Goal: Task Accomplishment & Management: Use online tool/utility

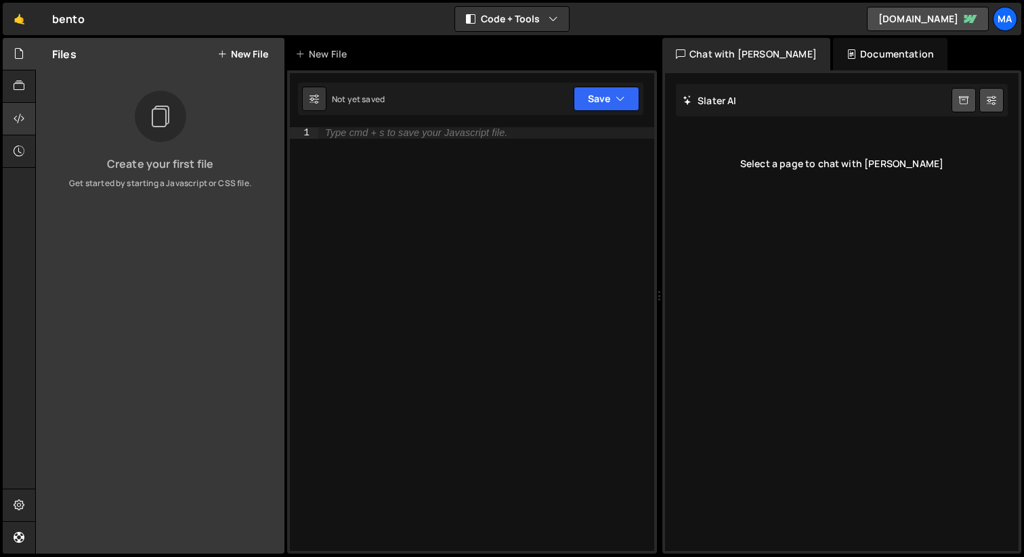
click at [22, 120] on icon at bounding box center [19, 118] width 11 height 15
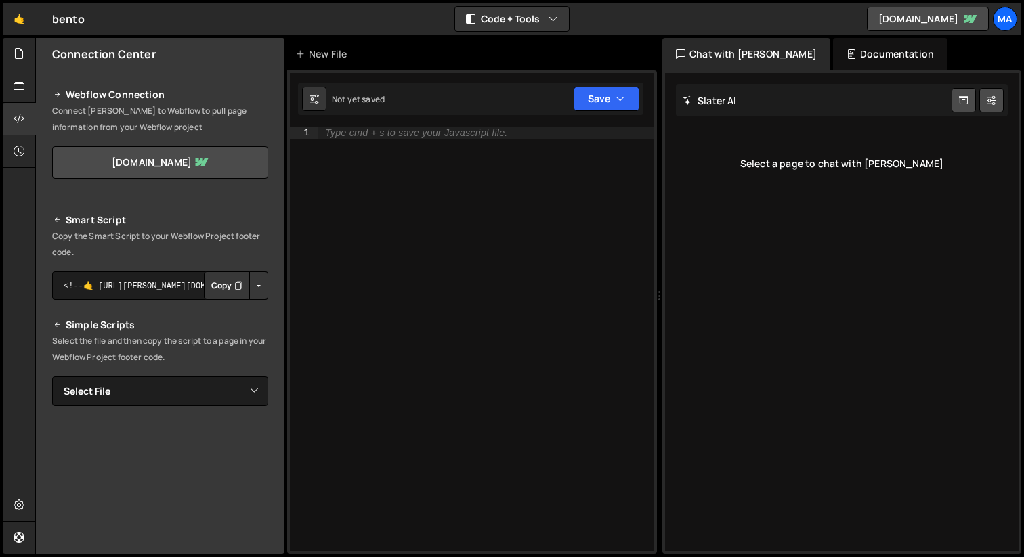
click at [225, 289] on button "Copy" at bounding box center [227, 286] width 46 height 28
click at [195, 394] on select "Select File" at bounding box center [160, 391] width 216 height 30
click at [395, 157] on div "Type cmd + s to save your Javascript file." at bounding box center [486, 350] width 336 height 446
click at [22, 56] on icon at bounding box center [19, 53] width 11 height 15
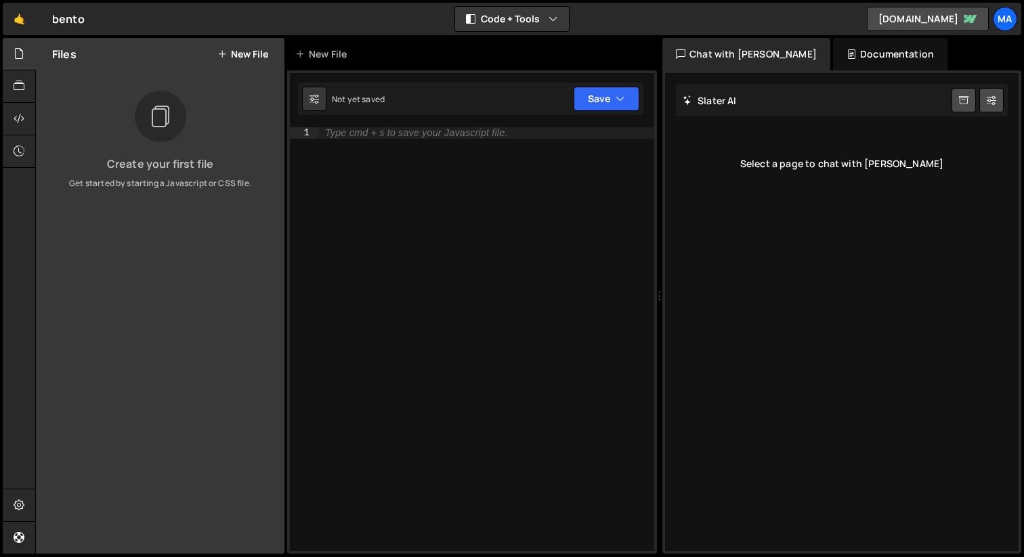
click at [235, 53] on button "New File" at bounding box center [242, 54] width 51 height 11
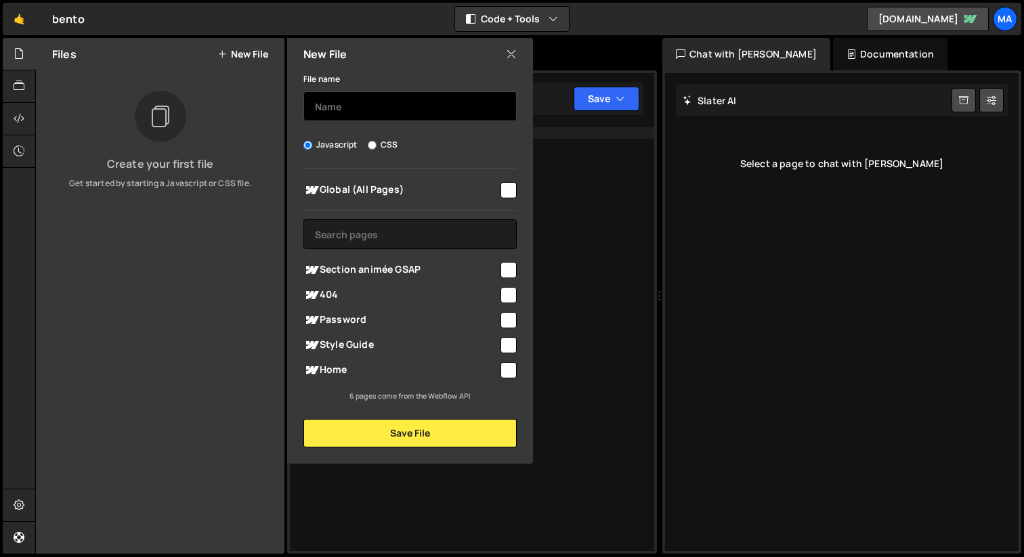
click at [352, 114] on input "text" at bounding box center [409, 106] width 213 height 30
paste input "Section animée GSAP"
type input "Section animée GSAP"
click at [503, 273] on input "checkbox" at bounding box center [508, 270] width 16 height 16
checkbox input "true"
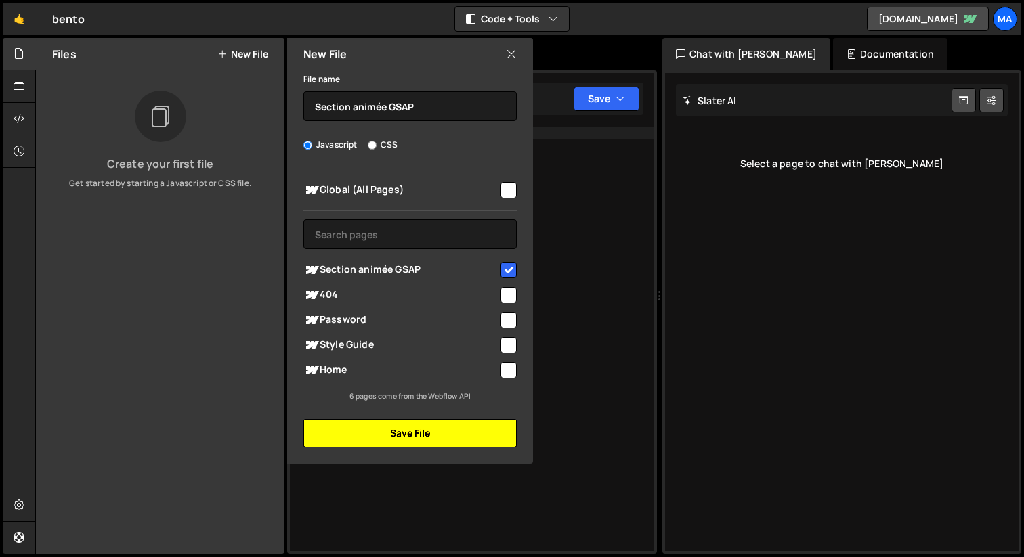
click at [456, 440] on button "Save File" at bounding box center [409, 433] width 213 height 28
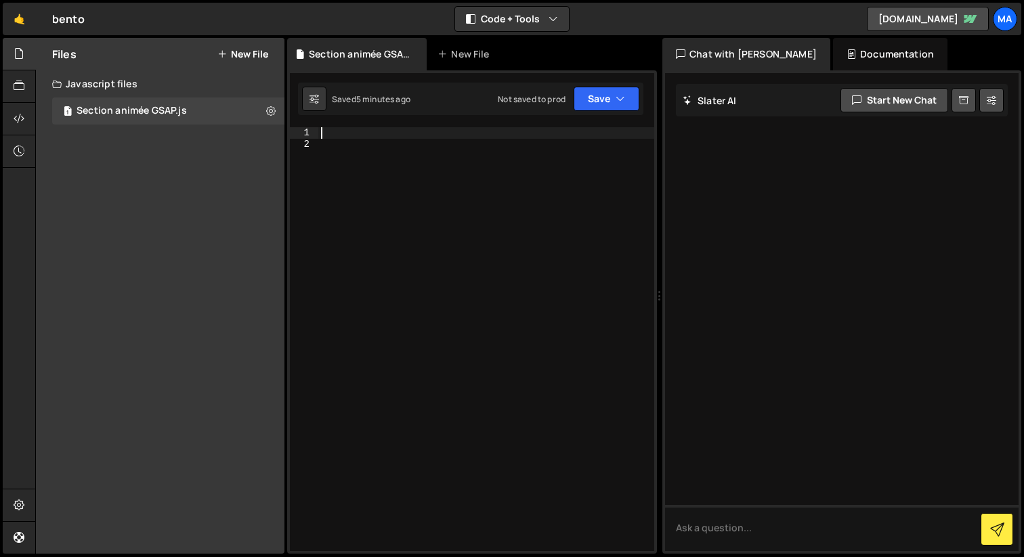
click at [366, 137] on div at bounding box center [486, 350] width 336 height 446
click at [540, 131] on div "gsap . registerPlugin ( ScrollTrigger )" at bounding box center [486, 350] width 336 height 446
type textarea "gsap.registerPlugin(ScrollTrigger);"
click at [334, 153] on div "gsap . registerPlugin ( ScrollTrigger ) ;" at bounding box center [486, 350] width 336 height 446
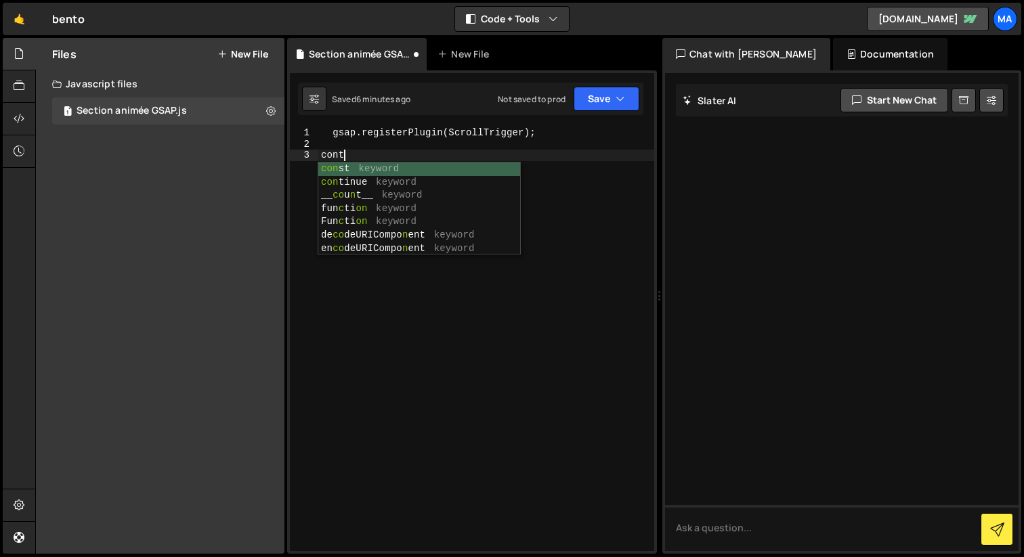
scroll to position [0, 1]
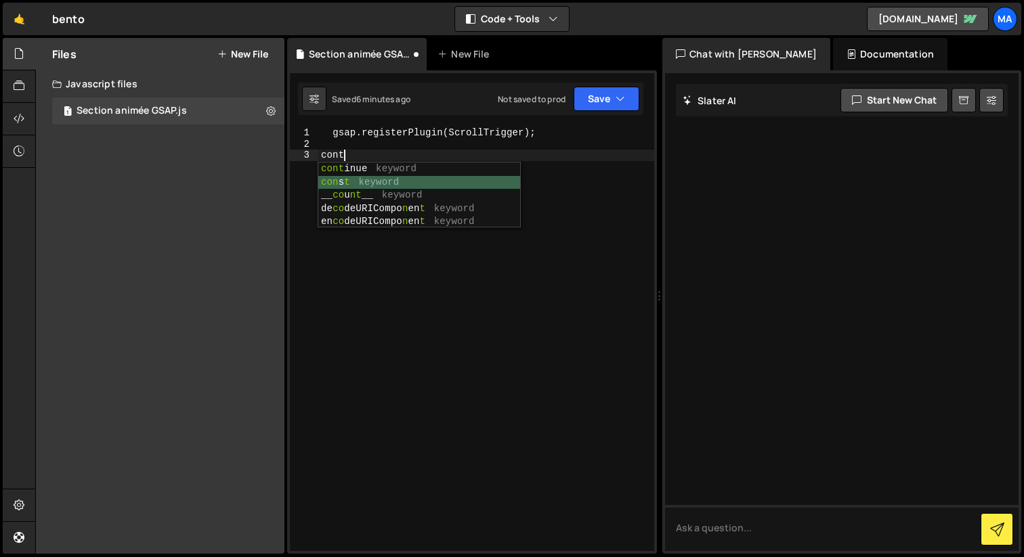
click at [336, 186] on div "cont inue keyword con s t keyword __ co u nt __ keyword de co deURICompo n en t…" at bounding box center [419, 209] width 202 height 93
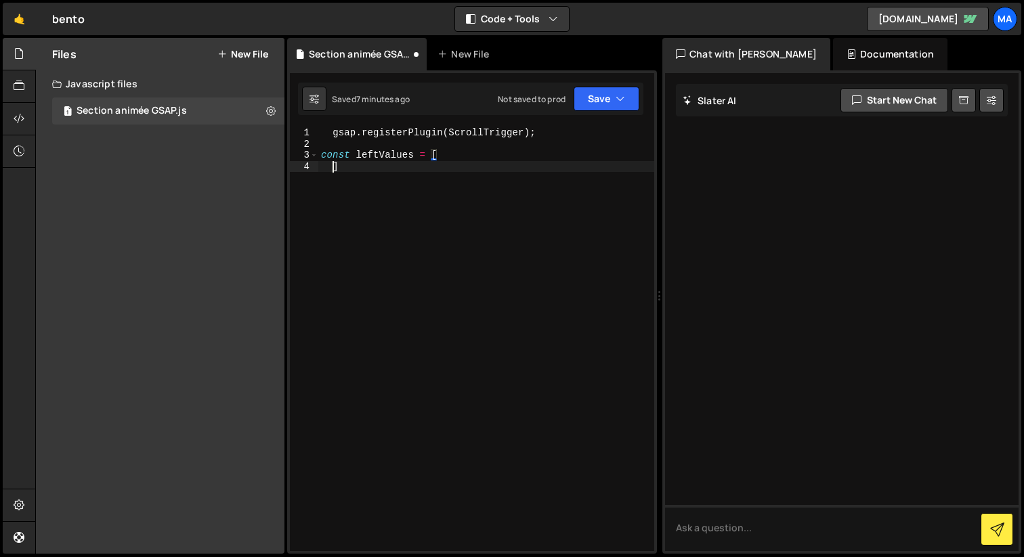
scroll to position [0, 0]
type textarea "]"
type textarea "const leftValues = ["
type textarea "const leftValues = []"
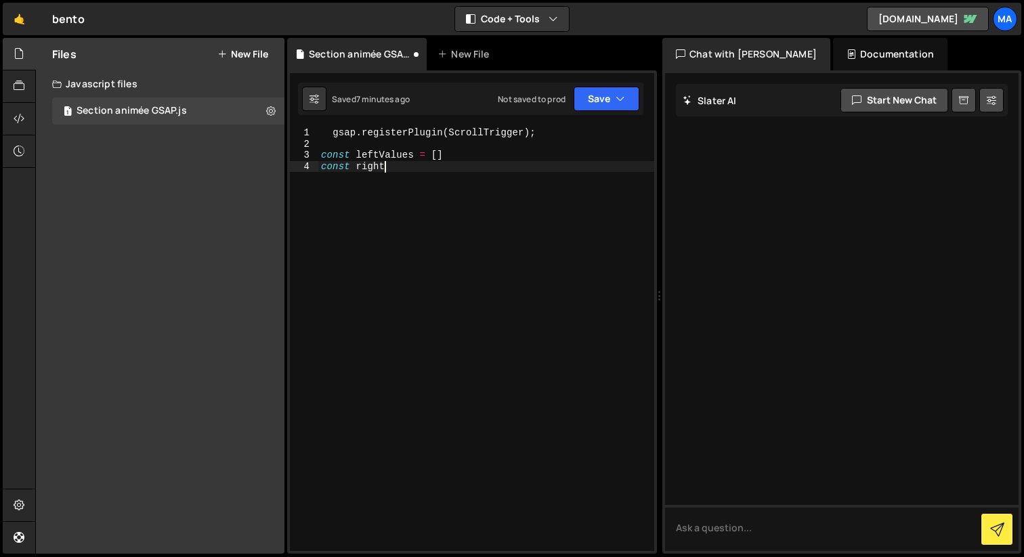
click at [499, 152] on div "gsap . registerPlugin ( ScrollTrigger ) ; const leftValues = [ ] const right" at bounding box center [486, 350] width 336 height 446
click at [402, 167] on div "gsap . registerPlugin ( ScrollTrigger ) ; const leftValues = [ ] ; const right" at bounding box center [486, 350] width 336 height 446
type textarea "const rightValues = [];"
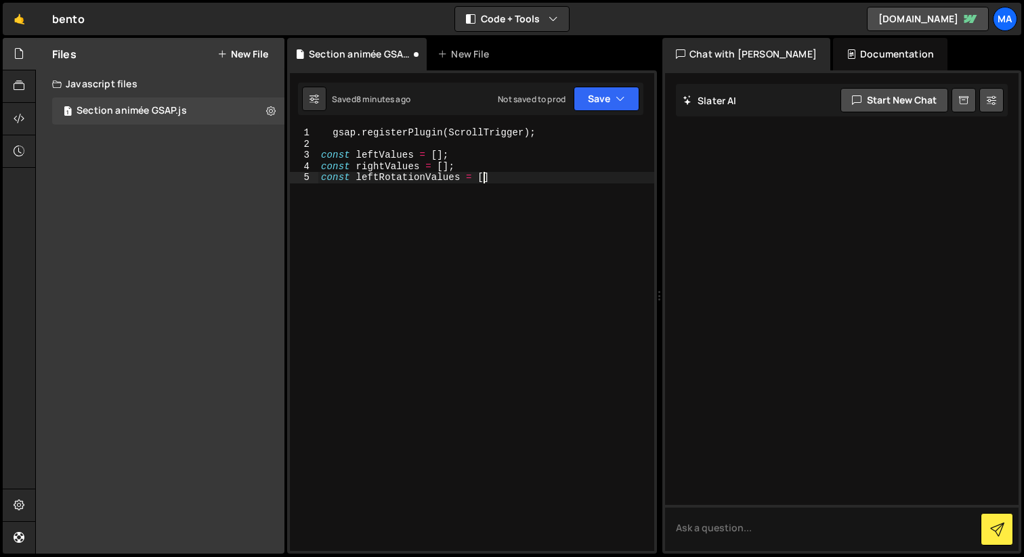
scroll to position [0, 10]
type textarea "const leftRotationValues = [];"
type textarea "const rightRotationValues = [];"
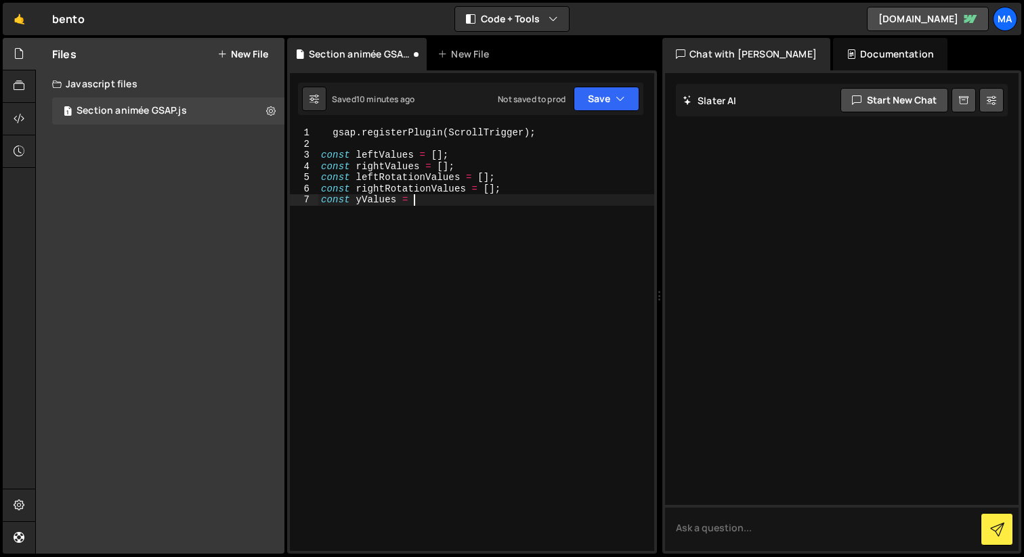
scroll to position [0, 6]
type textarea "const yValues = [];"
click at [439, 156] on div "gsap . registerPlugin ( ScrollTrigger ) ; const leftValues = [ ] ; const rightV…" at bounding box center [486, 350] width 336 height 446
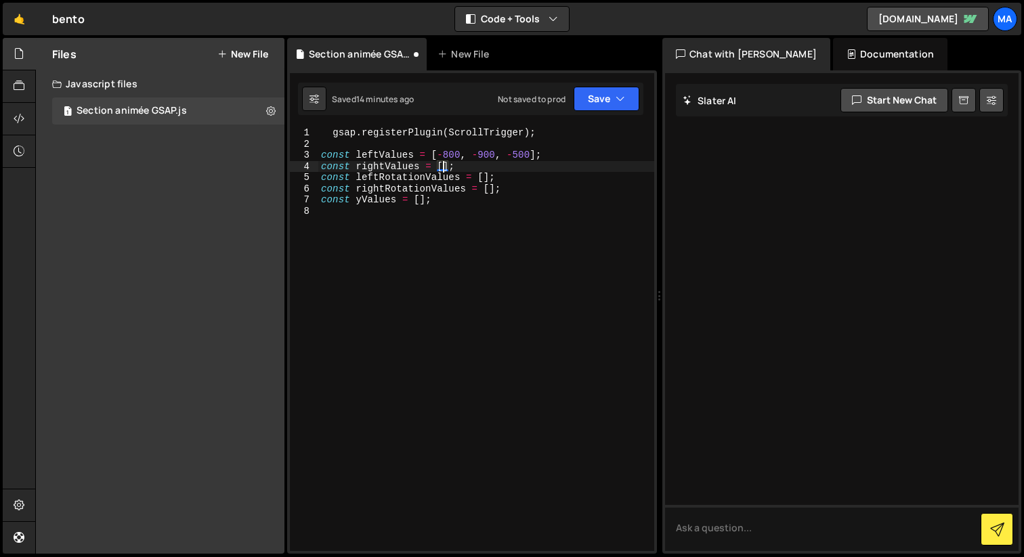
click at [445, 168] on div "gsap . registerPlugin ( ScrollTrigger ) ; const leftValues = [ - 800 , - 900 , …" at bounding box center [486, 350] width 336 height 446
click at [379, 158] on div "gsap . registerPlugin ( ScrollTrigger ) ; const leftValues = [ - 800 , - 900 , …" at bounding box center [486, 350] width 336 height 446
click at [385, 169] on div "gsap . registerPlugin ( ScrollTrigger ) ; const leftXValues = [ - 800 , - 900 ,…" at bounding box center [486, 350] width 336 height 446
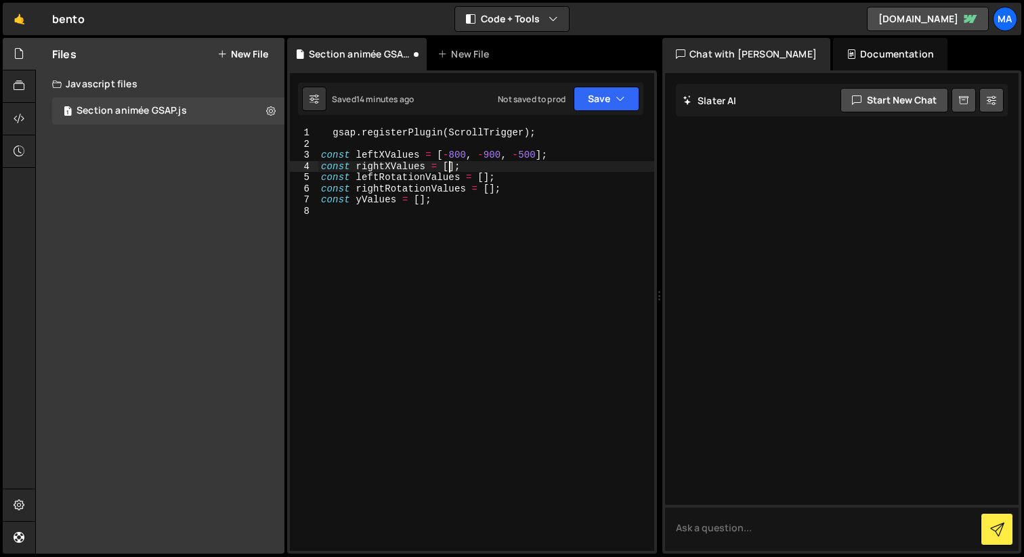
click at [450, 169] on div "gsap . registerPlugin ( ScrollTrigger ) ; const leftXValues = [ - 800 , - 900 ,…" at bounding box center [486, 350] width 336 height 446
click at [525, 155] on div "gsap . registerPlugin ( ScrollTrigger ) ; const leftXValues = [ - 800 , - 900 ,…" at bounding box center [486, 350] width 336 height 446
click at [511, 168] on div "gsap . registerPlugin ( ScrollTrigger ) ; const leftXValues = [ - 800 , - 900 ,…" at bounding box center [486, 350] width 336 height 446
type textarea "const rightXValues = [800, 900, 400];"
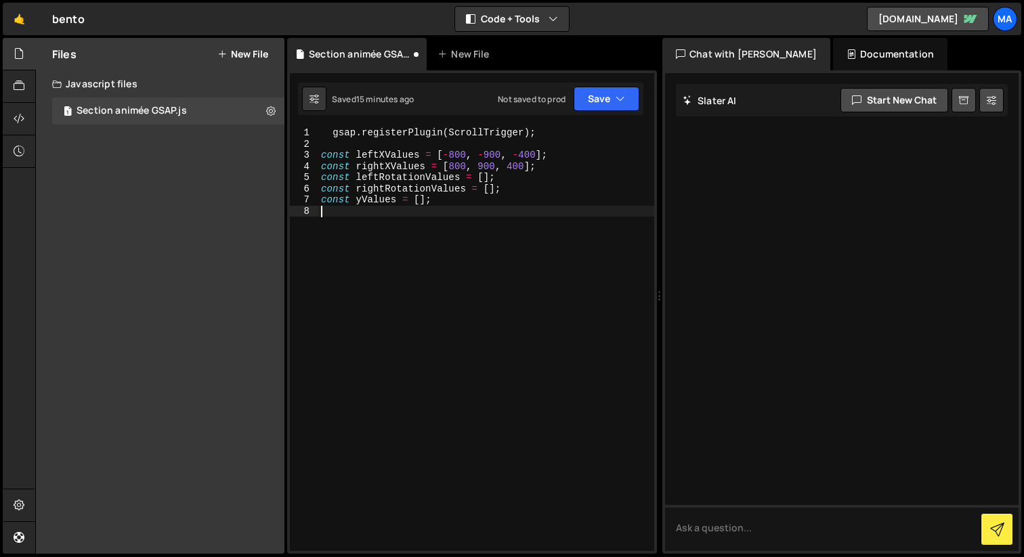
click at [495, 238] on div "gsap . registerPlugin ( ScrollTrigger ) ; const leftXValues = [ - 800 , - 900 ,…" at bounding box center [486, 350] width 336 height 446
click at [527, 156] on div "gsap . registerPlugin ( ScrollTrigger ) ; const leftXValues = [ - 800 , - 900 ,…" at bounding box center [486, 350] width 336 height 446
click at [510, 166] on div "gsap . registerPlugin ( ScrollTrigger ) ; const leftXValues = [ - 800 , - 900 ,…" at bounding box center [486, 350] width 336 height 446
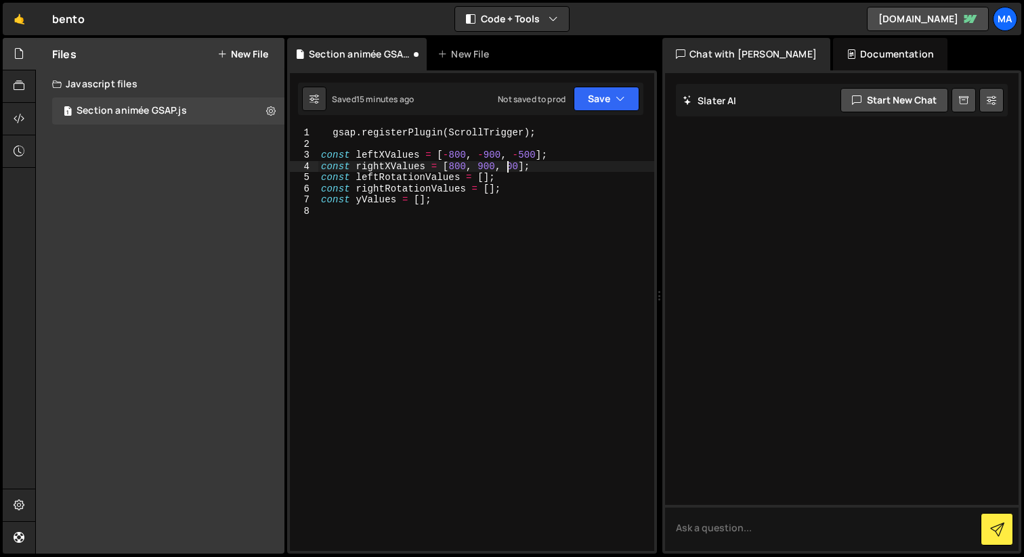
type textarea "const rightXValues = [800, 900, 500];"
click at [496, 257] on div "gsap . registerPlugin ( ScrollTrigger ) ; const leftXValues = [ - 800 , - 900 ,…" at bounding box center [486, 350] width 336 height 446
click at [485, 177] on div "gsap . registerPlugin ( ScrollTrigger ) ; const leftXValues = [ - 800 , - 900 ,…" at bounding box center [486, 350] width 336 height 446
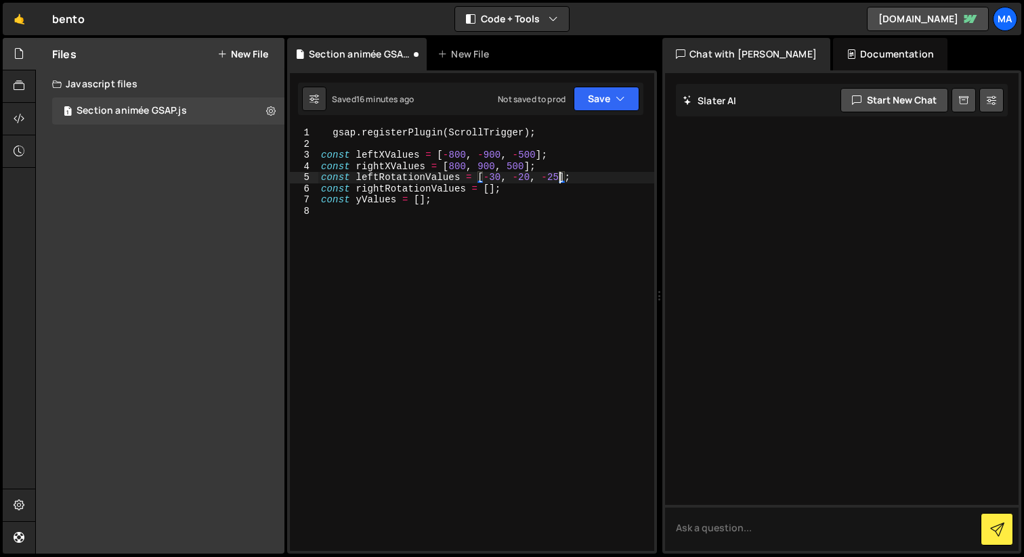
click at [490, 186] on div "gsap . registerPlugin ( ScrollTrigger ) ; const leftXValues = [ - 800 , - 900 ,…" at bounding box center [486, 350] width 336 height 446
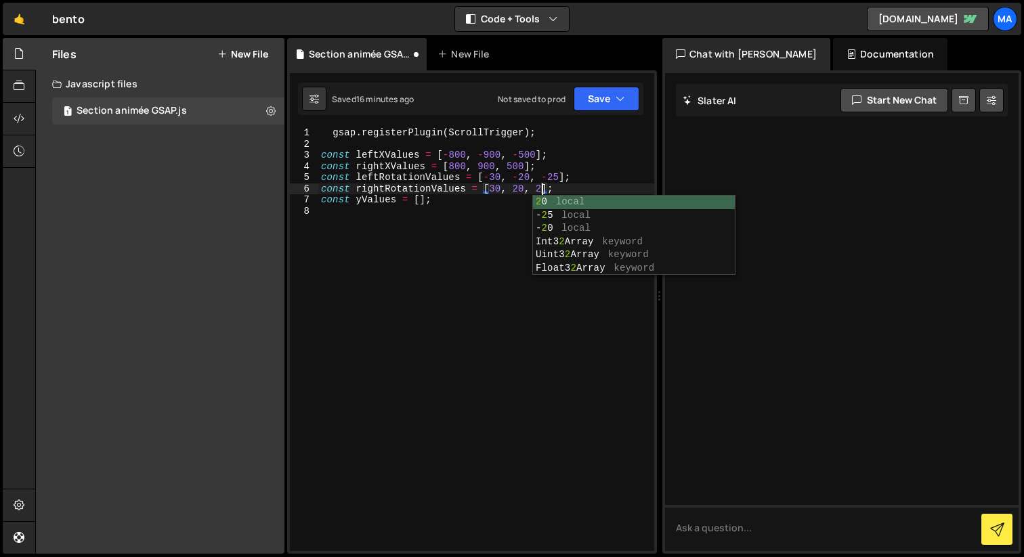
scroll to position [0, 16]
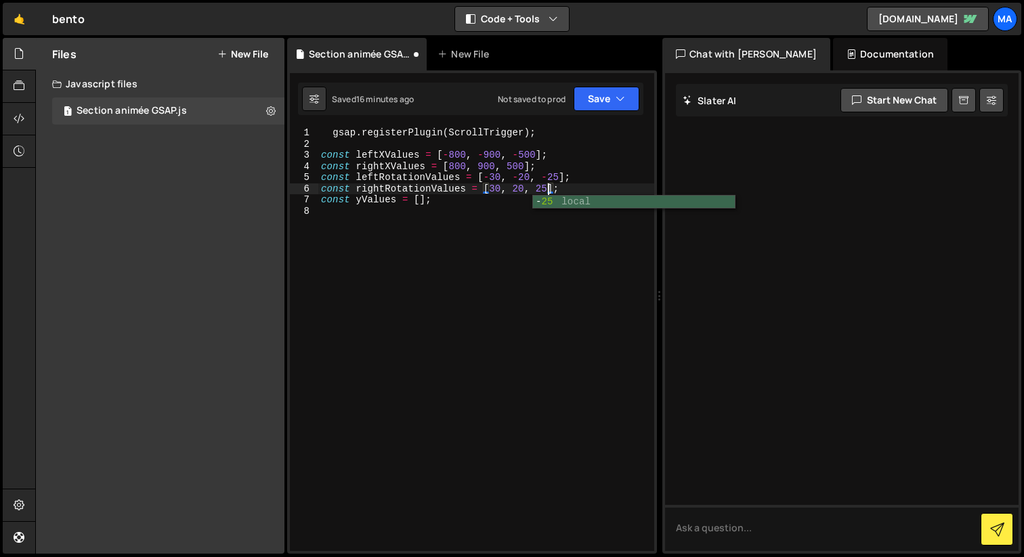
type textarea "const rightRotationValues = [30, 20, 25];"
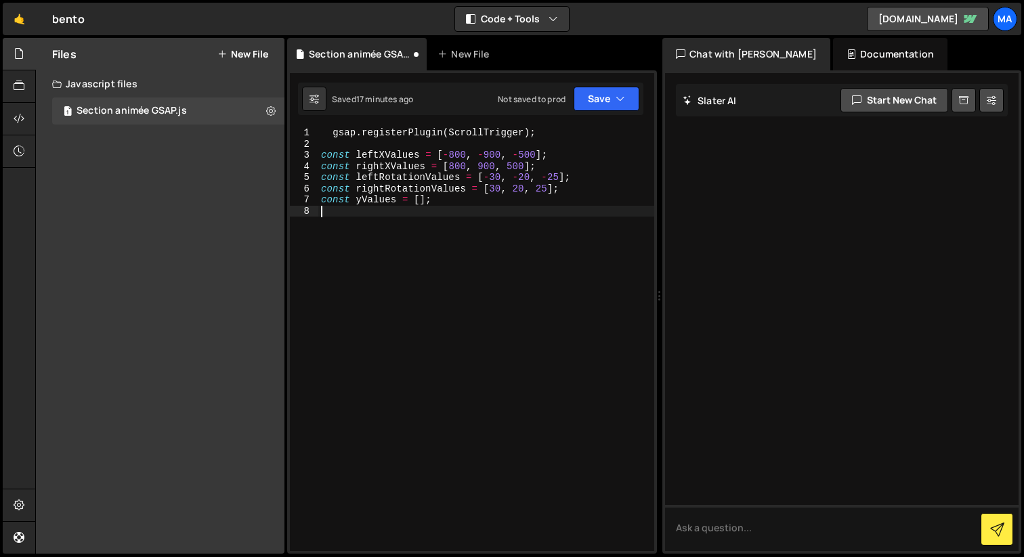
click at [429, 232] on div "gsap . registerPlugin ( ScrollTrigger ) ; const leftXValues = [ - 800 , - 900 ,…" at bounding box center [486, 350] width 336 height 446
click at [420, 203] on div "gsap . registerPlugin ( ScrollTrigger ) ; const leftXValues = [ - 800 , - 900 ,…" at bounding box center [486, 350] width 336 height 446
type textarea "const yValues = [300, -150, -300];"
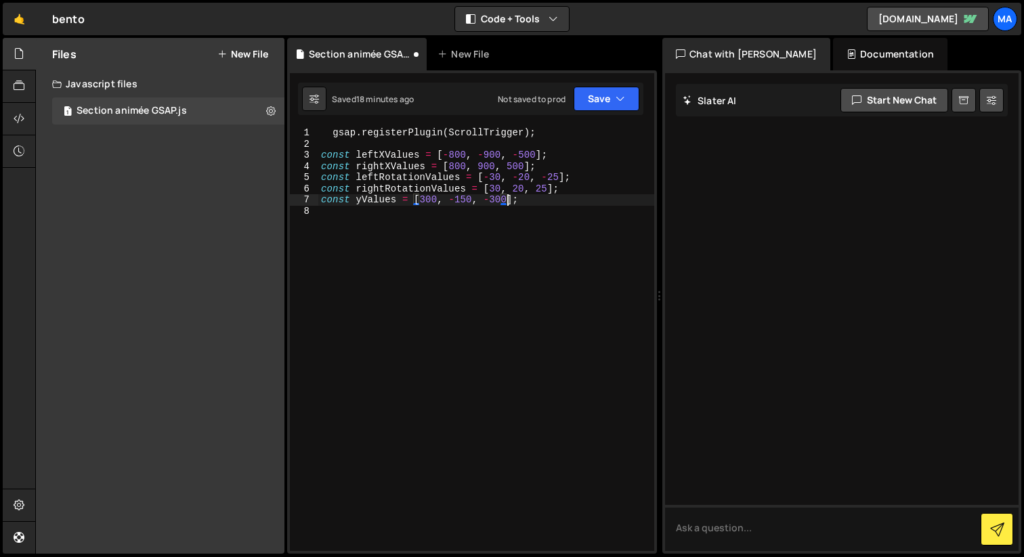
scroll to position [0, 13]
click at [430, 244] on div "gsap . registerPlugin ( ScrollTrigger ) ; const leftXValues = [ - 800 , - 900 ,…" at bounding box center [486, 350] width 336 height 446
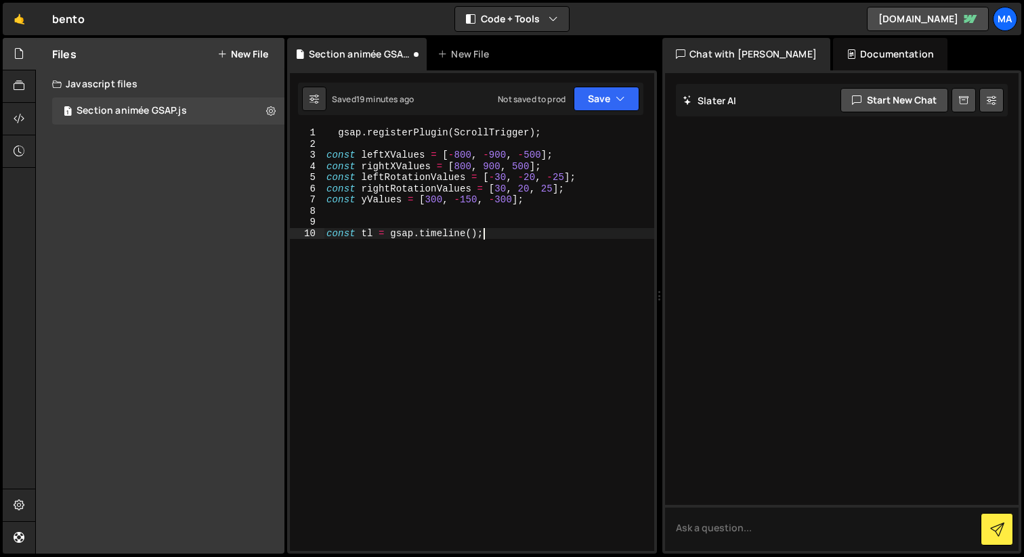
scroll to position [0, 10]
click at [471, 232] on div "gsap . registerPlugin ( ScrollTrigger ) ; const leftXValues = [ - 800 , - 900 ,…" at bounding box center [489, 350] width 330 height 446
type textarea ");"
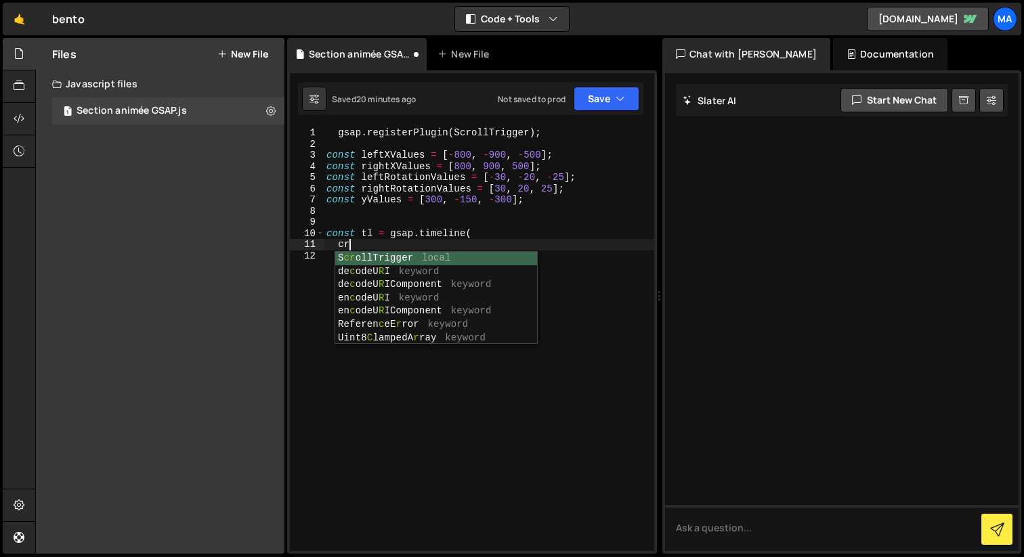
type textarea "c"
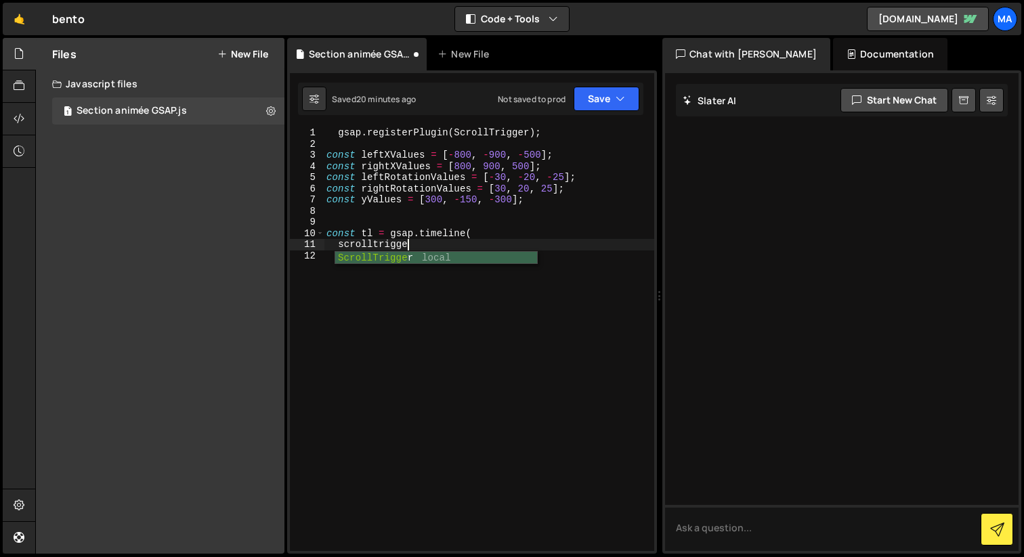
scroll to position [0, 5]
click at [477, 237] on div "gsap . registerPlugin ( ScrollTrigger ) ; const leftXValues = [ - 800 , - 900 ,…" at bounding box center [489, 350] width 330 height 446
click at [338, 252] on div "gsap . registerPlugin ( ScrollTrigger ) ; const leftXValues = [ - 800 , - 900 ,…" at bounding box center [489, 350] width 330 height 446
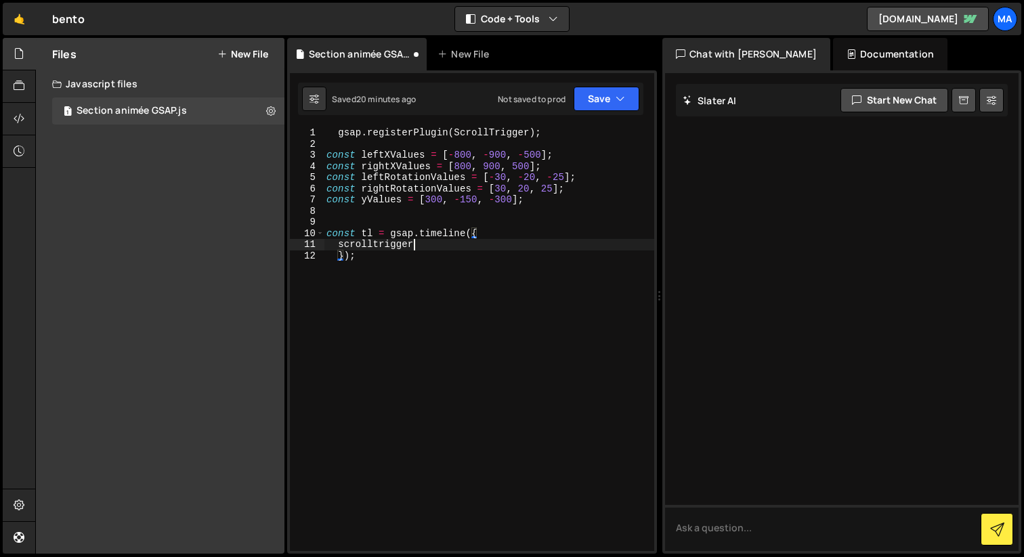
click at [415, 240] on div "gsap . registerPlugin ( ScrollTrigger ) ; const leftXValues = [ - 800 , - 900 ,…" at bounding box center [489, 350] width 330 height 446
type textarea "scrolltrigger: {}"
type textarea "trigger: ".animation_compenent","
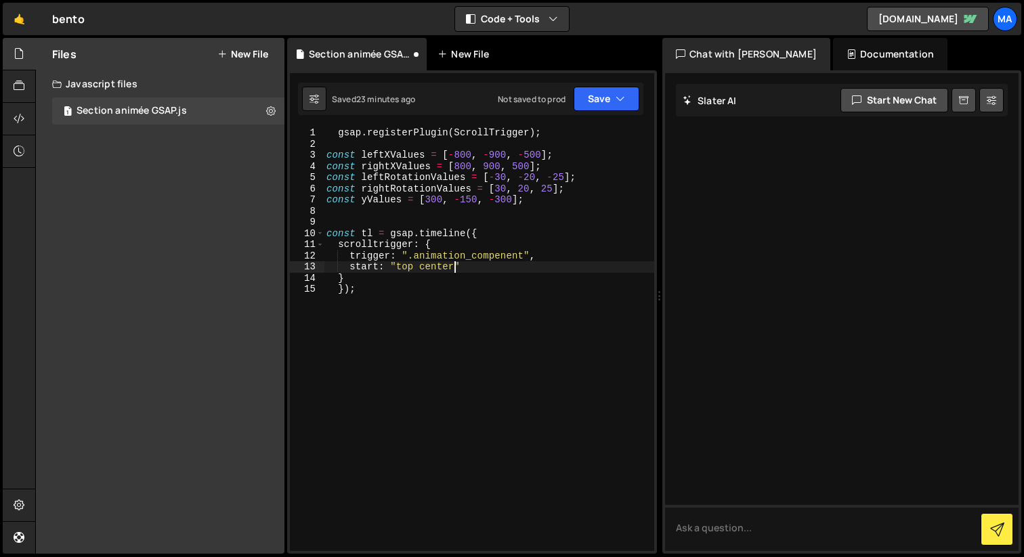
scroll to position [0, 8]
type textarea "start: "top center","
type textarea "end: "bottom center","
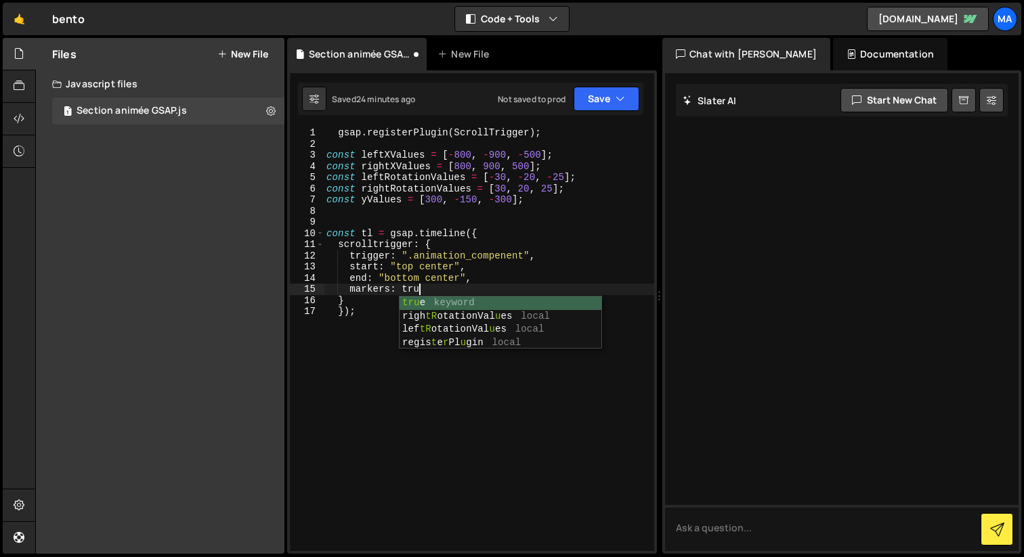
scroll to position [0, 6]
type textarea "markers: true,"
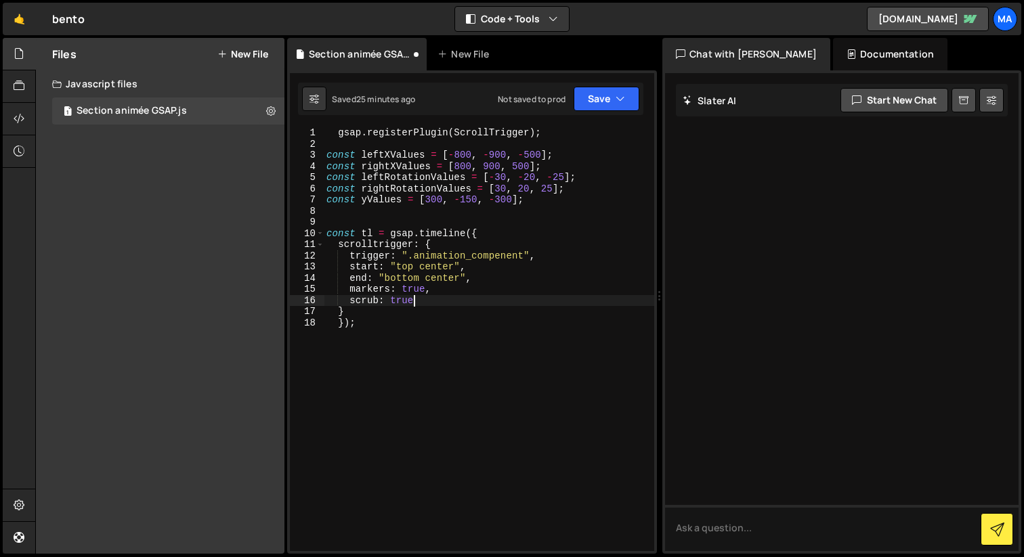
scroll to position [0, 5]
click at [402, 317] on div "gsap . registerPlugin ( ScrollTrigger ) ; const leftXValues = [ - 800 , - 900 ,…" at bounding box center [489, 350] width 330 height 446
click at [408, 325] on div "gsap . registerPlugin ( ScrollTrigger ) ; const leftXValues = [ - 800 , - 900 ,…" at bounding box center [489, 350] width 330 height 446
type textarea "});"
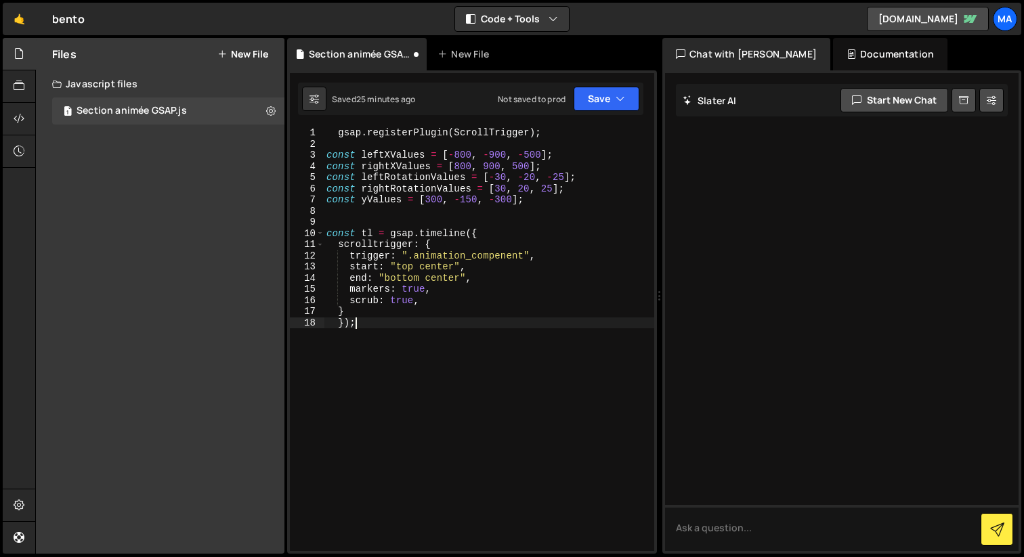
scroll to position [0, 0]
click at [354, 221] on div "gsap . registerPlugin ( ScrollTrigger ) ; const leftXValues = [ - 800 , - 900 ,…" at bounding box center [489, 350] width 330 height 446
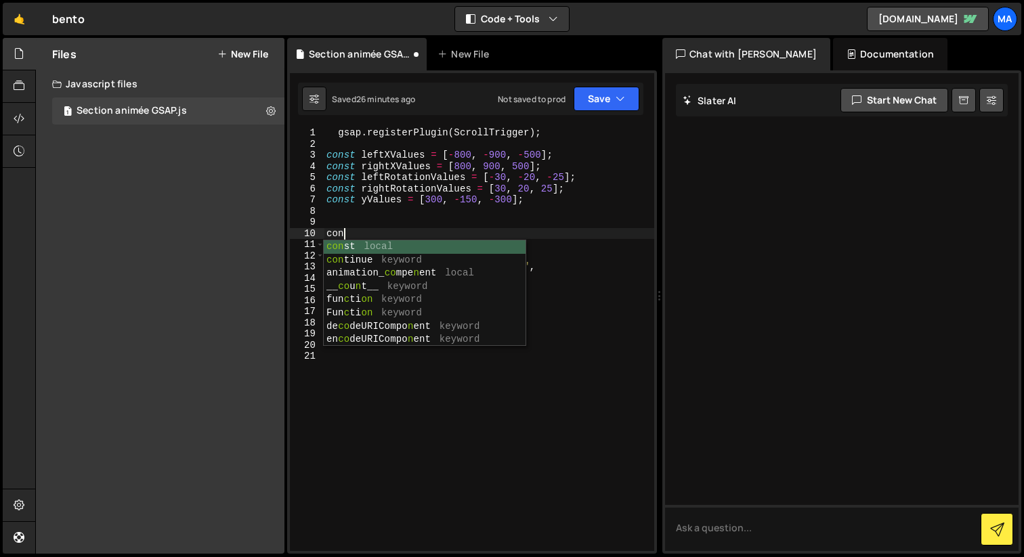
type textarea "const"
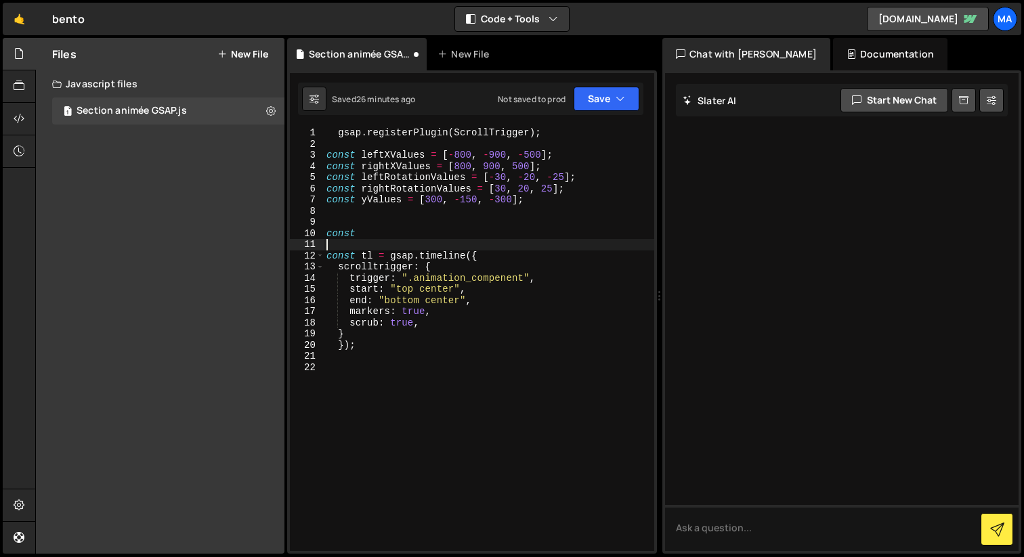
click at [374, 238] on div "gsap . registerPlugin ( ScrollTrigger ) ; const leftXValues = [ - 800 , - 900 ,…" at bounding box center [489, 350] width 330 height 446
click at [348, 236] on div "gsap . registerPlugin ( ScrollTrigger ) ; const leftXValues = [ - 800 , - 900 ,…" at bounding box center [489, 350] width 330 height 446
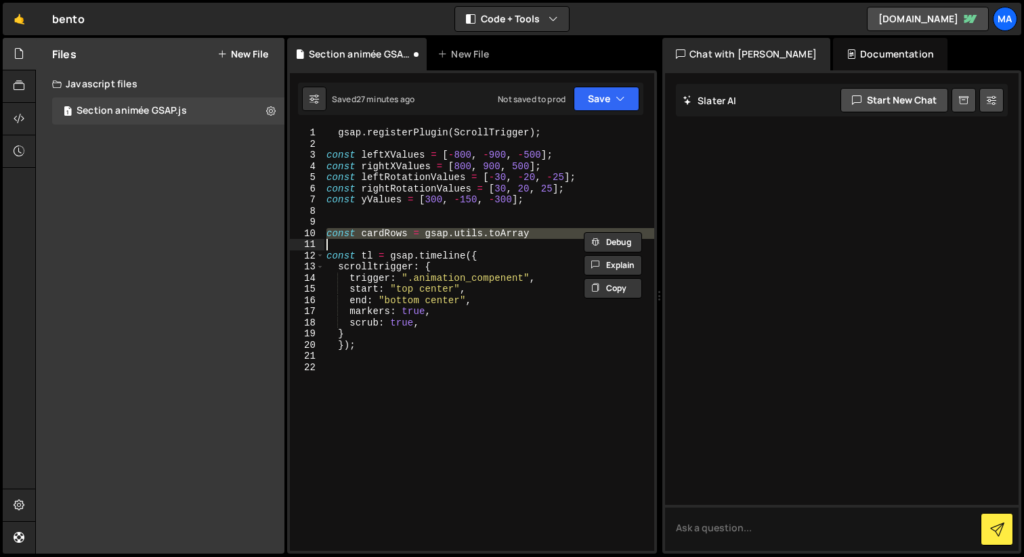
click at [348, 236] on div "gsap . registerPlugin ( ScrollTrigger ) ; const leftXValues = [ - 800 , - 900 ,…" at bounding box center [489, 350] width 330 height 446
type textarea "const cardRows = gsap.utils.toArray"
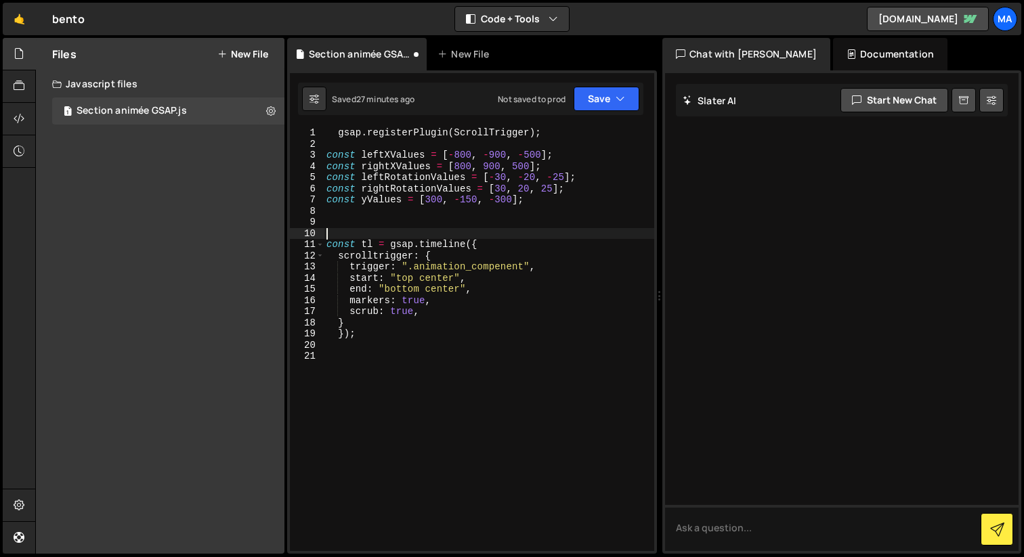
click at [352, 355] on div "gsap . registerPlugin ( ScrollTrigger ) ; const leftXValues = [ - 800 , - 900 ,…" at bounding box center [489, 350] width 330 height 446
paste textarea
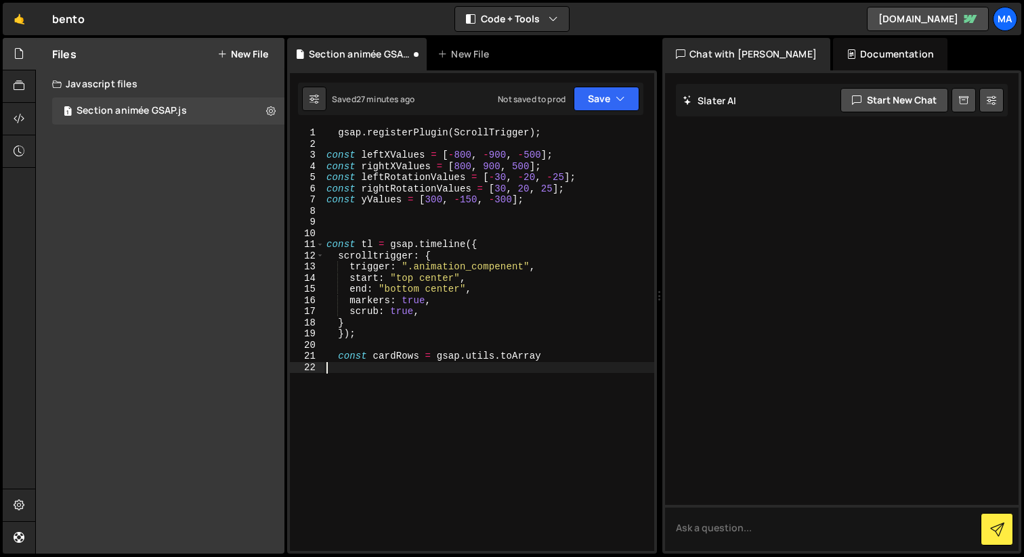
click at [558, 360] on div "gsap . registerPlugin ( ScrollTrigger ) ; const leftXValues = [ - 800 , - 900 ,…" at bounding box center [489, 350] width 330 height 446
click at [551, 360] on div "gsap . registerPlugin ( ScrollTrigger ) ; const leftXValues = [ - 800 , - 900 ,…" at bounding box center [489, 350] width 330 height 446
type textarea ");"
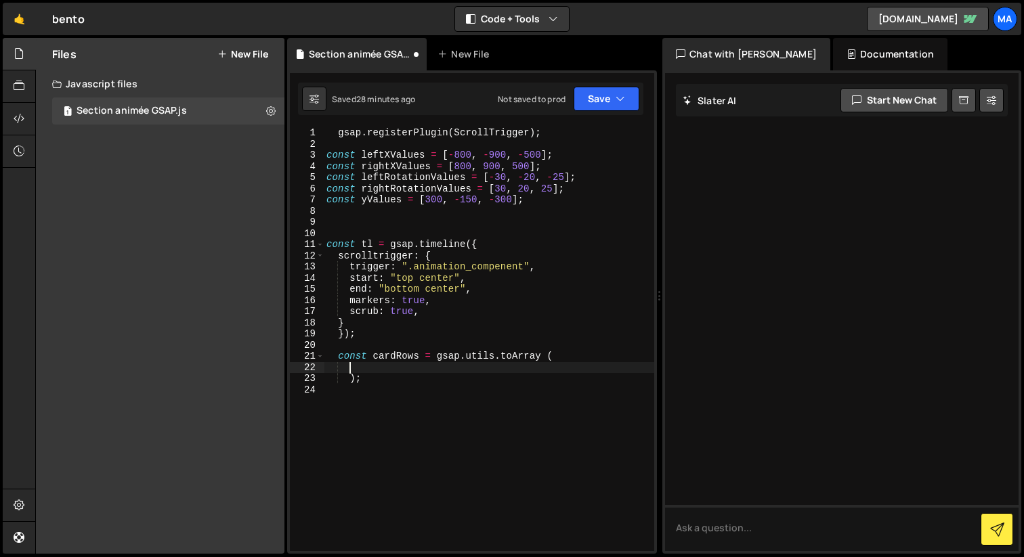
click at [558, 358] on div "gsap . registerPlugin ( ScrollTrigger ) ; const leftXValues = [ - 800 , - 900 ,…" at bounding box center [489, 350] width 330 height 446
click at [347, 393] on div "gsap . registerPlugin ( ScrollTrigger ) ; const leftXValues = [ - 800 , - 900 ,…" at bounding box center [489, 350] width 330 height 446
type textarea "const cardRows = gsap.utils.toArray ('.animation_img_row');"
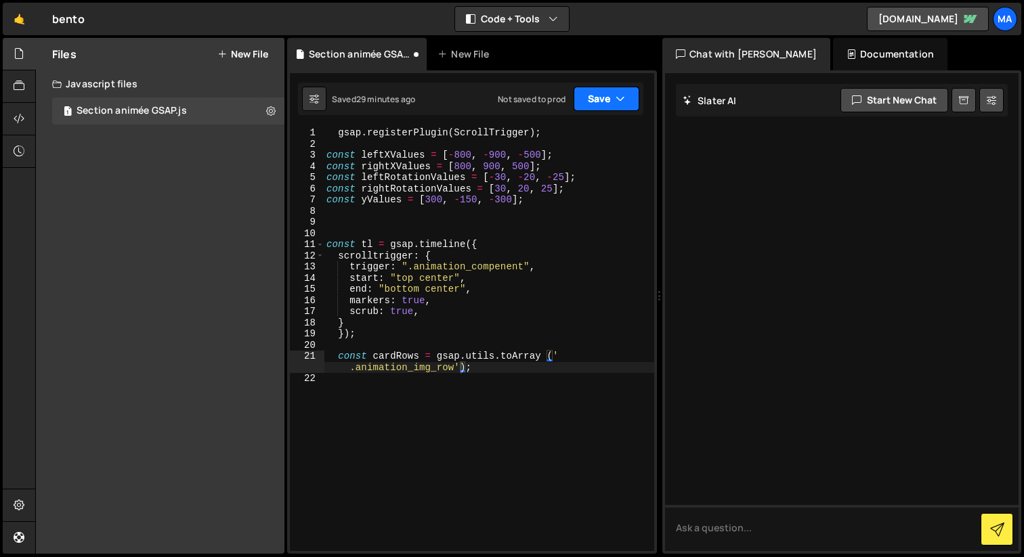
click at [585, 93] on button "Save" at bounding box center [606, 99] width 66 height 24
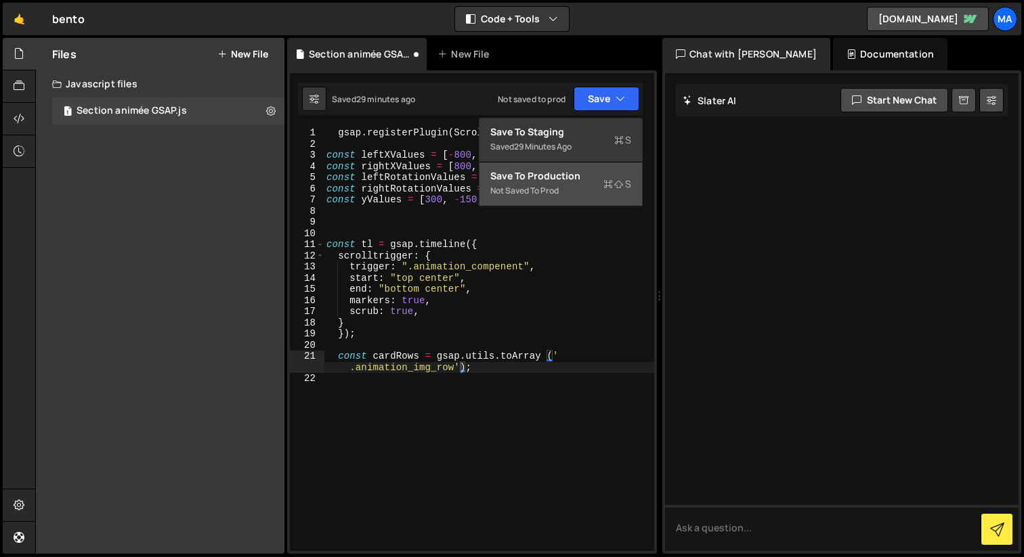
click at [531, 196] on div "Not saved to prod" at bounding box center [560, 191] width 141 height 16
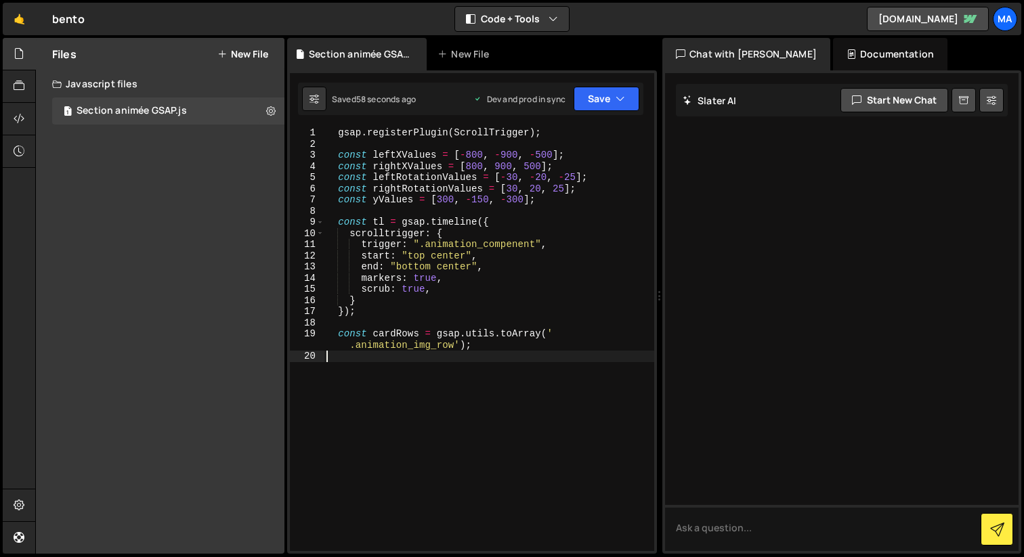
scroll to position [0, 0]
click at [437, 378] on div "gsap . registerPlugin ( ScrollTrigger ) ; const leftXValues = [ - 800 , - 900 ,…" at bounding box center [489, 350] width 330 height 446
click at [432, 334] on div "gsap . registerPlugin ( ScrollTrigger ) ; const leftXValues = [ - 800 , - 900 ,…" at bounding box center [489, 350] width 330 height 446
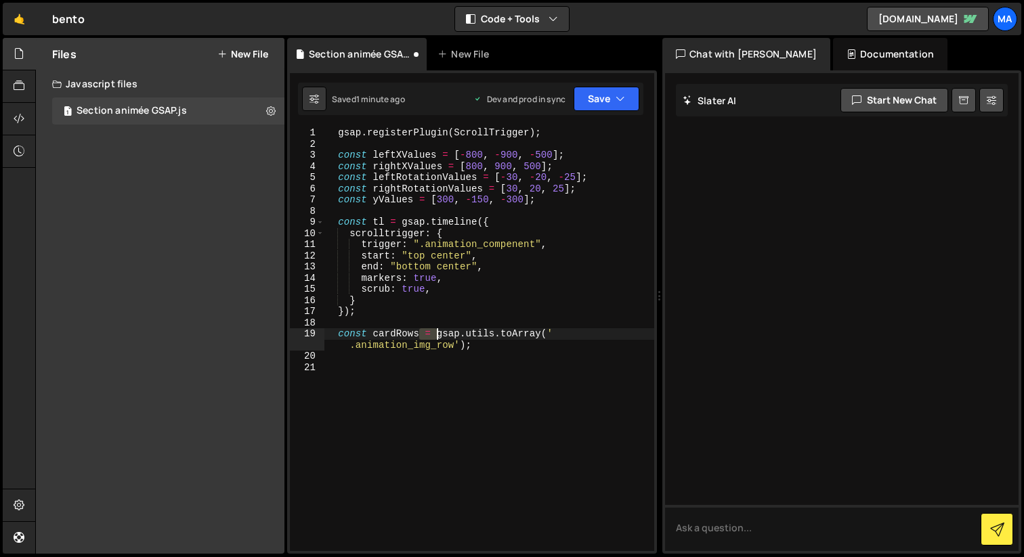
type textarea "const cardRows = gsap.utils.toArray('.animation_img_row');"
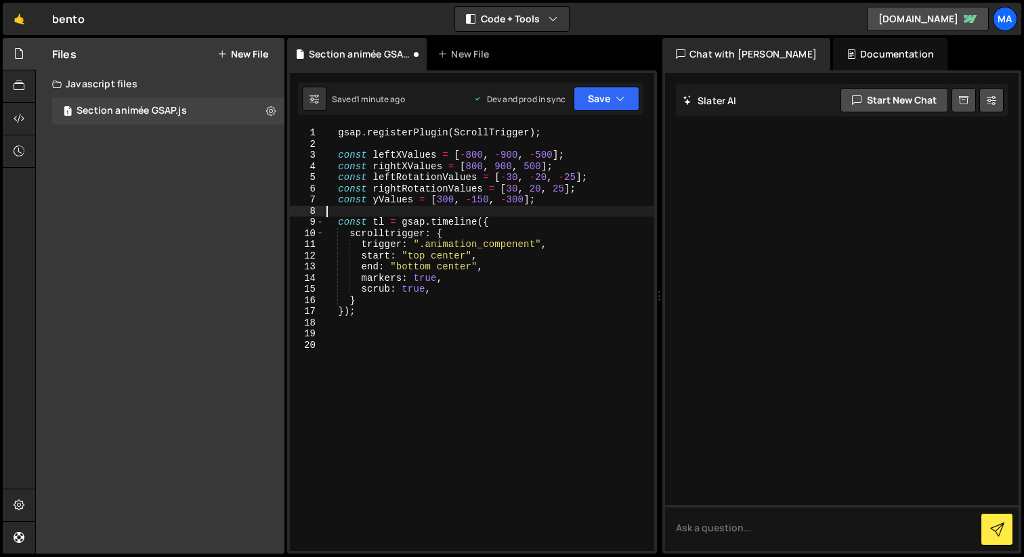
click at [368, 214] on div "gsap . registerPlugin ( ScrollTrigger ) ; const leftXValues = [ - 800 , - 900 ,…" at bounding box center [489, 350] width 330 height 446
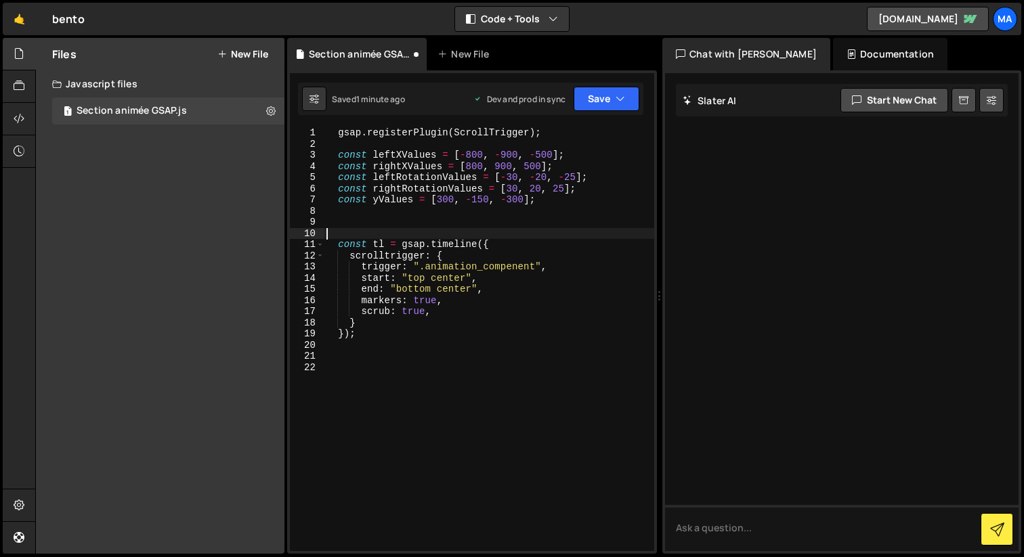
paste textarea
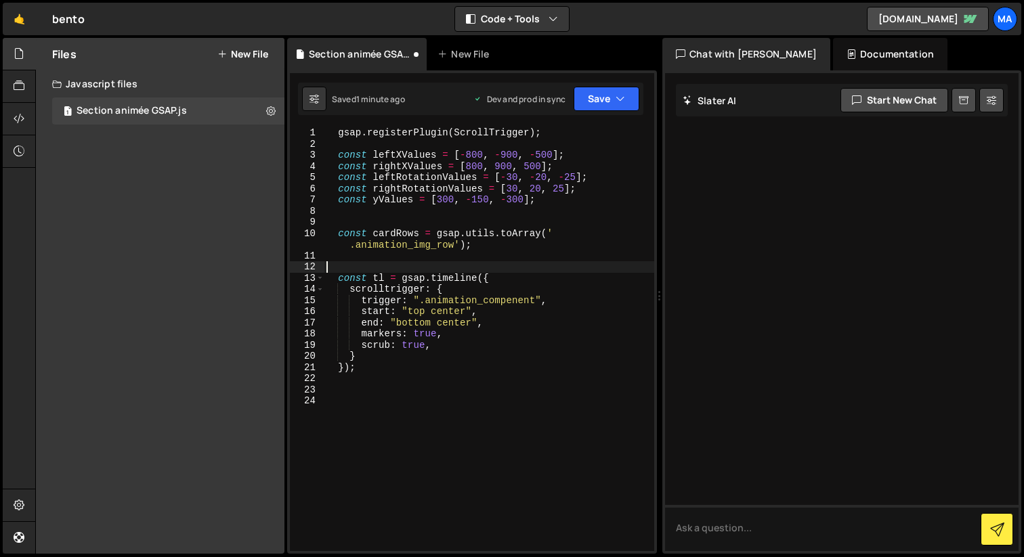
click at [334, 424] on div "gsap . registerPlugin ( ScrollTrigger ) ; const leftXValues = [ - 800 , - 900 ,…" at bounding box center [489, 350] width 330 height 446
click at [513, 398] on div "gsap . registerPlugin ( ScrollTrigger ) ; const leftXValues = [ - 800 , - 900 ,…" at bounding box center [489, 350] width 330 height 446
type textarea "cardRows.forEach((row, index) => {}"
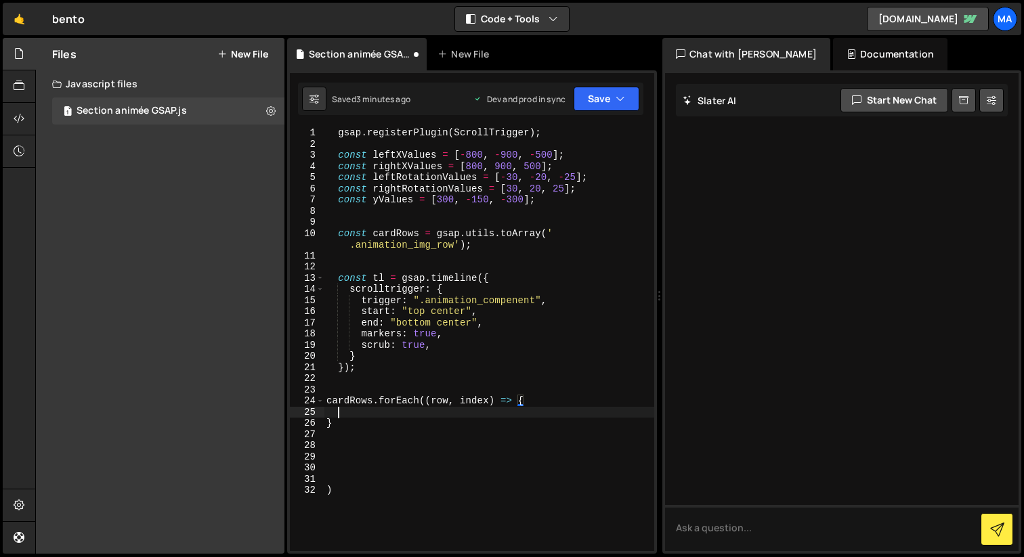
scroll to position [0, 0]
click at [327, 489] on div "gsap . registerPlugin ( ScrollTrigger ) ; const leftXValues = [ - 800 , - 900 ,…" at bounding box center [489, 350] width 330 height 446
click at [346, 406] on div "gsap . registerPlugin ( ScrollTrigger ) ; const leftXValues = [ - 800 , - 900 ,…" at bounding box center [489, 350] width 330 height 446
type textarea "cardRows.forEach((row, index) => {"
click at [347, 415] on div "gsap . registerPlugin ( ScrollTrigger ) ; const leftXValues = [ - 800 , - 900 ,…" at bounding box center [489, 350] width 330 height 446
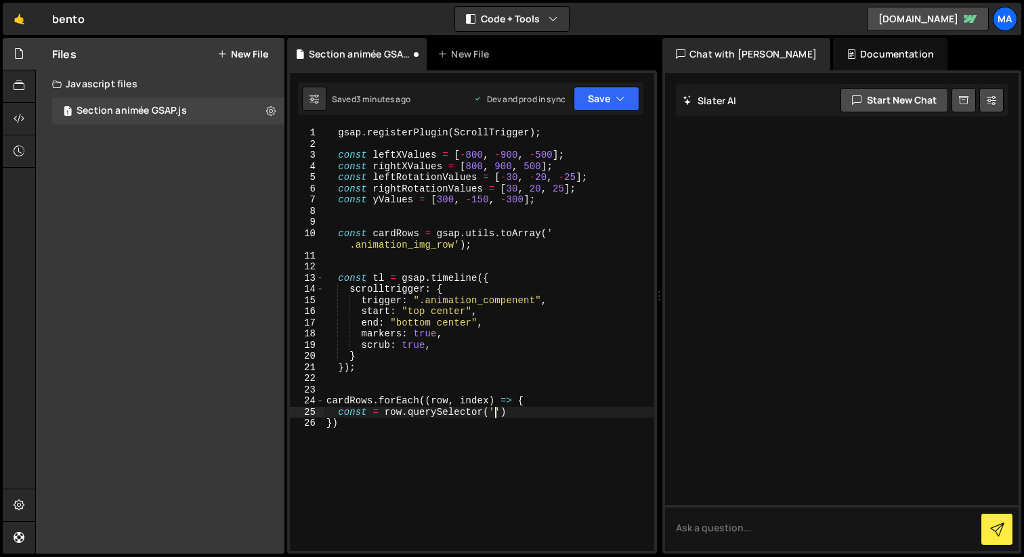
scroll to position [0, 12]
click at [369, 410] on div "gsap . registerPlugin ( ScrollTrigger ) ; const leftXValues = [ - 800 , - 900 ,…" at bounding box center [489, 350] width 330 height 446
click at [550, 412] on div "gsap . registerPlugin ( ScrollTrigger ) ; const leftXValues = [ - 800 , - 900 ,…" at bounding box center [489, 350] width 330 height 446
click at [553, 413] on div "gsap . registerPlugin ( ScrollTrigger ) ; const leftXValues = [ - 800 , - 900 ,…" at bounding box center [489, 350] width 330 height 446
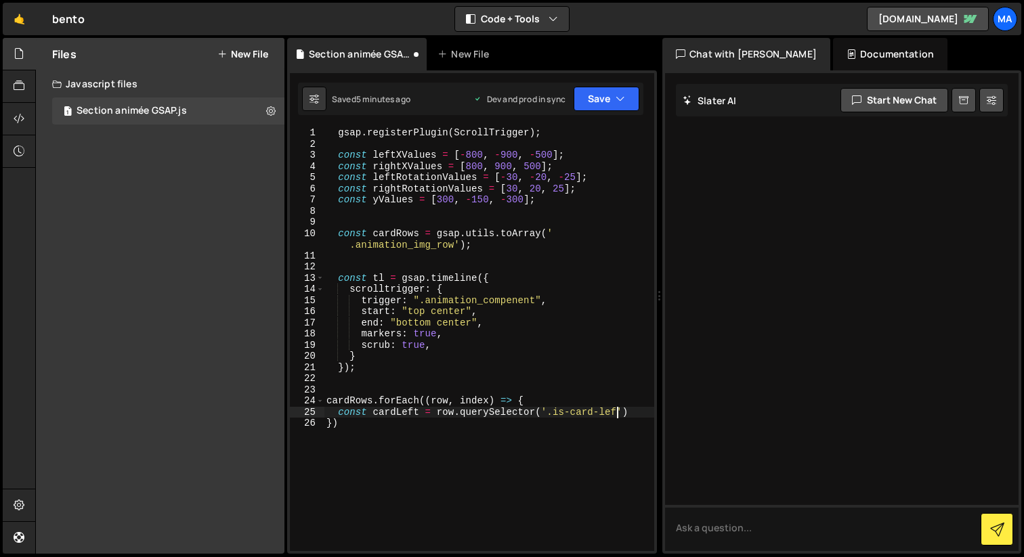
scroll to position [0, 20]
click at [645, 418] on div "gsap . registerPlugin ( ScrollTrigger ) ; const leftXValues = [ - 800 , - 900 ,…" at bounding box center [489, 350] width 330 height 446
click at [639, 411] on div "gsap . registerPlugin ( ScrollTrigger ) ; const leftXValues = [ - 800 , - 900 ,…" at bounding box center [489, 350] width 330 height 446
type textarea "const cardLeft = row.querySelector('.is-card-left');"
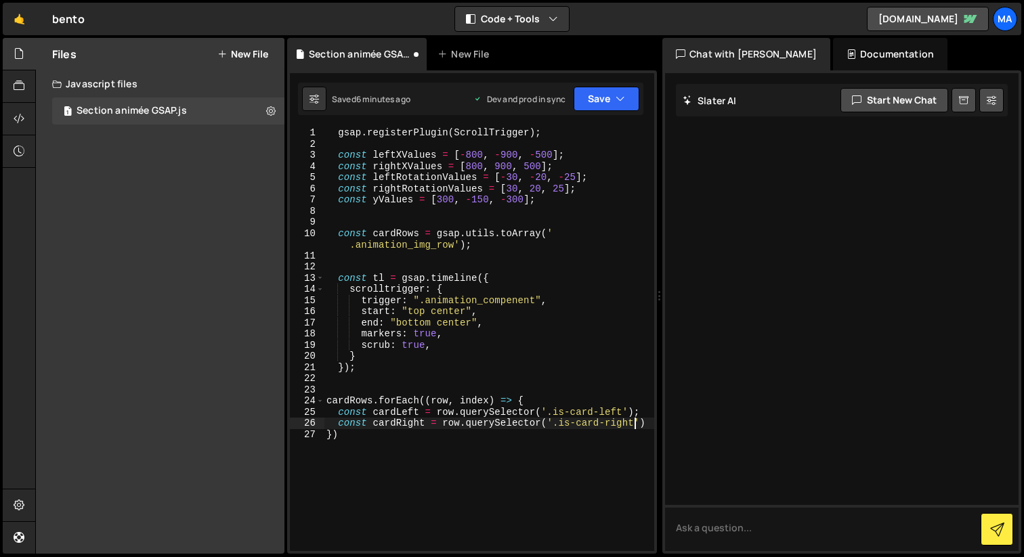
scroll to position [0, 20]
type textarea "const cardRight = row.querySelector('.is-card-right');"
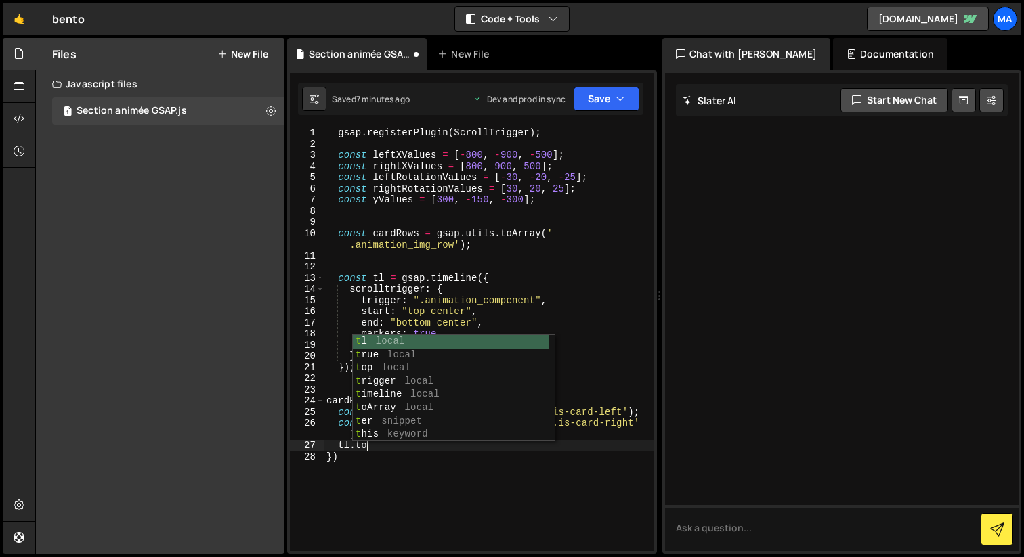
scroll to position [0, 2]
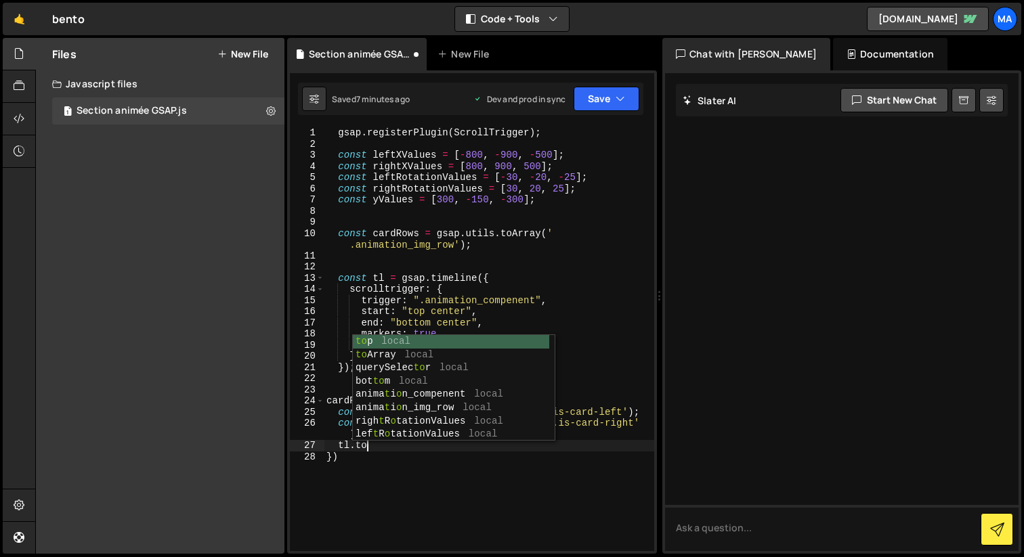
click at [336, 442] on div "gsap . registerPlugin ( ScrollTrigger ) ; const leftXValues = [ - 800 , - 900 ,…" at bounding box center [489, 350] width 330 height 446
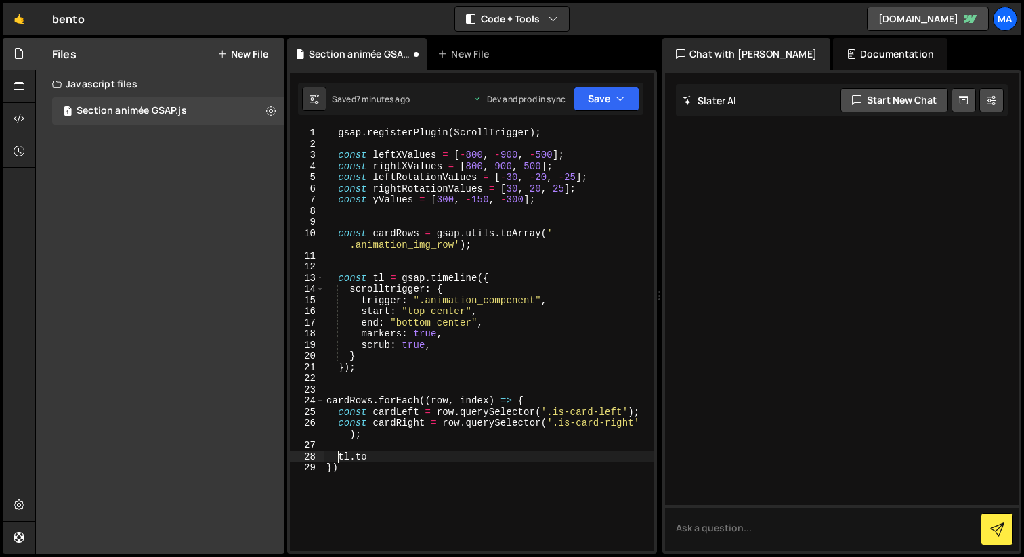
scroll to position [0, 1]
click at [439, 454] on div "gsap . registerPlugin ( ScrollTrigger ) ; const leftXValues = [ - 800 , - 900 ,…" at bounding box center [489, 350] width 330 height 446
click at [373, 456] on div "gsap . registerPlugin ( ScrollTrigger ) ; const leftXValues = [ - 800 , - 900 ,…" at bounding box center [489, 350] width 330 height 446
click at [398, 457] on div "gsap . registerPlugin ( ScrollTrigger ) ; const leftXValues = [ - 800 , - 900 ,…" at bounding box center [489, 350] width 330 height 446
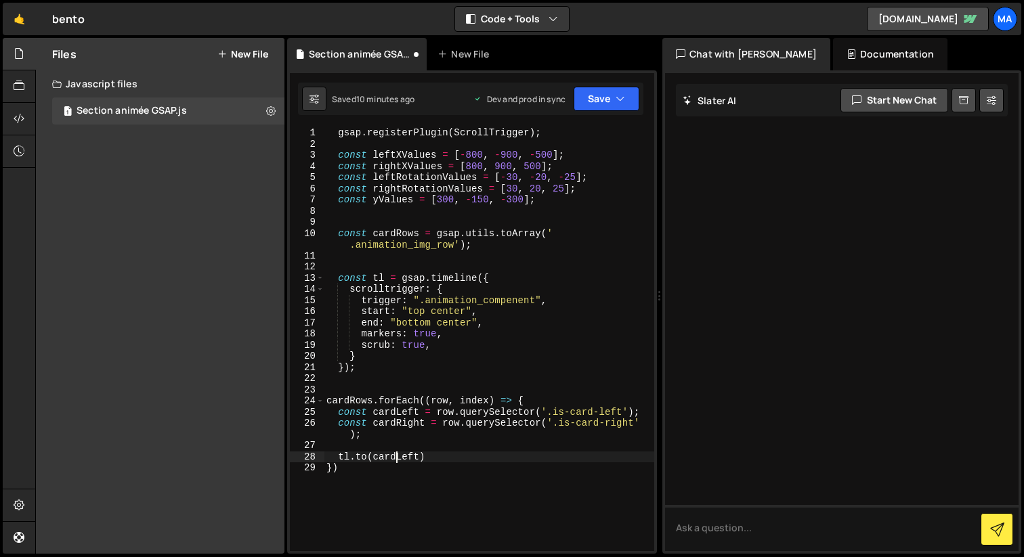
click at [398, 457] on div "gsap . registerPlugin ( ScrollTrigger ) ; const leftXValues = [ - 800 , - 900 ,…" at bounding box center [489, 350] width 330 height 446
type textarea "[DOMAIN_NAME]({)"
click at [373, 469] on div "gsap . registerPlugin ( ScrollTrigger ) ; const leftXValues = [ - 800 , - 900 ,…" at bounding box center [489, 350] width 330 height 446
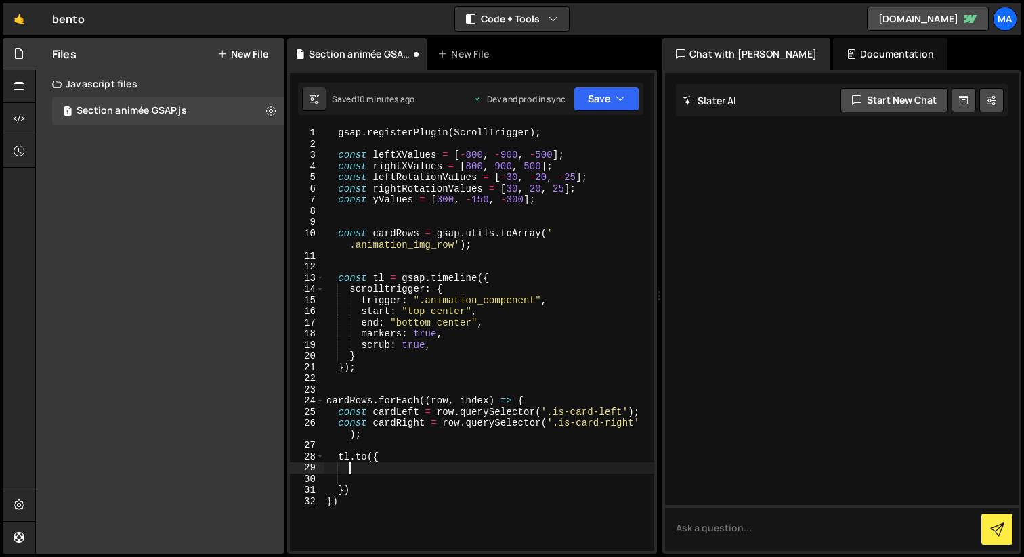
paste textarea "cardLeft"
type textarea "cardLeft"
click at [375, 471] on div "gsap . registerPlugin ( ScrollTrigger ) ; const leftXValues = [ - 800 , - 900 ,…" at bounding box center [489, 350] width 330 height 446
click at [374, 455] on div "gsap . registerPlugin ( ScrollTrigger ) ; const leftXValues = [ - 800 , - 900 ,…" at bounding box center [489, 350] width 330 height 446
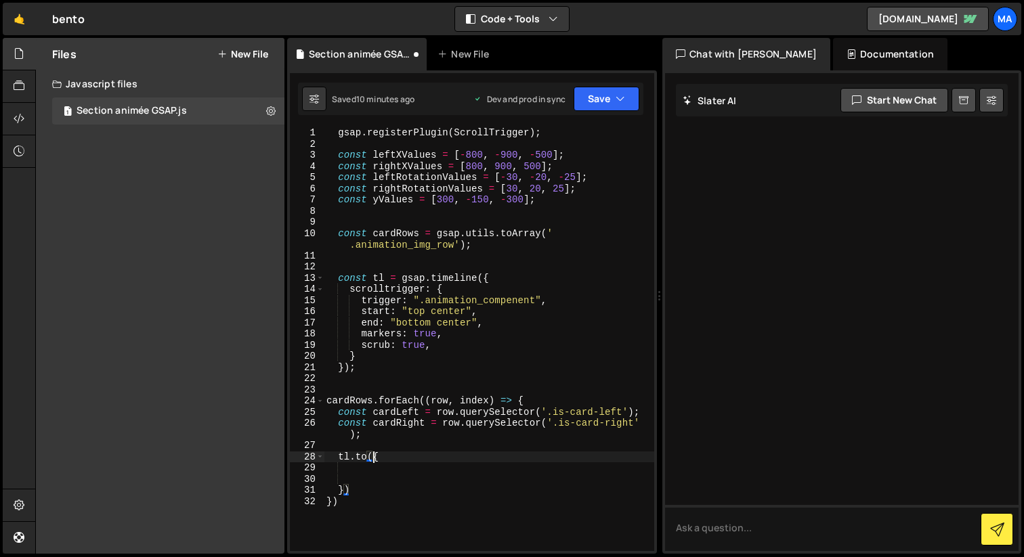
paste textarea "cardLeft"
type textarea "[DOMAIN_NAME](cardLeft, {"
click at [427, 470] on div "gsap . registerPlugin ( ScrollTrigger ) ; const leftXValues = [ - 800 , - 900 ,…" at bounding box center [489, 350] width 330 height 446
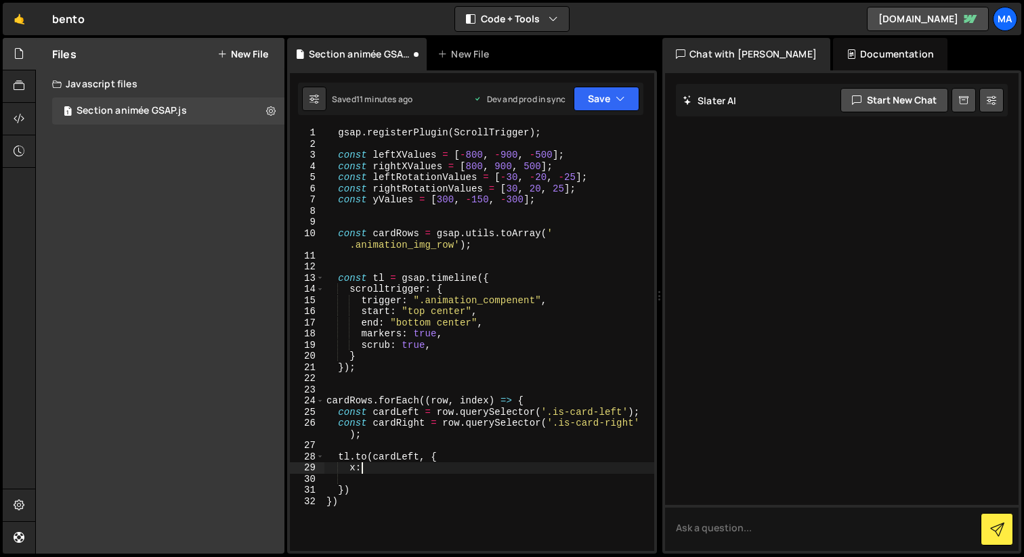
click at [412, 158] on div "gsap . registerPlugin ( ScrollTrigger ) ; const leftXValues = [ - 800 , - 900 ,…" at bounding box center [489, 350] width 330 height 446
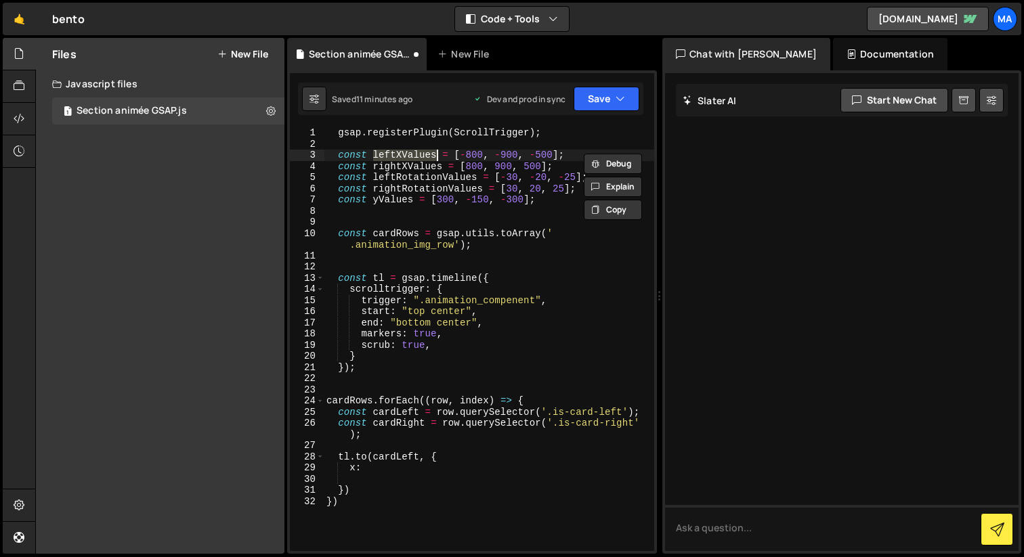
click at [369, 473] on div "gsap . registerPlugin ( ScrollTrigger ) ; const leftXValues = [ - 800 , - 900 ,…" at bounding box center [489, 350] width 330 height 446
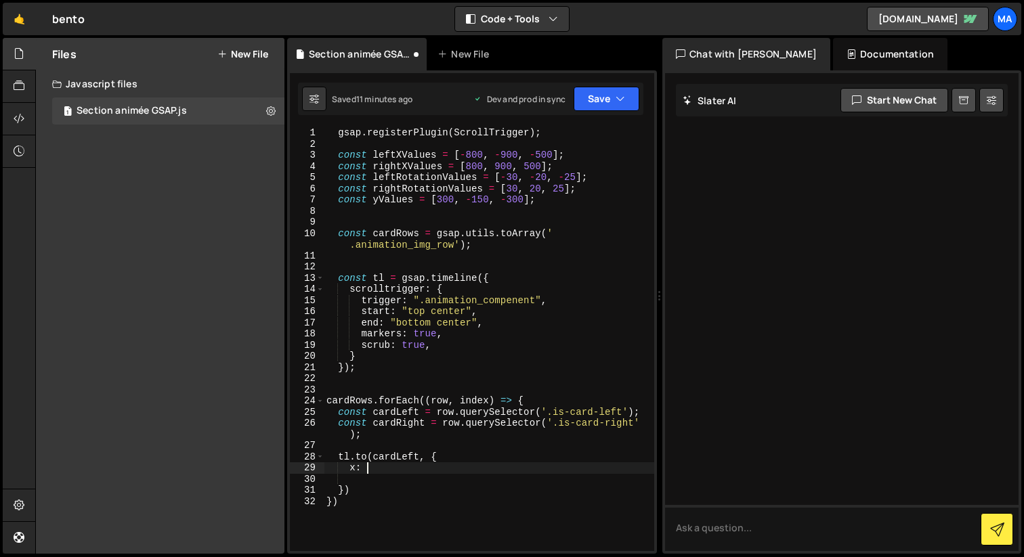
scroll to position [0, 2]
paste textarea "leftXValues"
click at [478, 471] on div "gsap . registerPlugin ( ScrollTrigger ) ; const leftXValues = [ - 800 , - 900 ,…" at bounding box center [489, 350] width 330 height 446
type textarea "x: leftXValues [index],"
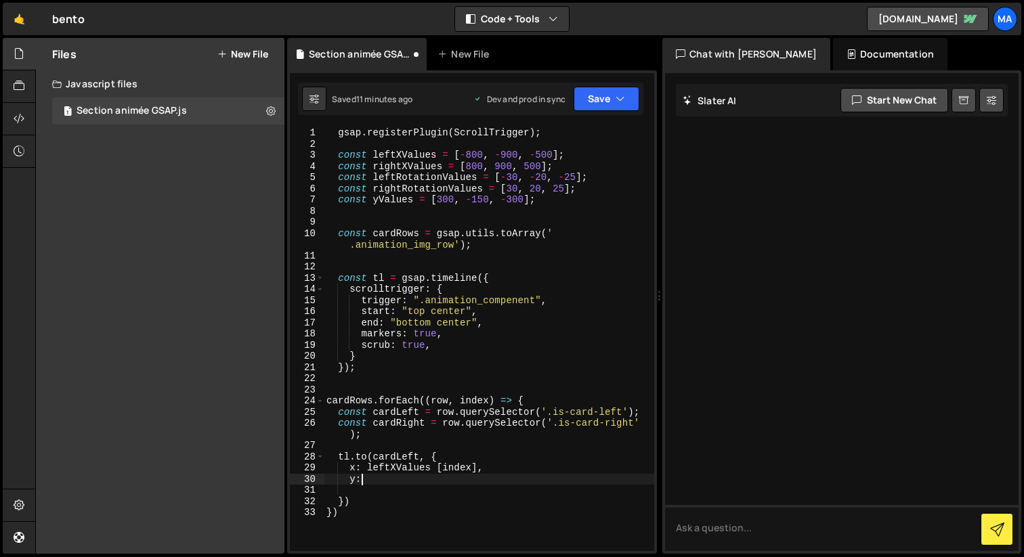
scroll to position [0, 2]
click at [397, 200] on div "gsap . registerPlugin ( ScrollTrigger ) ; const leftXValues = [ - 800 , - 900 ,…" at bounding box center [489, 350] width 330 height 446
click at [373, 479] on div "gsap . registerPlugin ( ScrollTrigger ) ; const leftXValues = [ - 800 , - 900 ,…" at bounding box center [489, 350] width 330 height 446
paste textarea "yValues"
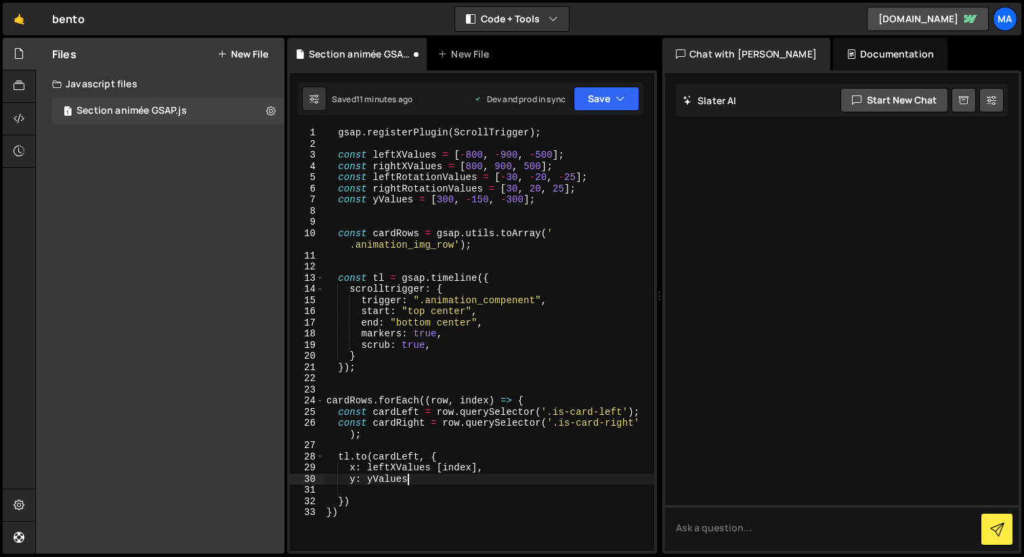
scroll to position [0, 5]
click at [435, 473] on div "gsap . registerPlugin ( ScrollTrigger ) ; const leftXValues = [ - 800 , - 900 ,…" at bounding box center [489, 350] width 330 height 446
type textarea "x: leftXValues[index],"
click at [425, 485] on div "gsap . registerPlugin ( ScrollTrigger ) ; const leftXValues = [ - 800 , - 900 ,…" at bounding box center [489, 350] width 330 height 446
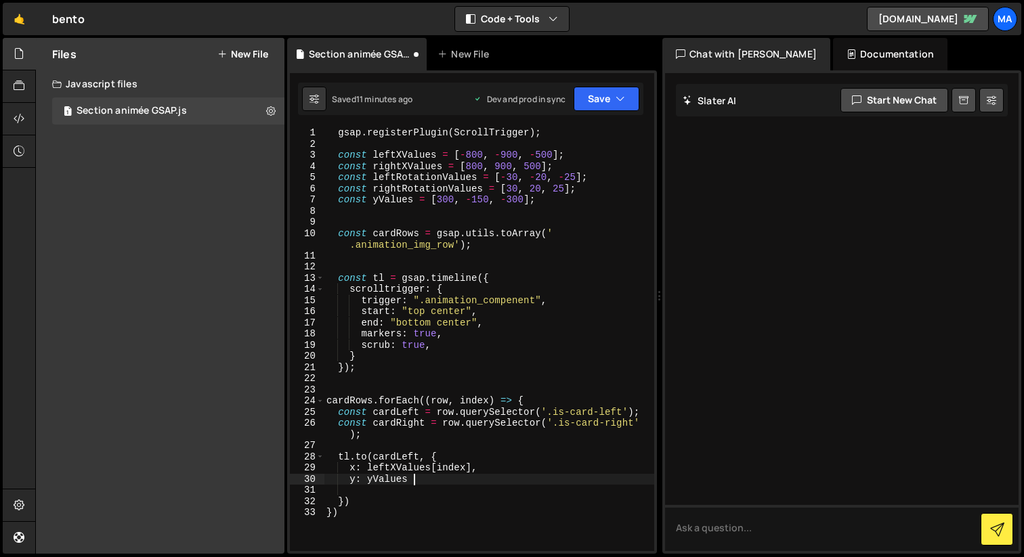
click at [430, 480] on div "gsap . registerPlugin ( ScrollTrigger ) ; const leftXValues = [ - 800 , - 900 ,…" at bounding box center [489, 350] width 330 height 446
type textarea "y: yValues[index"
click at [460, 486] on div "gsap . registerPlugin ( ScrollTrigger ) ; const leftXValues = [ - 800 , - 900 ,…" at bounding box center [489, 350] width 330 height 446
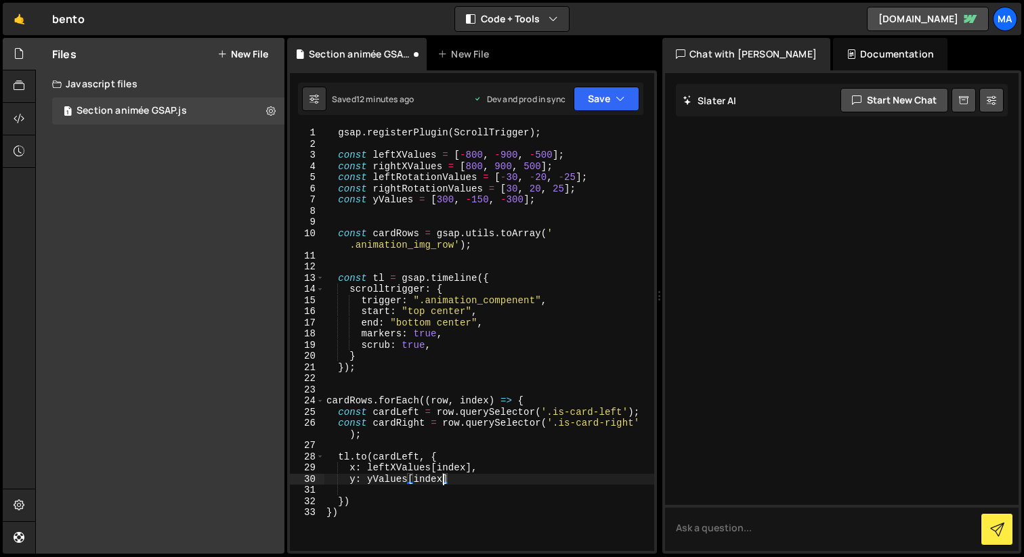
scroll to position [0, 1]
click at [460, 485] on div "gsap . registerPlugin ( ScrollTrigger ) ; const leftXValues = [ - 800 , - 900 ,…" at bounding box center [489, 350] width 330 height 446
click at [459, 479] on div "gsap . registerPlugin ( ScrollTrigger ) ; const leftXValues = [ - 800 , - 900 ,…" at bounding box center [489, 350] width 330 height 446
type textarea "y: yValues[index],"
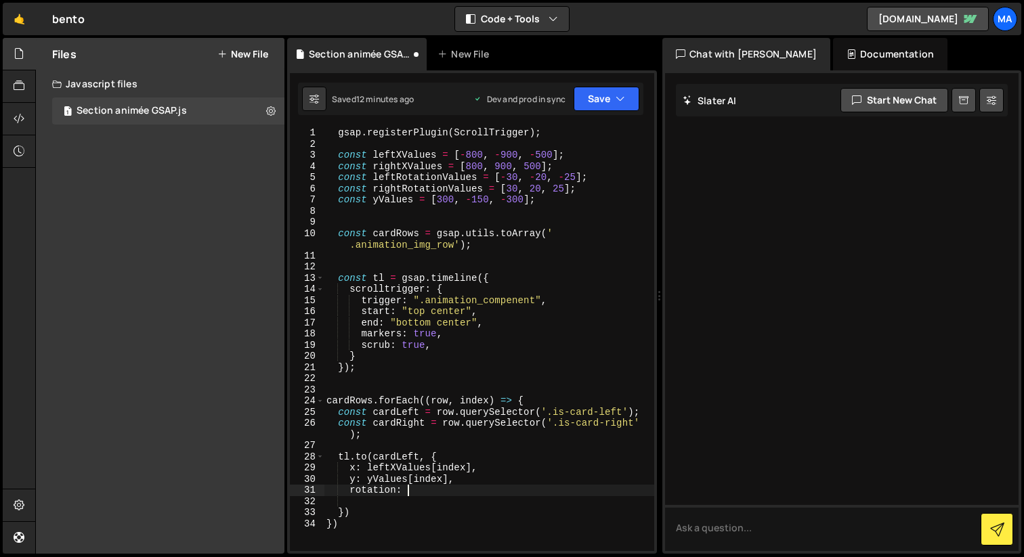
click at [438, 189] on div "gsap . registerPlugin ( ScrollTrigger ) ; const leftXValues = [ - 800 , - 900 ,…" at bounding box center [489, 350] width 330 height 446
click at [452, 490] on div "gsap . registerPlugin ( ScrollTrigger ) ; const leftXValues = [ - 800 , - 900 ,…" at bounding box center [489, 350] width 330 height 446
paste textarea "rightRotationValues"
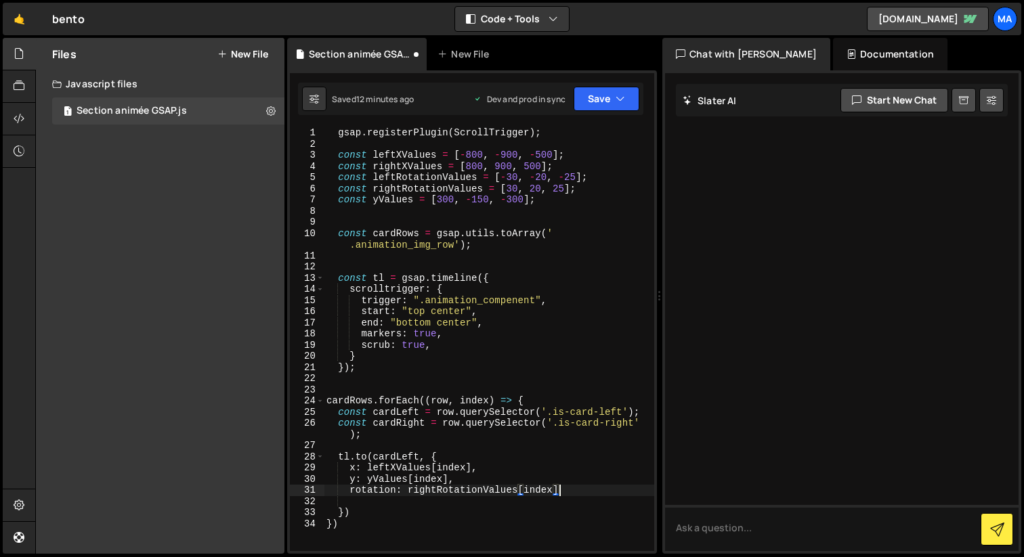
type textarea "rotation: rightRotationValues[index],"
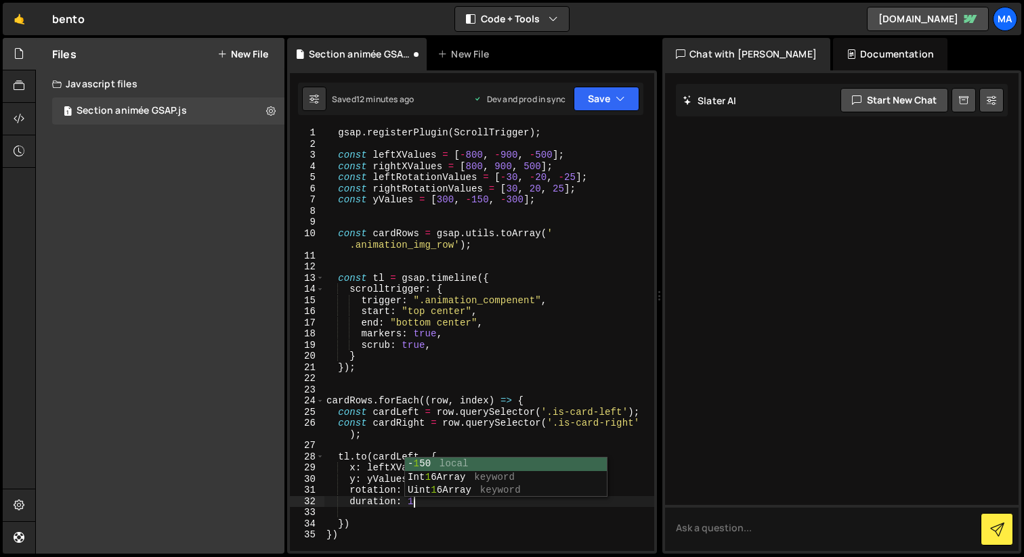
click at [461, 525] on div "gsap . registerPlugin ( ScrollTrigger ) ; const leftXValues = [ - 800 , - 900 ,…" at bounding box center [489, 350] width 330 height 446
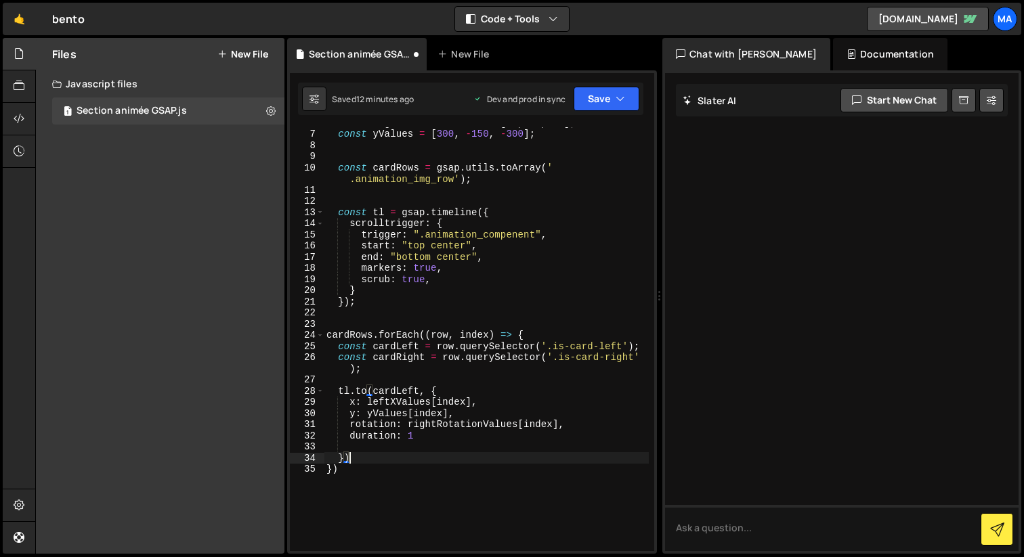
scroll to position [66, 0]
click at [599, 100] on button "Save" at bounding box center [606, 99] width 66 height 24
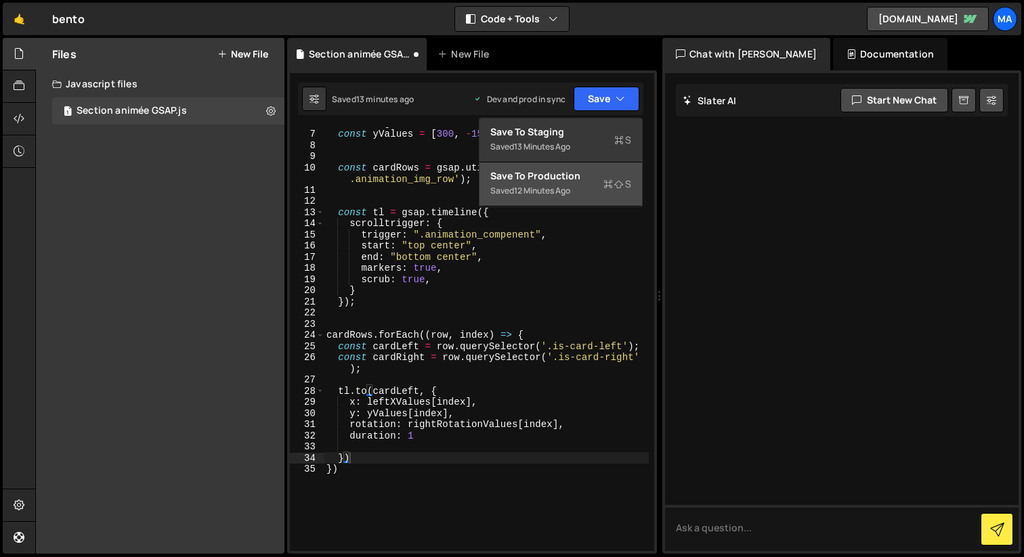
click at [577, 180] on div "Save to Production S" at bounding box center [560, 176] width 141 height 14
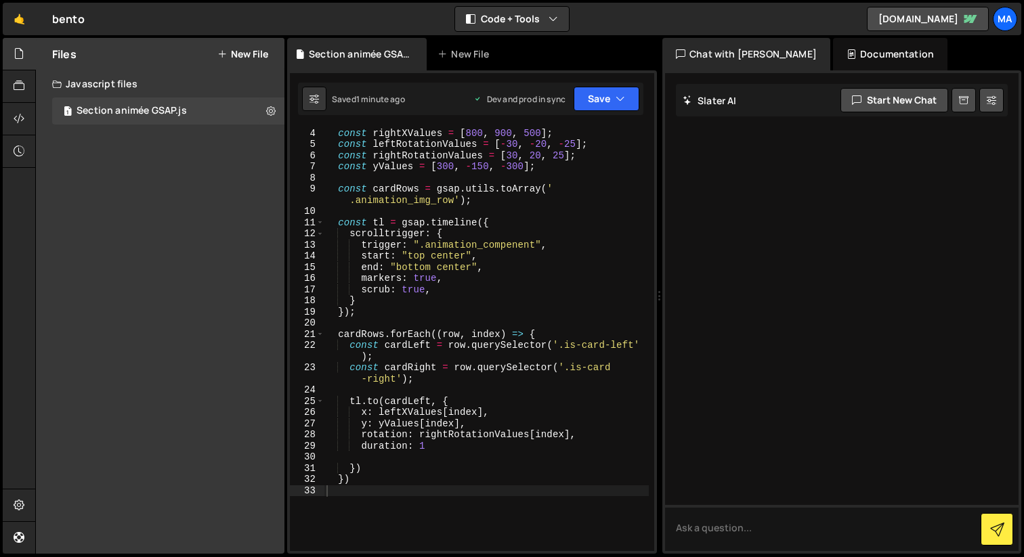
scroll to position [0, 0]
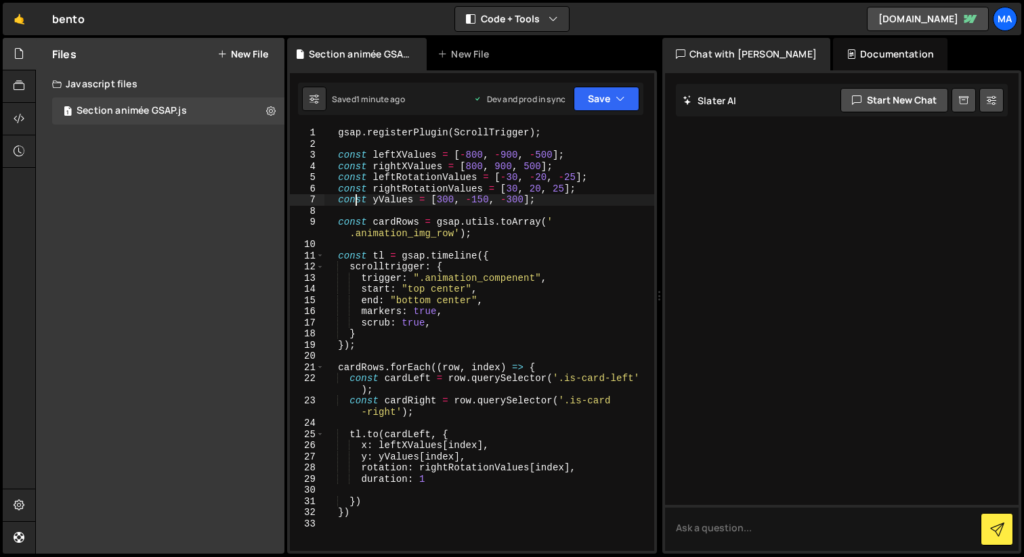
click at [357, 198] on div "gsap . registerPlugin ( ScrollTrigger ) ; const leftXValues = [ - 800 , - 900 ,…" at bounding box center [489, 350] width 330 height 446
click at [366, 202] on div "gsap . registerPlugin ( ScrollTrigger ) ; const leftXValues = [ - 800 , - 900 ,…" at bounding box center [489, 350] width 330 height 446
click at [372, 150] on div "gsap . registerPlugin ( ScrollTrigger ) ; const leftXValues = [ - 800 , - 900 ,…" at bounding box center [489, 350] width 330 height 446
type textarea "const leftXValues = [-800, -900, -500];"
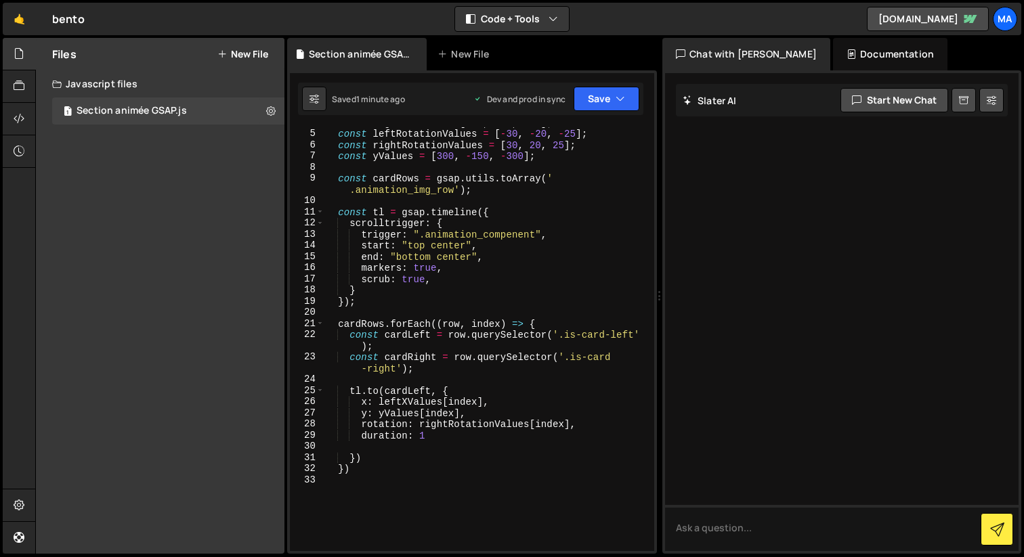
scroll to position [62, 0]
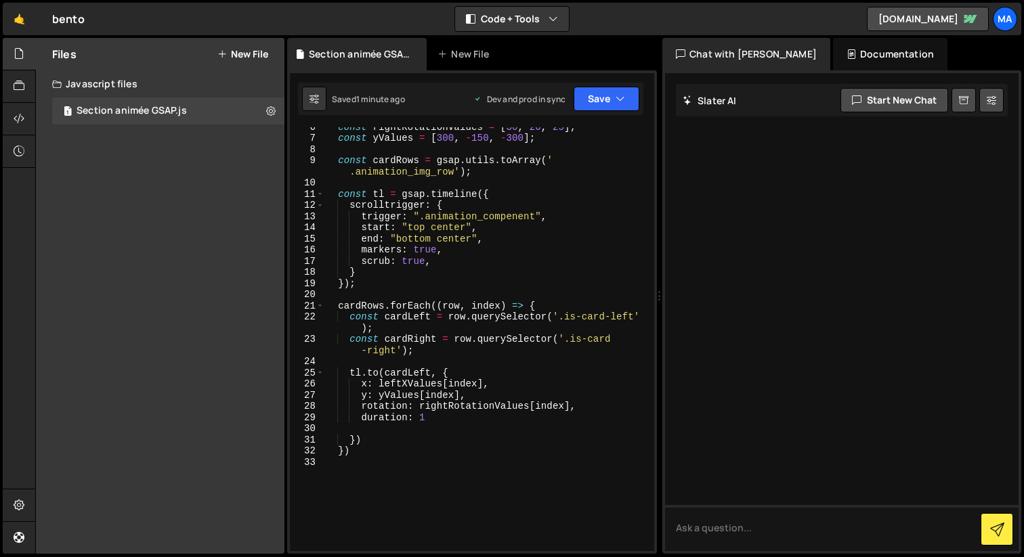
click at [373, 496] on div "const rightRotationValues = [ 30 , 20 , 25 ] ; const yValues = [ 300 , - 150 , …" at bounding box center [486, 344] width 325 height 446
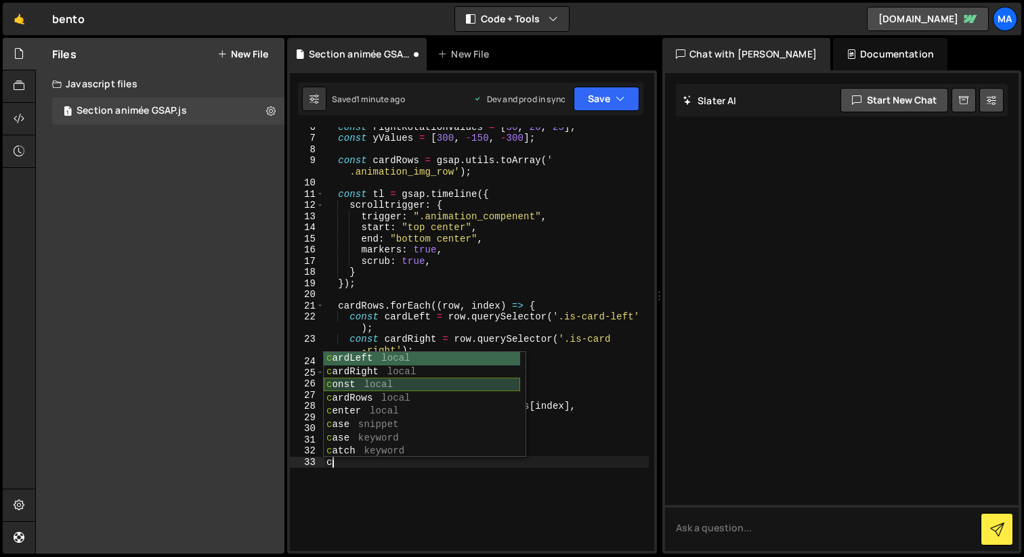
click at [373, 388] on div "c ardLeft local c ardRight local c onst local c ardRows local c enter local c a…" at bounding box center [422, 418] width 196 height 133
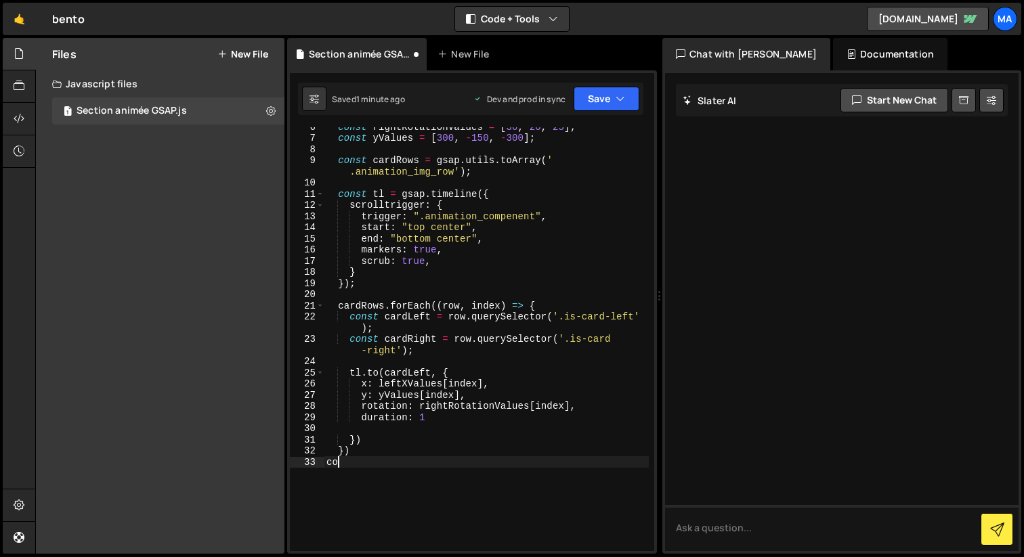
type textarea "c"
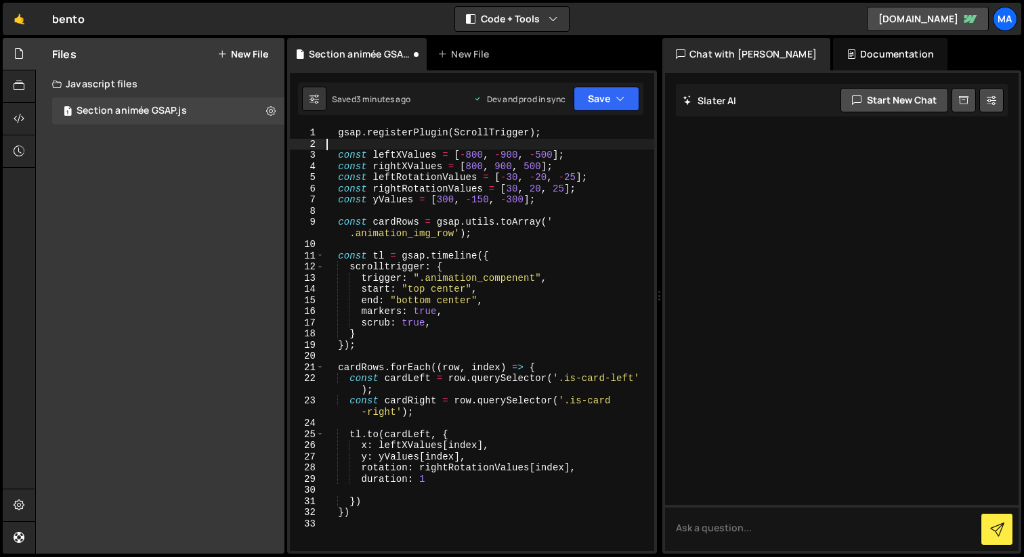
click at [574, 140] on div "gsap . registerPlugin ( ScrollTrigger ) ; const leftXValues = [ - 800 , - 900 ,…" at bounding box center [489, 350] width 330 height 446
click at [544, 128] on div "gsap . registerPlugin ( ScrollTrigger ) ; const leftXValues = [ - 800 , - 900 ,…" at bounding box center [489, 350] width 330 height 446
click at [601, 100] on button "Save" at bounding box center [606, 99] width 66 height 24
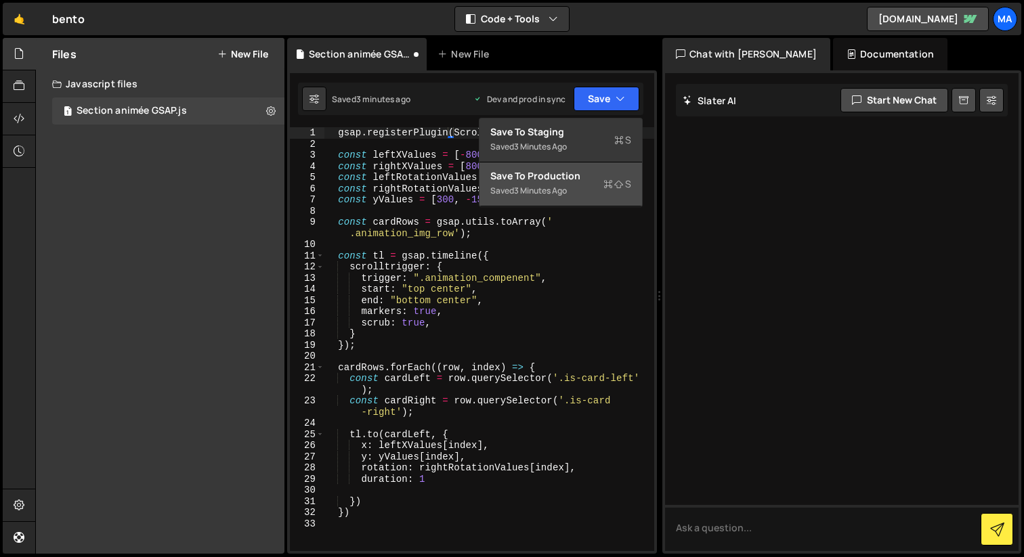
click at [543, 191] on div "3 minutes ago" at bounding box center [540, 191] width 53 height 12
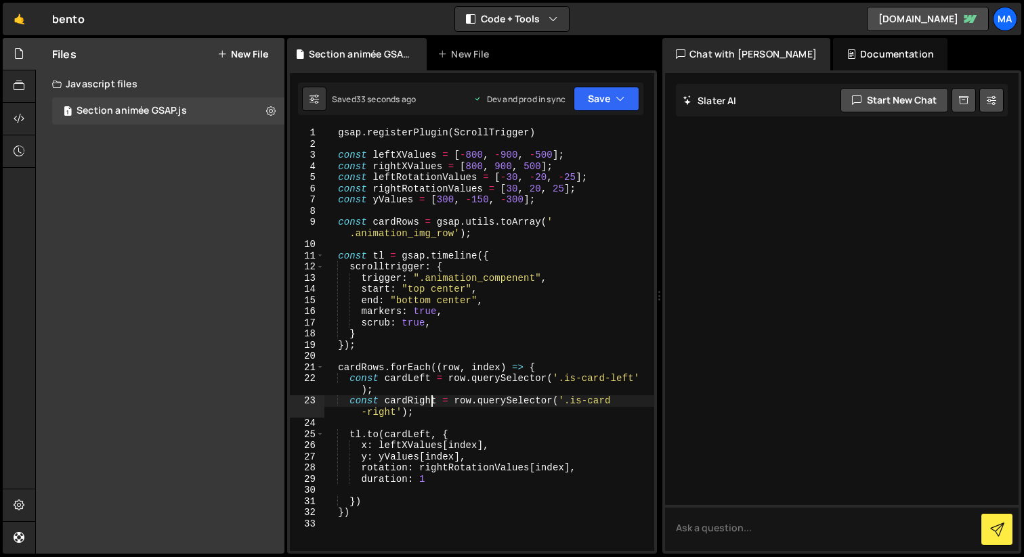
click at [429, 404] on div "gsap . registerPlugin ( ScrollTrigger ) const leftXValues = [ - 800 , - 900 , -…" at bounding box center [489, 350] width 330 height 446
click at [420, 400] on div "gsap . registerPlugin ( ScrollTrigger ) const leftXValues = [ - 800 , - 900 , -…" at bounding box center [489, 339] width 330 height 424
click at [420, 400] on div "gsap . registerPlugin ( ScrollTrigger ) const leftXValues = [ - 800 , - 900 , -…" at bounding box center [489, 350] width 330 height 446
click at [423, 404] on div "gsap . registerPlugin ( ScrollTrigger ) const leftXValues = [ - 800 , - 900 , -…" at bounding box center [489, 339] width 330 height 424
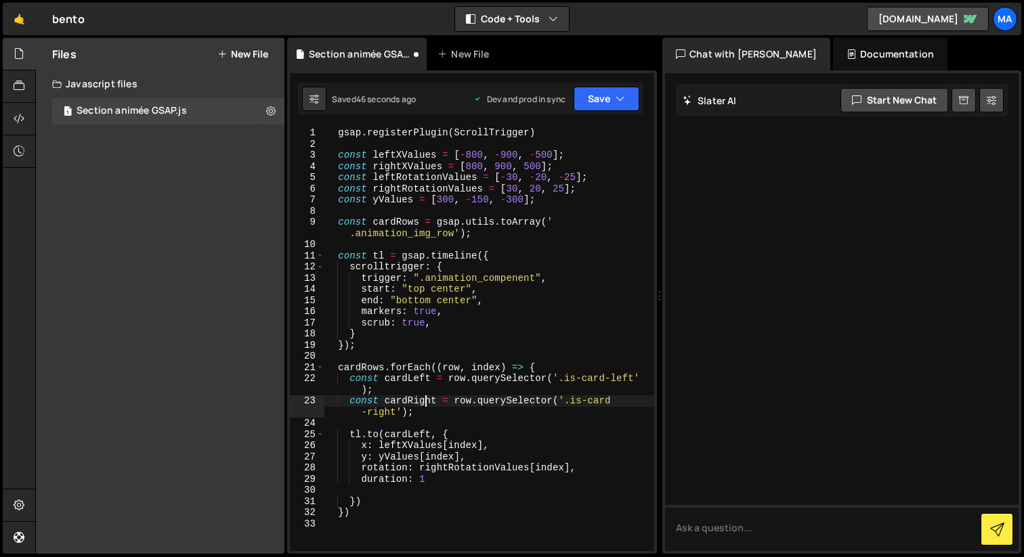
click at [385, 413] on div "gsap . registerPlugin ( ScrollTrigger ) const leftXValues = [ - 800 , - 900 , -…" at bounding box center [489, 350] width 330 height 446
click at [425, 400] on div "gsap . registerPlugin ( ScrollTrigger ) const leftXValues = [ - 800 , - 900 , -…" at bounding box center [489, 350] width 330 height 446
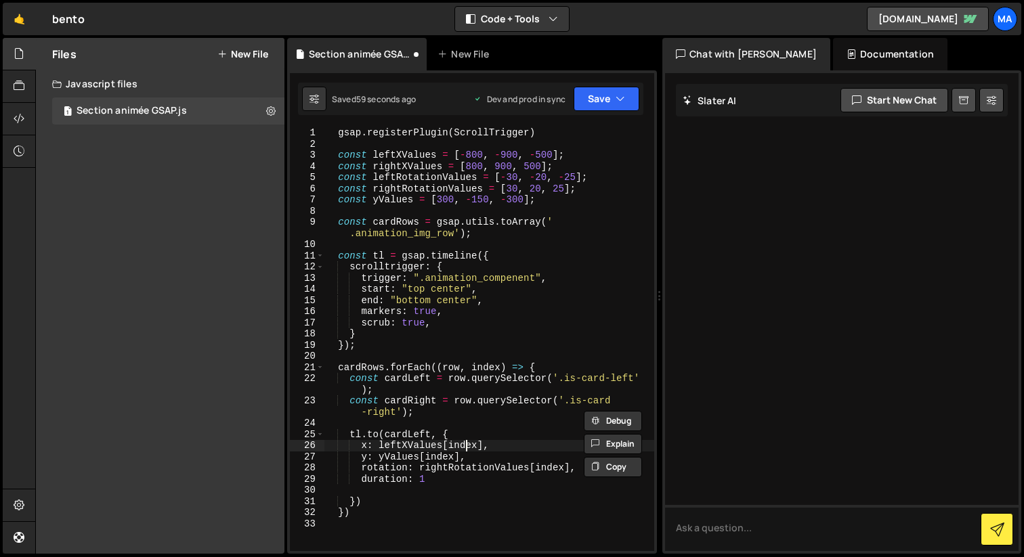
click at [467, 443] on div "gsap . registerPlugin ( ScrollTrigger ) const leftXValues = [ - 800 , - 900 , -…" at bounding box center [489, 350] width 330 height 446
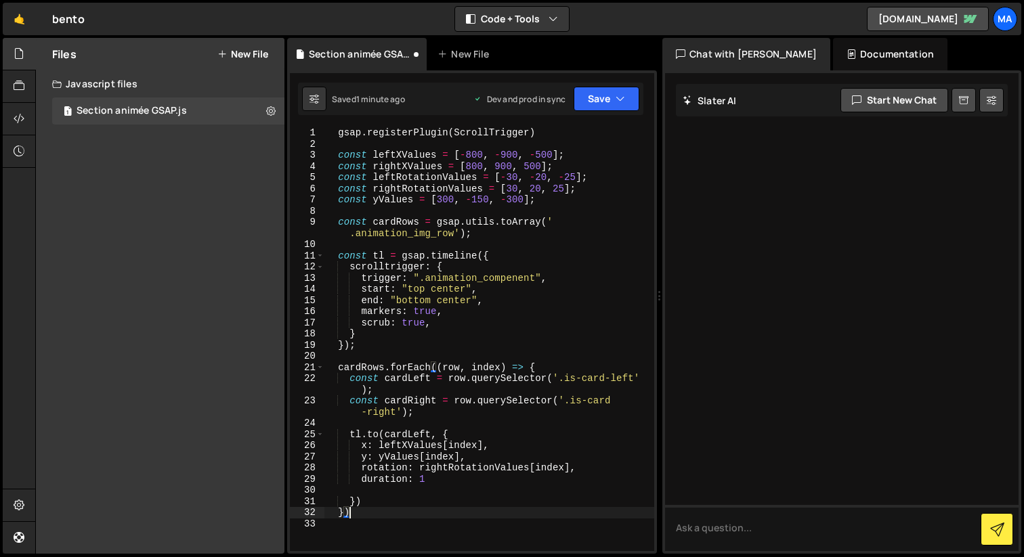
click at [388, 514] on div "gsap . registerPlugin ( ScrollTrigger ) const leftXValues = [ - 800 , - 900 , -…" at bounding box center [489, 350] width 330 height 446
click at [446, 470] on div "gsap . registerPlugin ( ScrollTrigger ) const leftXValues = [ - 800 , - 900 , -…" at bounding box center [489, 350] width 330 height 446
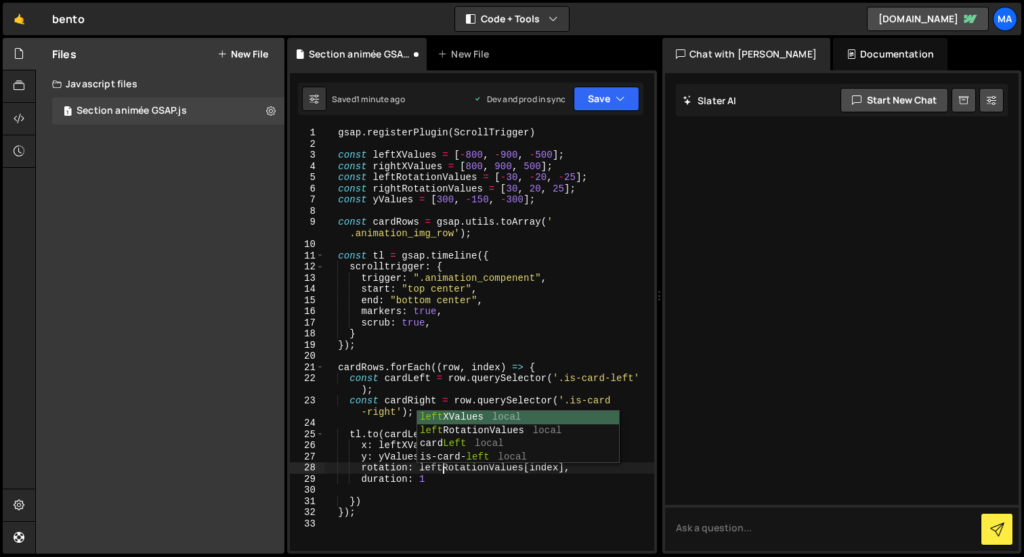
scroll to position [0, 7]
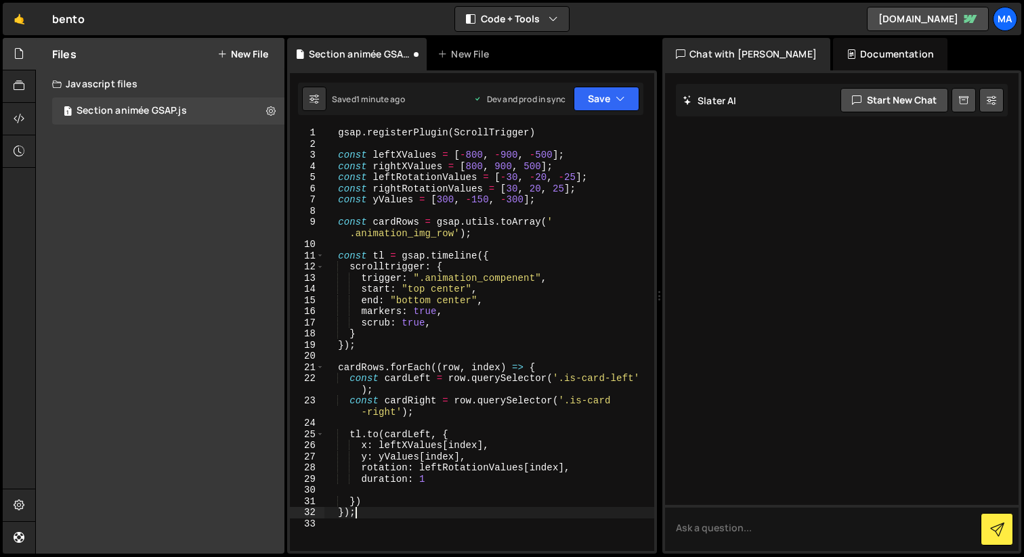
click at [498, 508] on div "gsap . registerPlugin ( ScrollTrigger ) const leftXValues = [ - 800 , - 900 , -…" at bounding box center [489, 350] width 330 height 446
click at [587, 105] on button "Save" at bounding box center [606, 99] width 66 height 24
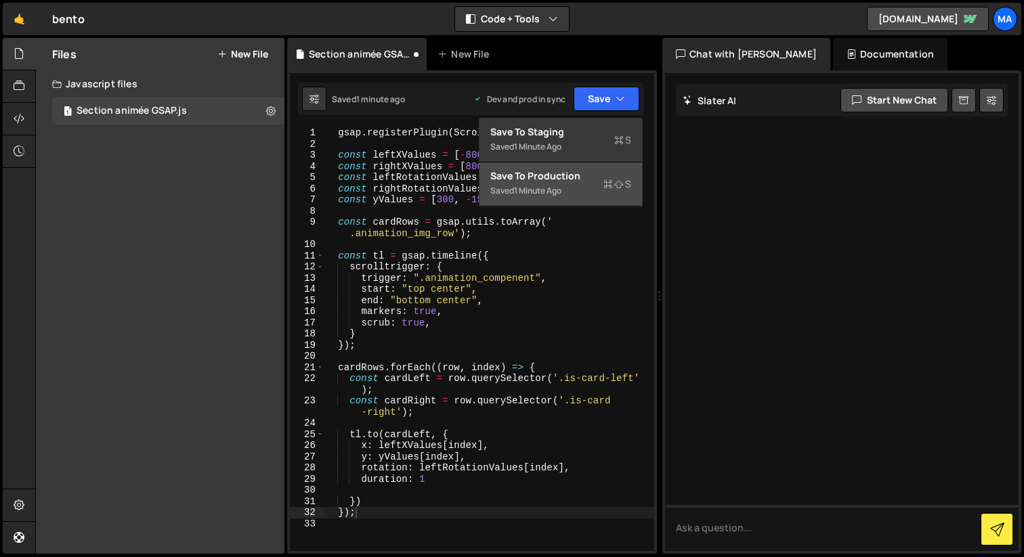
click at [571, 180] on div "Save to Production S" at bounding box center [560, 176] width 141 height 14
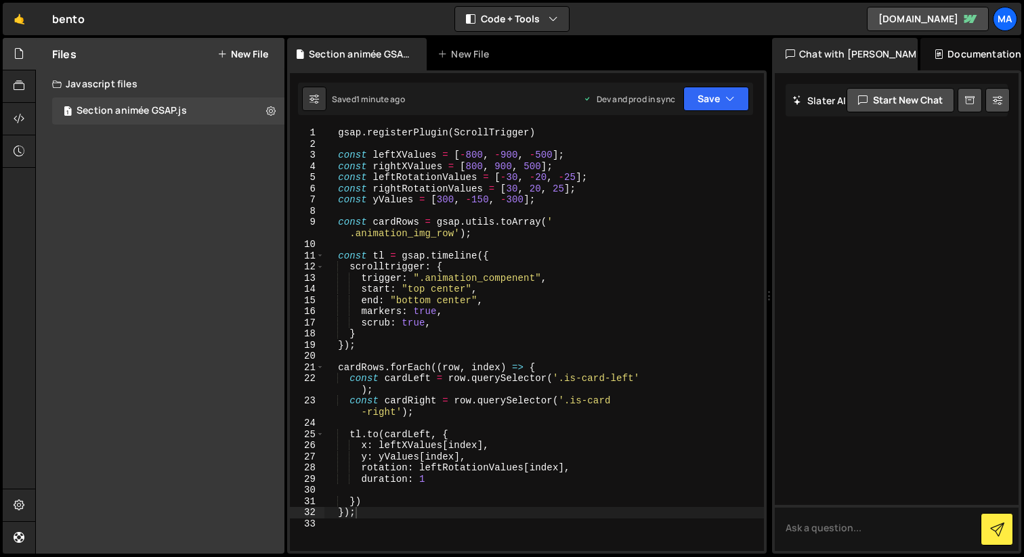
drag, startPoint x: 659, startPoint y: 294, endPoint x: 761, endPoint y: 276, distance: 103.9
click at [761, 276] on div "Files New File Create your first file Get started by starting a Javascript or C…" at bounding box center [529, 296] width 989 height 517
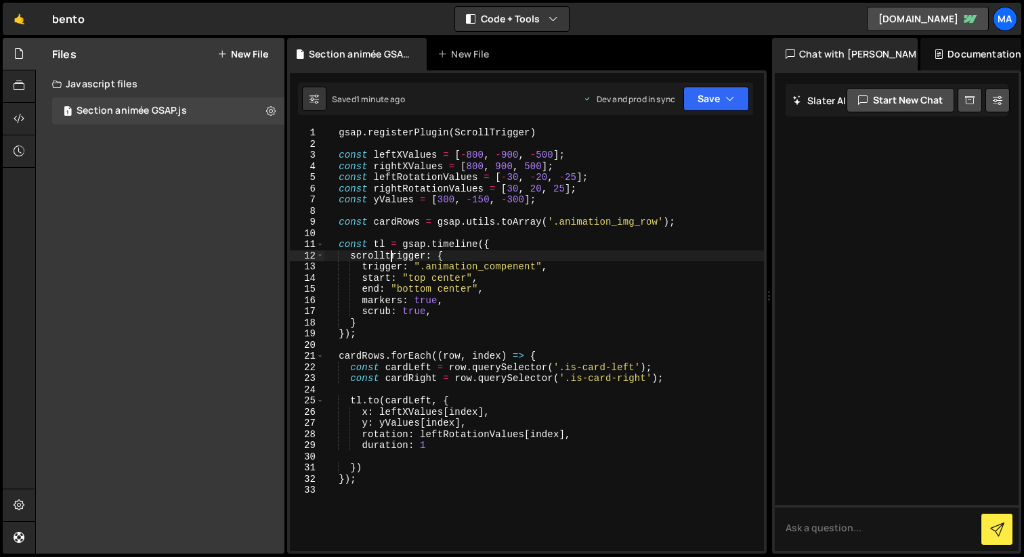
click at [393, 257] on div "gsap . registerPlugin ( ScrollTrigger ) const leftXValues = [ - 800 , - 900 , -…" at bounding box center [543, 350] width 439 height 446
click at [502, 268] on div "ScrollT rigger local" at bounding box center [448, 283] width 202 height 40
click at [708, 92] on button "Save" at bounding box center [716, 99] width 66 height 24
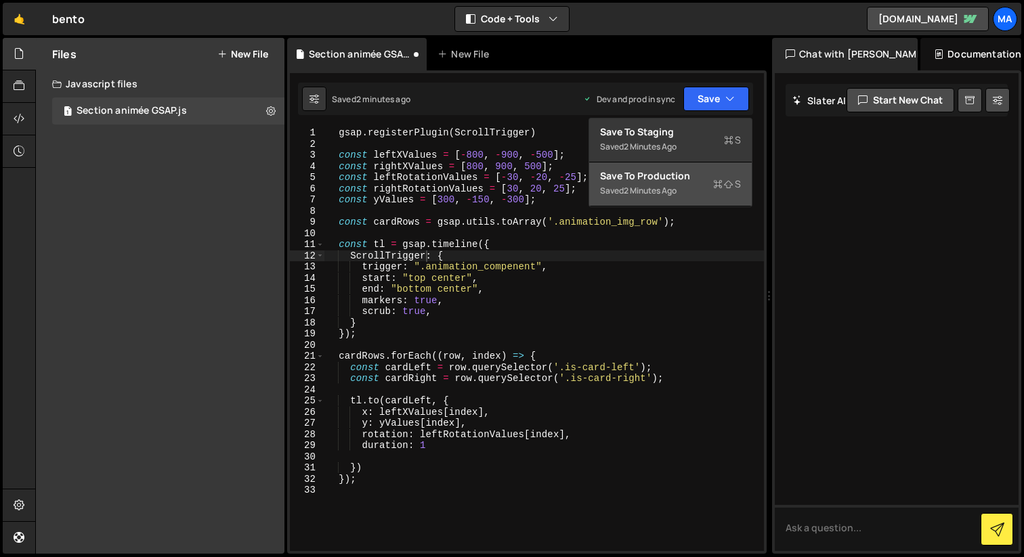
click at [684, 165] on button "Save to Production S Saved 2 minutes ago" at bounding box center [670, 185] width 163 height 44
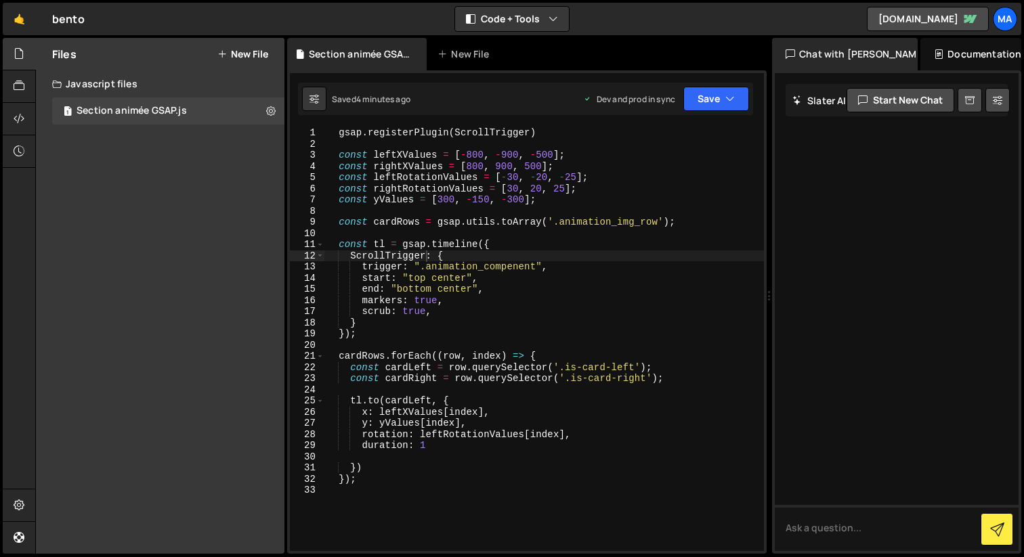
type textarea "})"
click at [389, 467] on div "gsap . registerPlugin ( ScrollTrigger ) const leftXValues = [ - 800 , - 900 , -…" at bounding box center [543, 350] width 439 height 446
type textarea ".to(cardRight, {)"
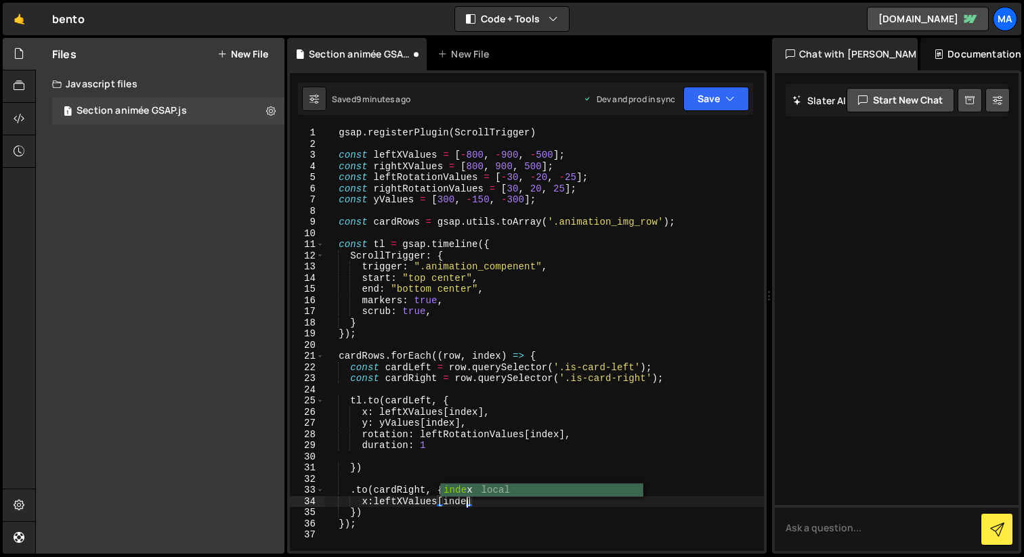
scroll to position [0, 9]
type textarea "x:leftXValues[index],"
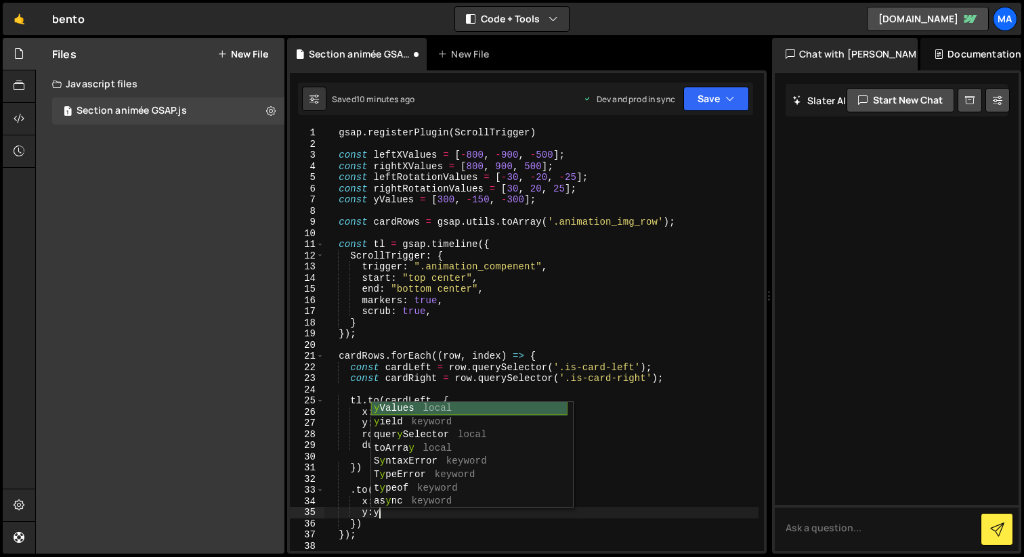
click at [507, 411] on div "y Values local y ield keyword quer y Selector local toArra y local S y ntaxErro…" at bounding box center [469, 468] width 196 height 133
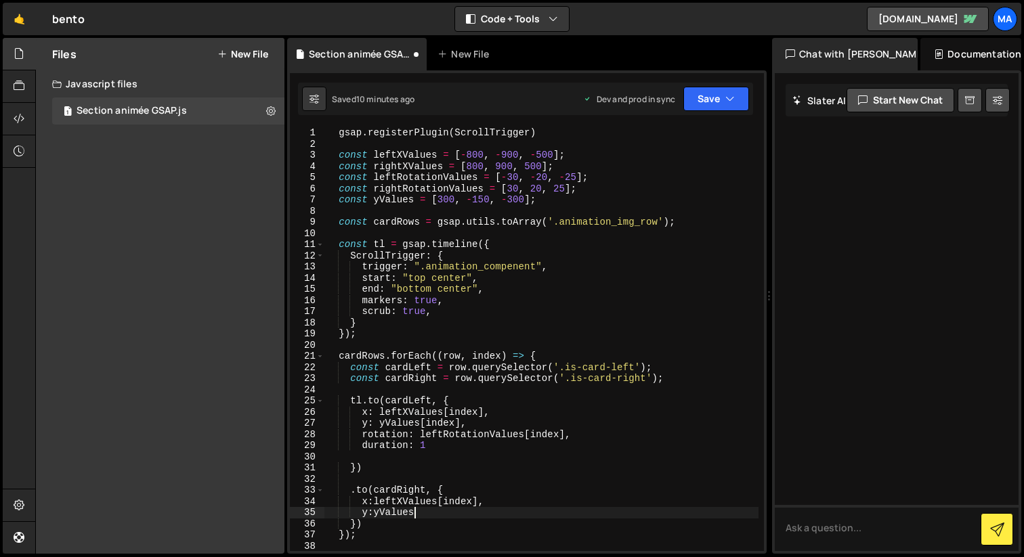
scroll to position [0, 0]
click at [374, 502] on div "gsap . registerPlugin ( ScrollTrigger ) const leftXValues = [ - 800 , - 900 , -…" at bounding box center [541, 350] width 434 height 446
click at [373, 515] on div "gsap . registerPlugin ( ScrollTrigger ) const leftXValues = [ - 800 , - 900 , -…" at bounding box center [541, 350] width 434 height 446
click at [433, 517] on div "gsap . registerPlugin ( ScrollTrigger ) const leftXValues = [ - 800 , - 900 , -…" at bounding box center [541, 350] width 434 height 446
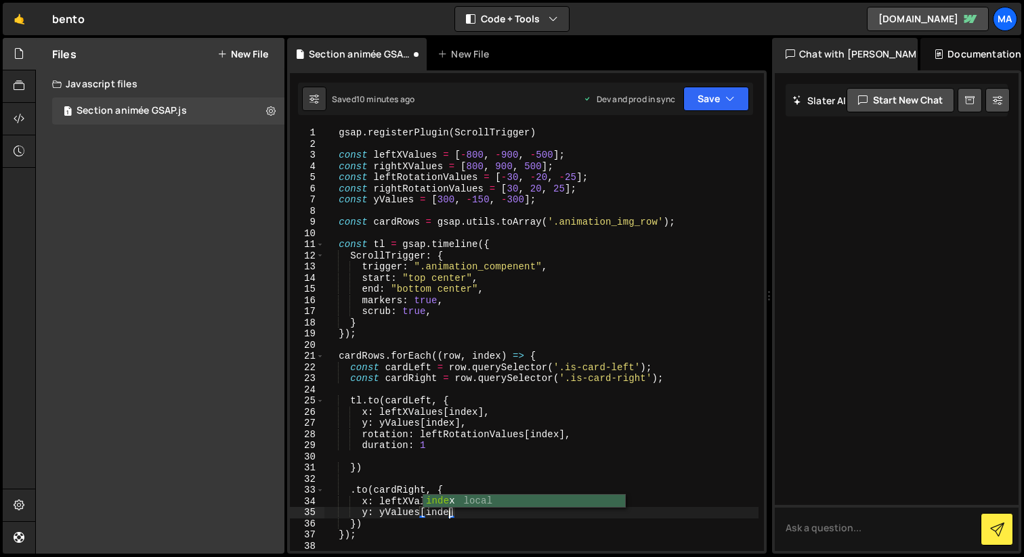
scroll to position [0, 8]
type textarea "y: yValues[index],"
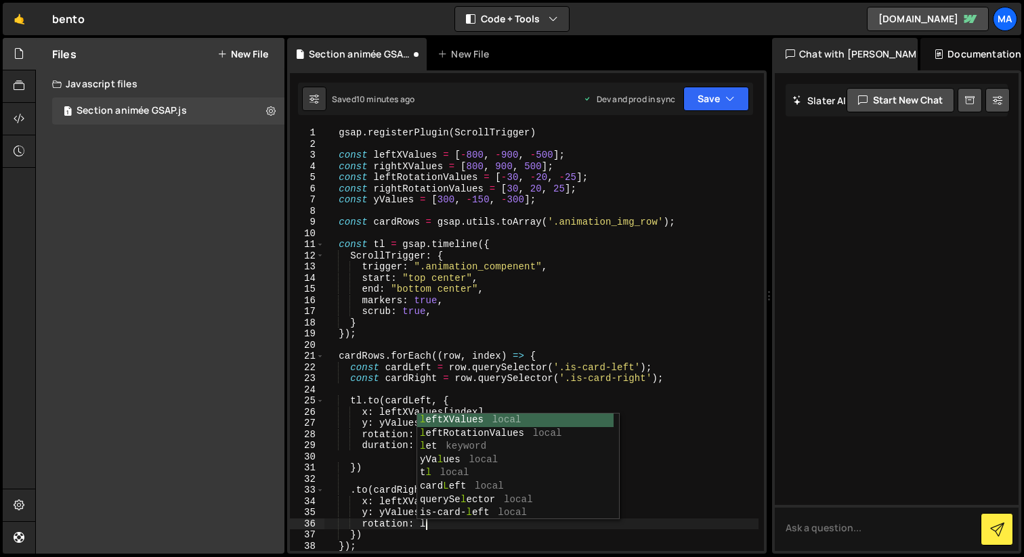
scroll to position [0, 6]
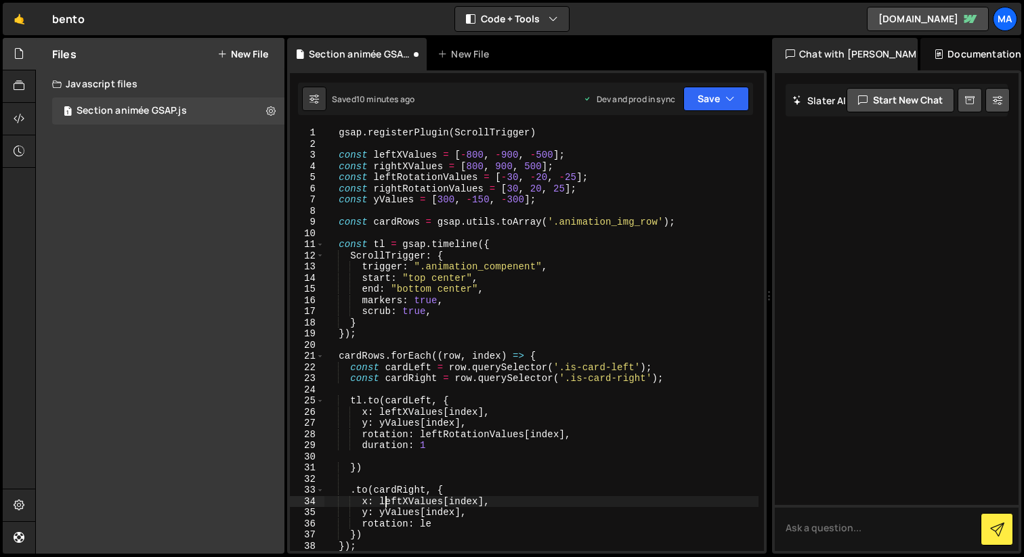
click at [385, 506] on div "gsap . registerPlugin ( ScrollTrigger ) const leftXValues = [ - 800 , - 900 , -…" at bounding box center [541, 350] width 434 height 446
click at [386, 504] on div "gsap . registerPlugin ( ScrollTrigger ) const leftXValues = [ - 800 , - 900 , -…" at bounding box center [541, 350] width 434 height 446
click at [427, 170] on div "gsap . registerPlugin ( ScrollTrigger ) const leftXValues = [ - 800 , - 900 , -…" at bounding box center [541, 350] width 434 height 446
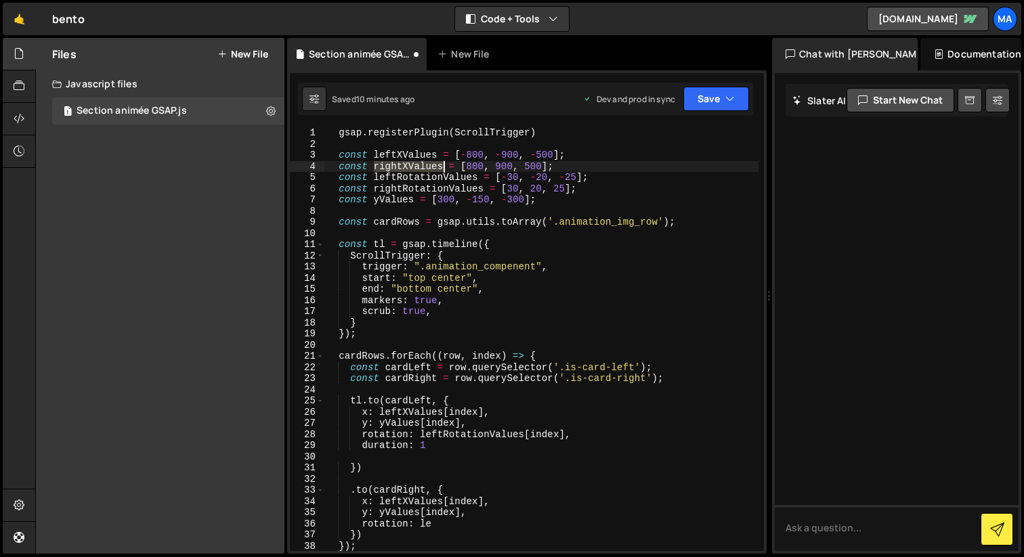
click at [427, 170] on div "gsap . registerPlugin ( ScrollTrigger ) const leftXValues = [ - 800 , - 900 , -…" at bounding box center [541, 350] width 434 height 446
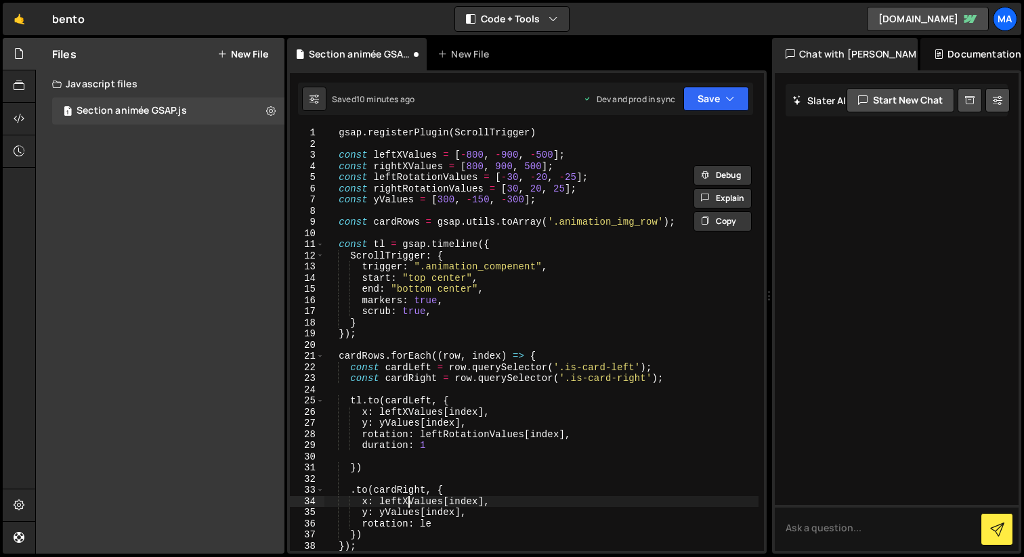
click at [406, 498] on div "gsap . registerPlugin ( ScrollTrigger ) const leftXValues = [ - 800 , - 900 , -…" at bounding box center [541, 350] width 434 height 446
paste textarea "righ"
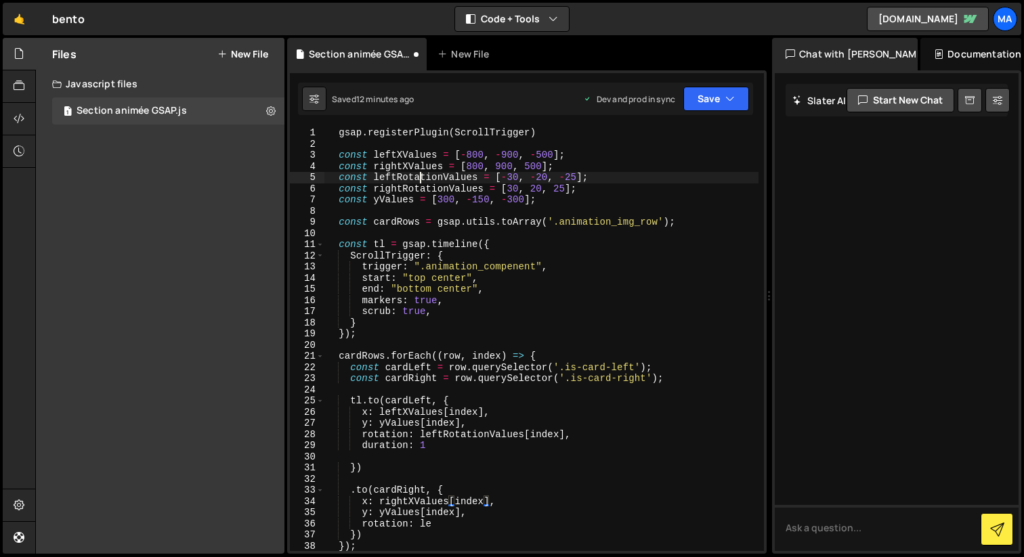
click at [420, 179] on div "gsap . registerPlugin ( ScrollTrigger ) const leftXValues = [ - 800 , - 900 , -…" at bounding box center [541, 350] width 434 height 446
click at [417, 190] on div "gsap . registerPlugin ( ScrollTrigger ) const leftXValues = [ - 800 , - 900 , -…" at bounding box center [541, 350] width 434 height 446
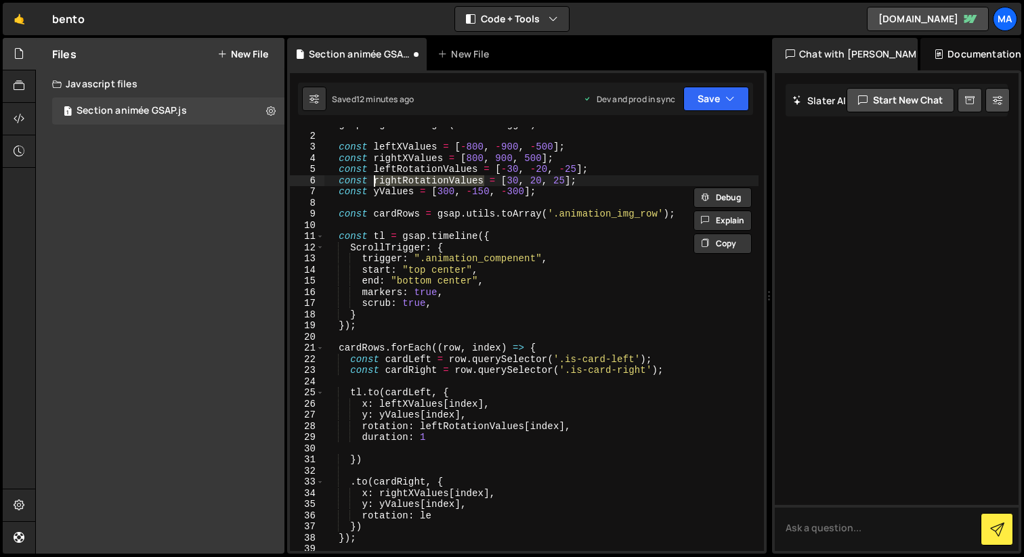
scroll to position [70, 0]
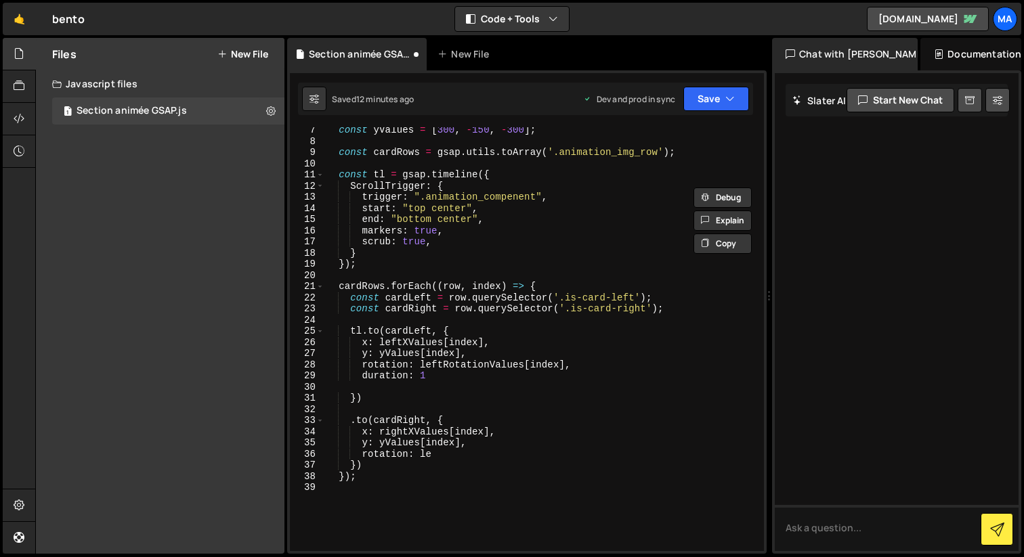
click at [427, 454] on div "const yValues = [ 300 , - 150 , - 300 ] ; const cardRows = gsap . utils . toArr…" at bounding box center [541, 348] width 434 height 446
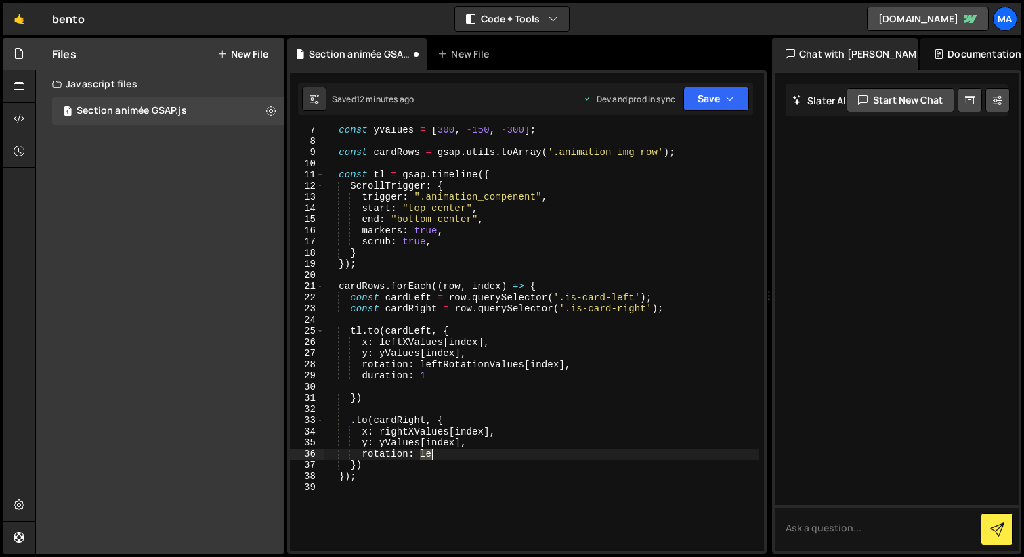
click at [427, 454] on div "const yValues = [ 300 , - 150 , - 300 ] ; const cardRows = gsap . utils . toArr…" at bounding box center [541, 348] width 434 height 446
paste textarea "rightRotationValues"
click at [589, 448] on div "const yValues = [ 300 , - 150 , - 300 ] ; const cardRows = gsap . utils . toArr…" at bounding box center [541, 348] width 434 height 446
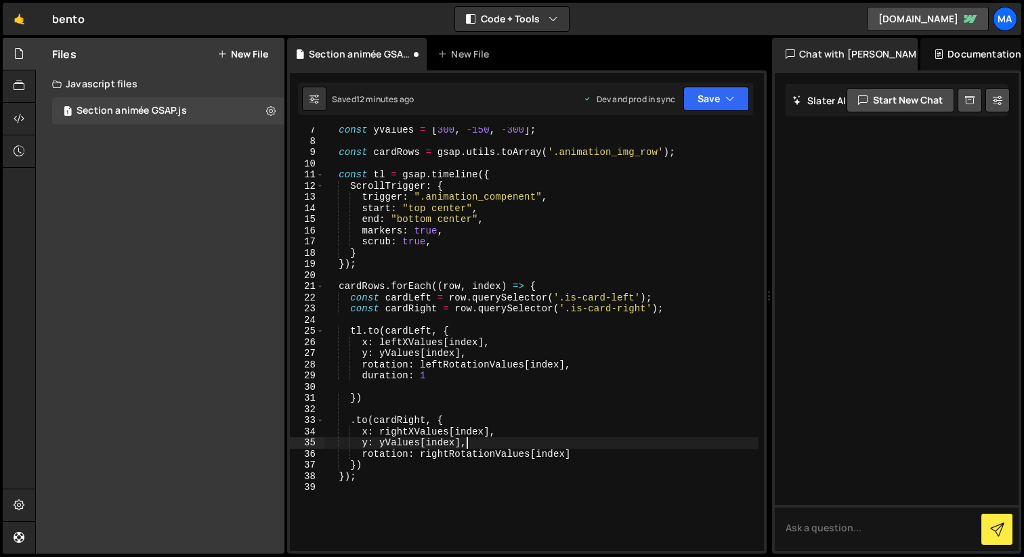
click at [579, 457] on div "const yValues = [ 300 , - 150 , - 300 ] ; const cardRows = gsap . utils . toArr…" at bounding box center [541, 348] width 434 height 446
type textarea "rotation: rightRotationValues[index],"
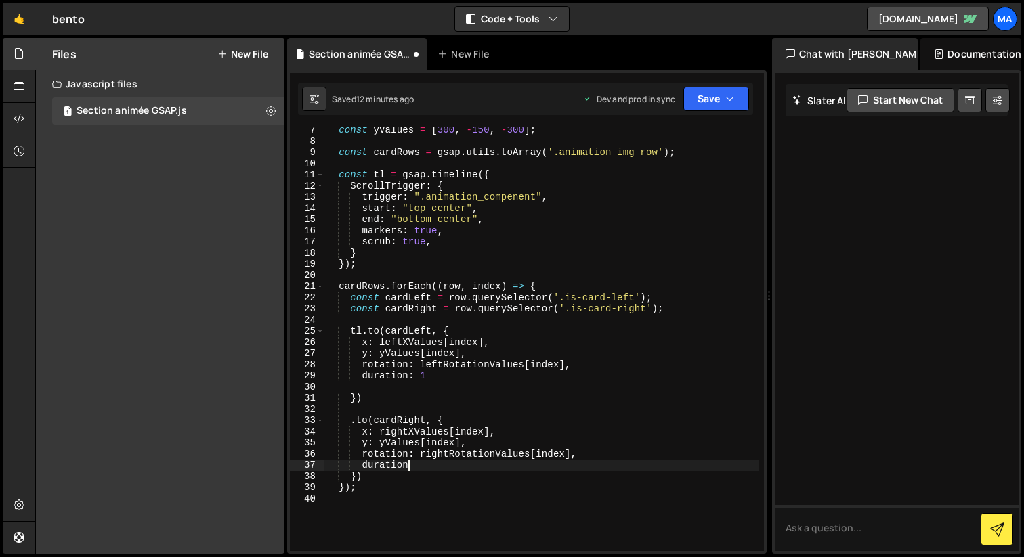
scroll to position [0, 5]
type textarea "duration: 1"
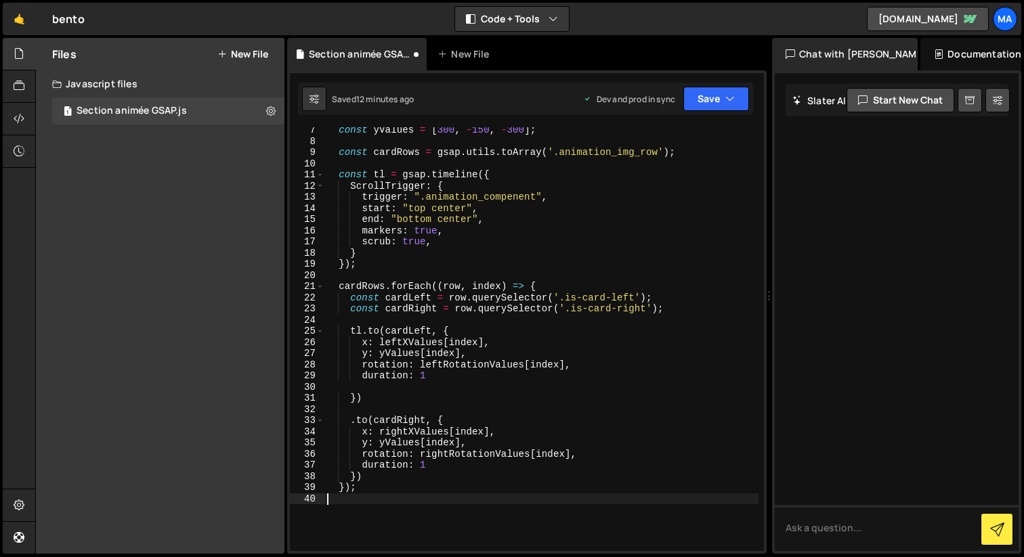
click at [597, 504] on div "const yValues = [ 300 , - 150 , - 300 ] ; const cardRows = gsap . utils . toArr…" at bounding box center [541, 348] width 434 height 446
click at [714, 96] on button "Save" at bounding box center [716, 99] width 66 height 24
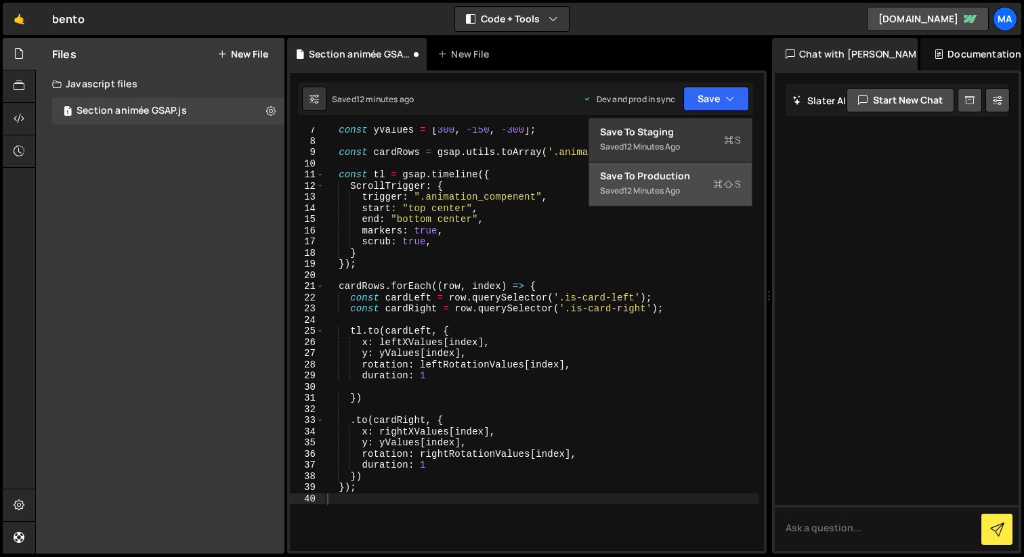
click at [697, 182] on div "Save to Production S" at bounding box center [670, 176] width 141 height 14
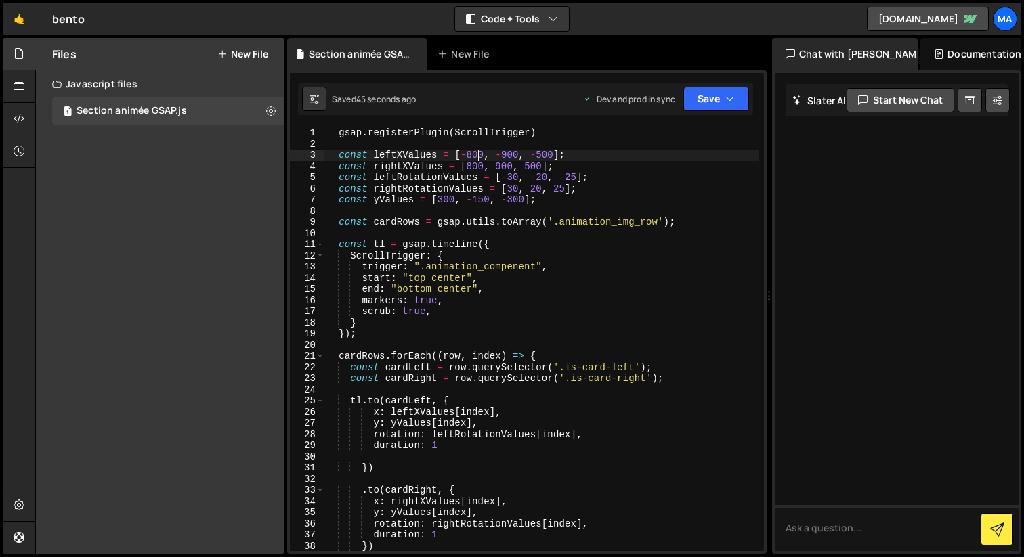
click at [477, 156] on div "gsap . registerPlugin ( ScrollTrigger ) const leftXValues = [ - 800 , - 900 , -…" at bounding box center [541, 350] width 434 height 446
click at [471, 153] on div "gsap . registerPlugin ( ScrollTrigger ) const leftXValues = [ - 800 , - 900 , -…" at bounding box center [541, 350] width 434 height 446
click at [368, 471] on div "gsap . registerPlugin ( ScrollTrigger ) const leftXValues = [ - 800 , - 900 , -…" at bounding box center [541, 350] width 434 height 446
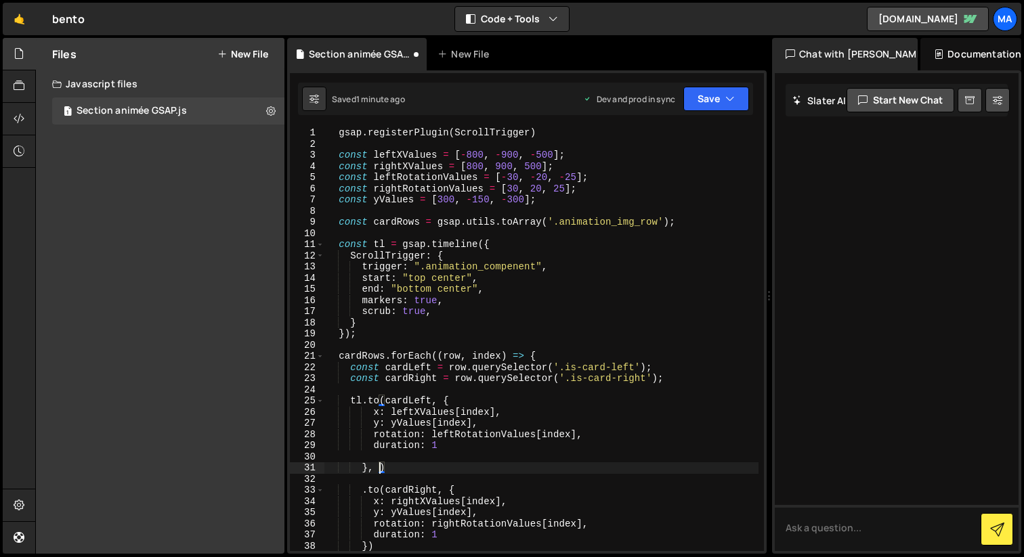
scroll to position [0, 3]
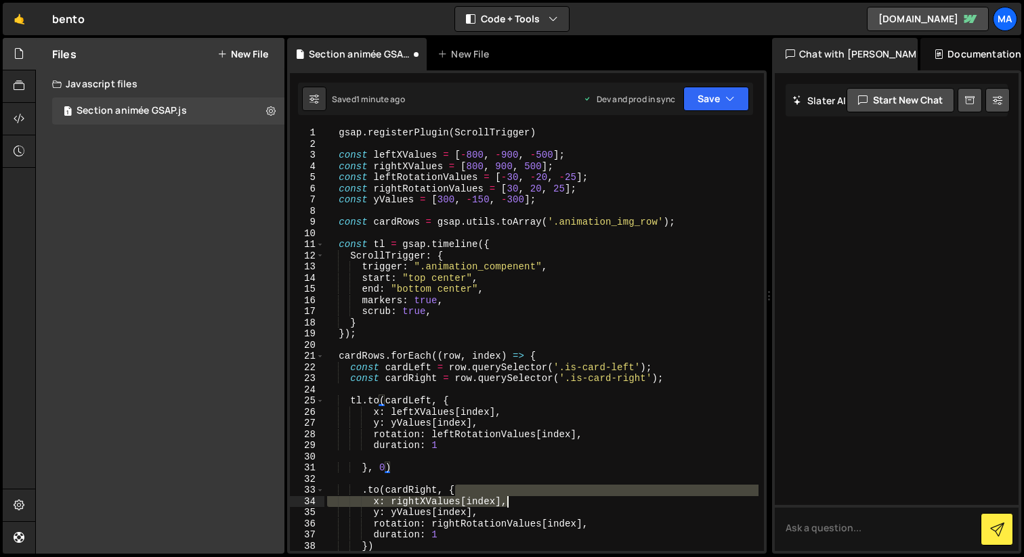
click at [617, 496] on div "gsap . registerPlugin ( ScrollTrigger ) const leftXValues = [ - 800 , - 900 , -…" at bounding box center [541, 350] width 434 height 446
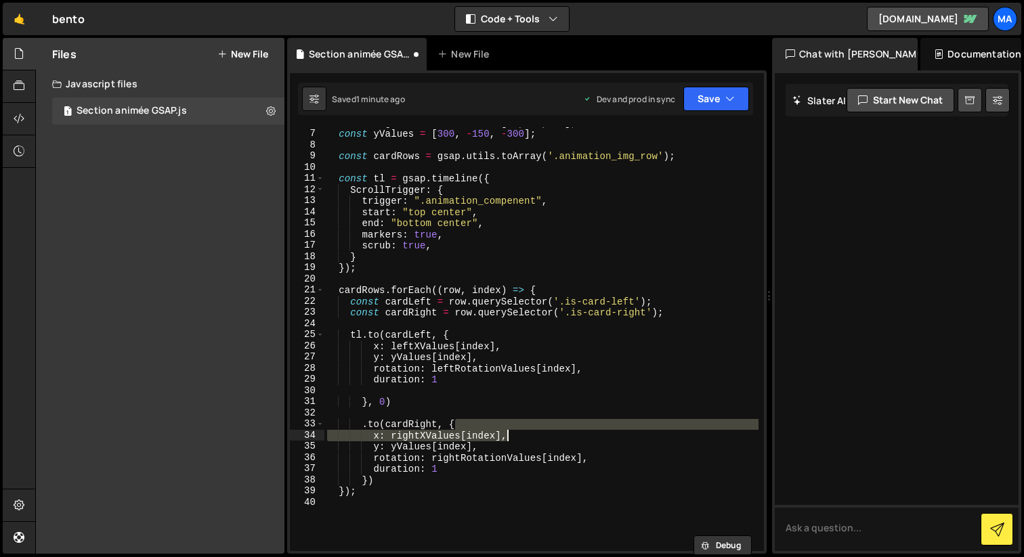
scroll to position [71, 0]
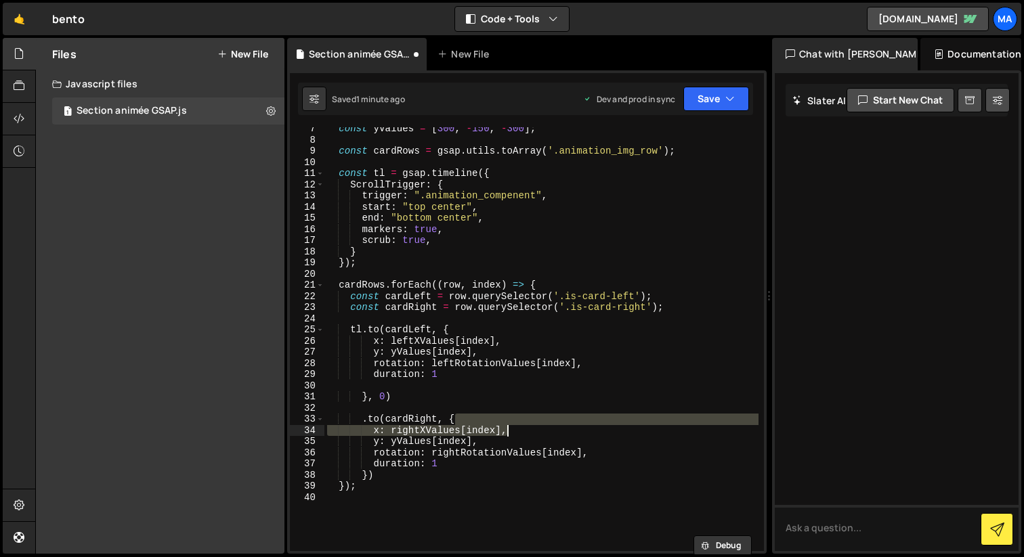
click at [368, 475] on div "const yValues = [ 300 , - 150 , - 300 ] ; const cardRows = gsap . utils . toArr…" at bounding box center [541, 346] width 434 height 446
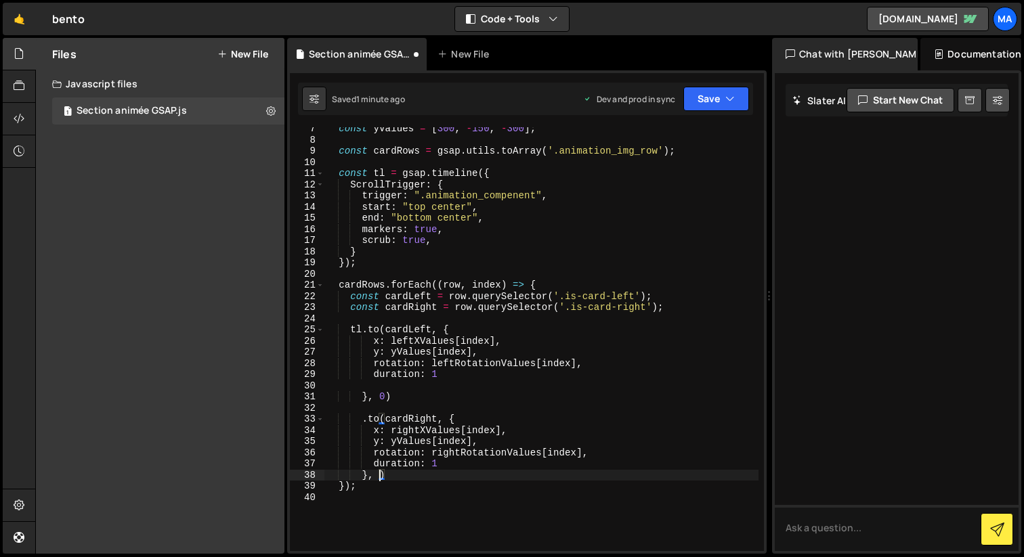
scroll to position [0, 3]
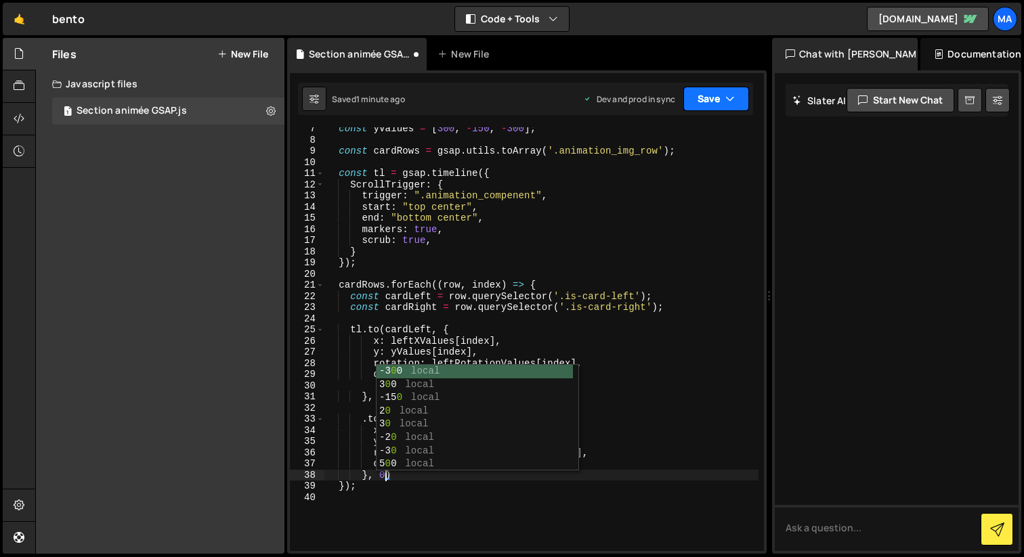
click at [708, 93] on button "Save" at bounding box center [716, 99] width 66 height 24
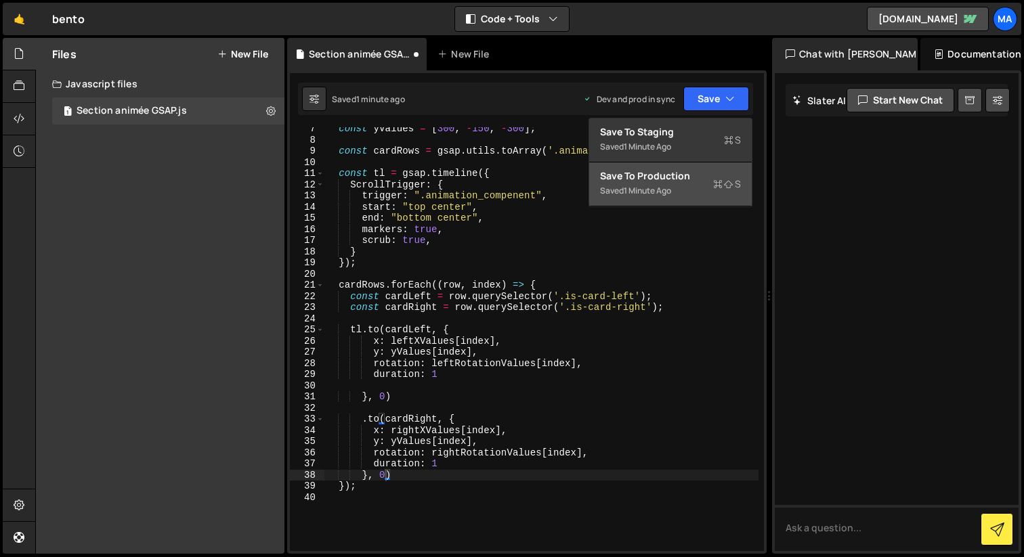
click at [668, 178] on div "Save to Production S" at bounding box center [670, 176] width 141 height 14
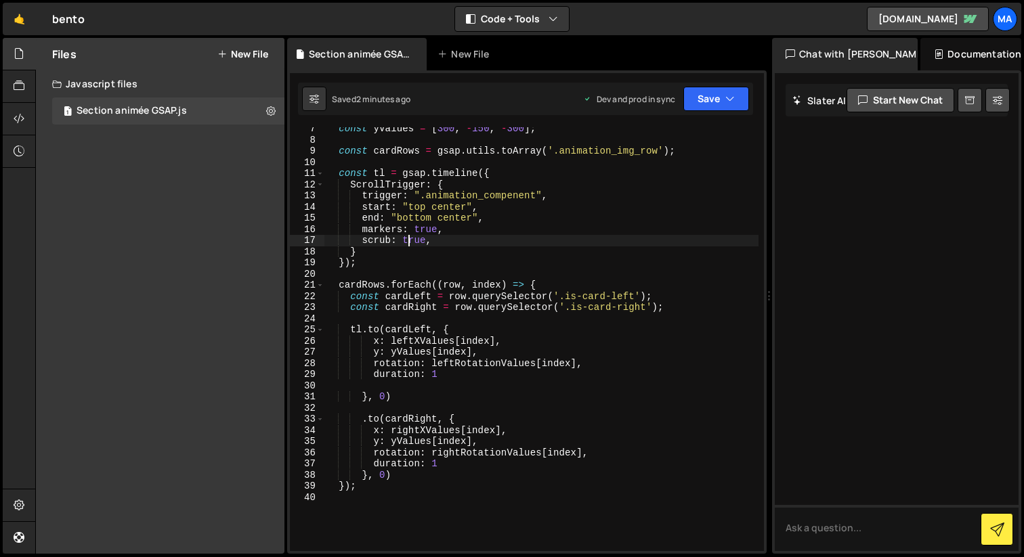
click at [410, 242] on div "const yValues = [ 300 , - 150 , - 300 ] ; const cardRows = gsap . utils . toArr…" at bounding box center [541, 346] width 434 height 446
click at [414, 242] on div "const yValues = [ 300 , - 150 , - 300 ] ; const cardRows = gsap . utils . toArr…" at bounding box center [541, 339] width 434 height 424
click at [414, 242] on div "const yValues = [ 300 , - 150 , - 300 ] ; const cardRows = gsap . utils . toArr…" at bounding box center [541, 346] width 434 height 446
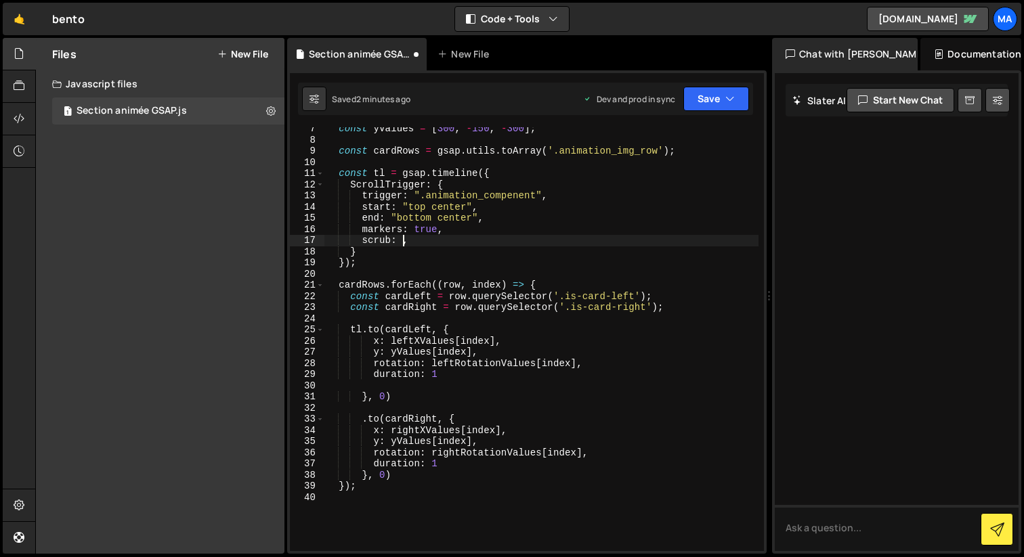
scroll to position [0, 5]
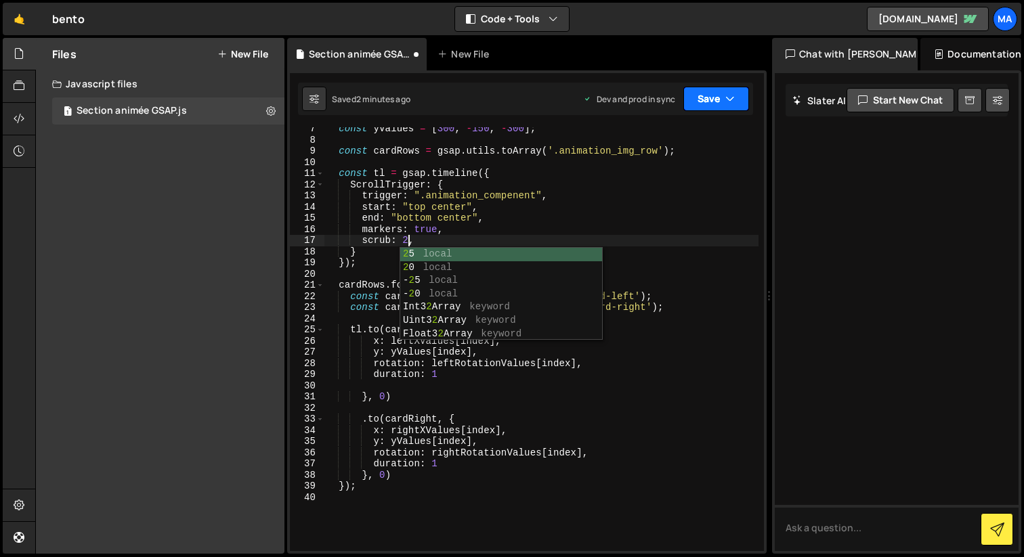
type textarea "scrub: 2,"
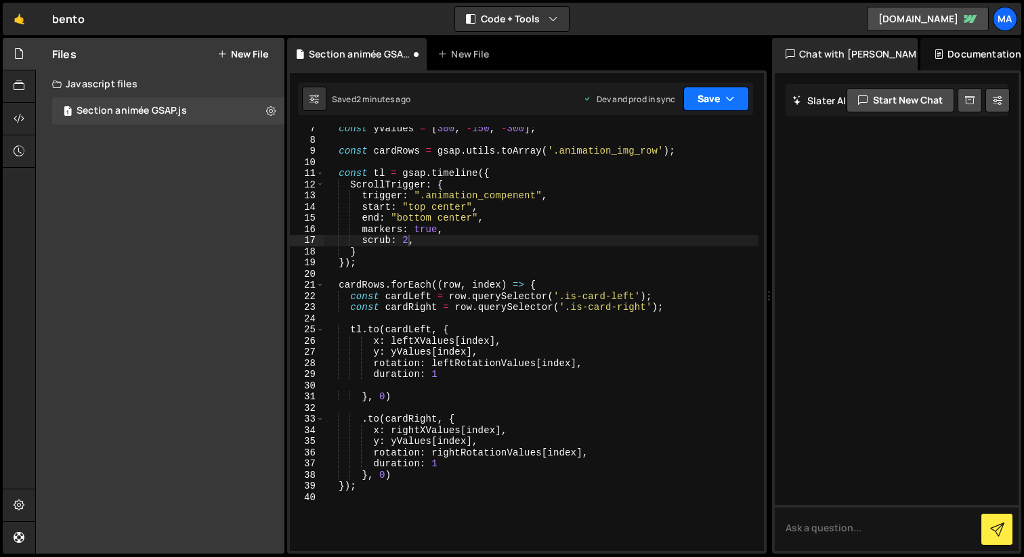
click at [710, 91] on button "Save" at bounding box center [716, 99] width 66 height 24
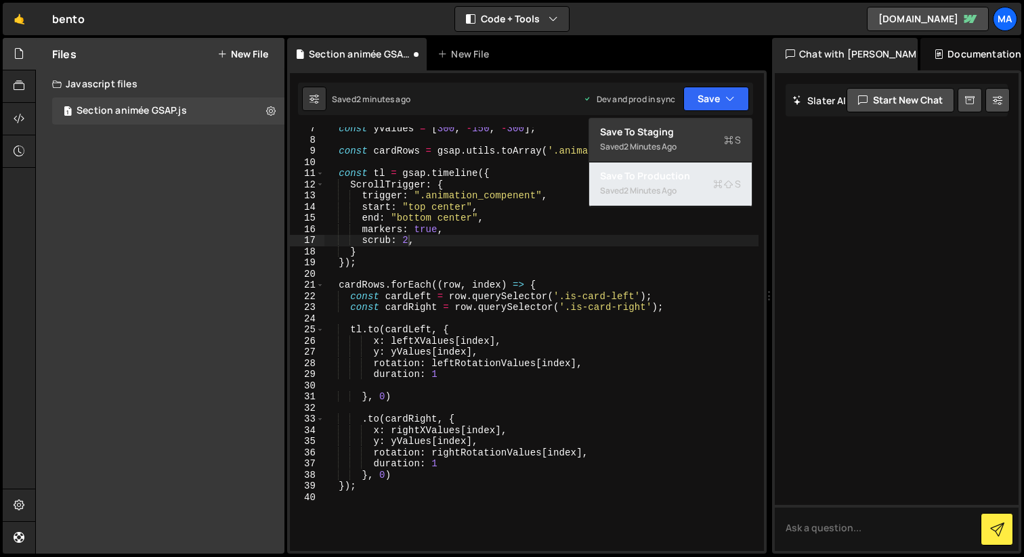
click at [683, 184] on div "Saved 2 minutes ago" at bounding box center [670, 191] width 141 height 16
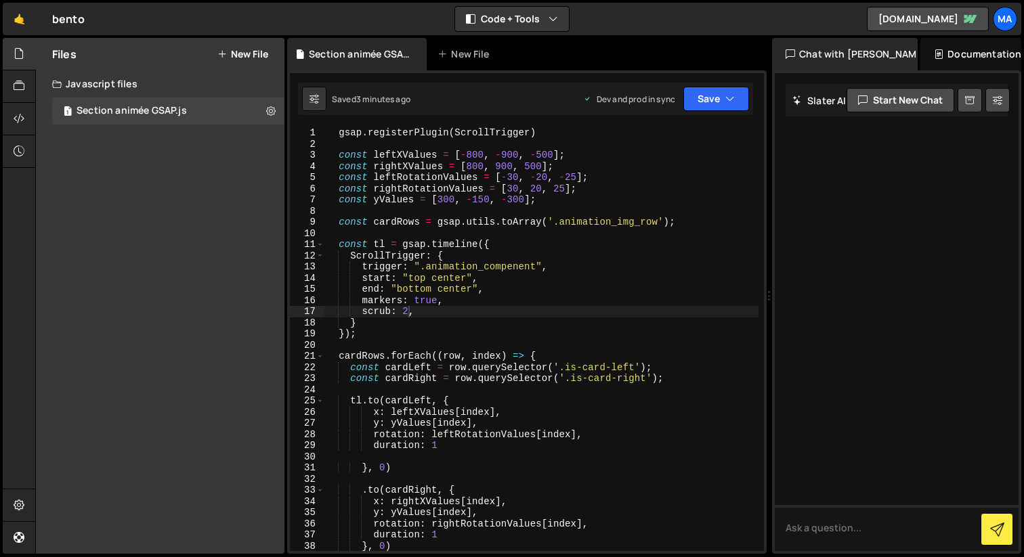
scroll to position [0, 0]
click at [270, 114] on icon at bounding box center [270, 110] width 9 height 13
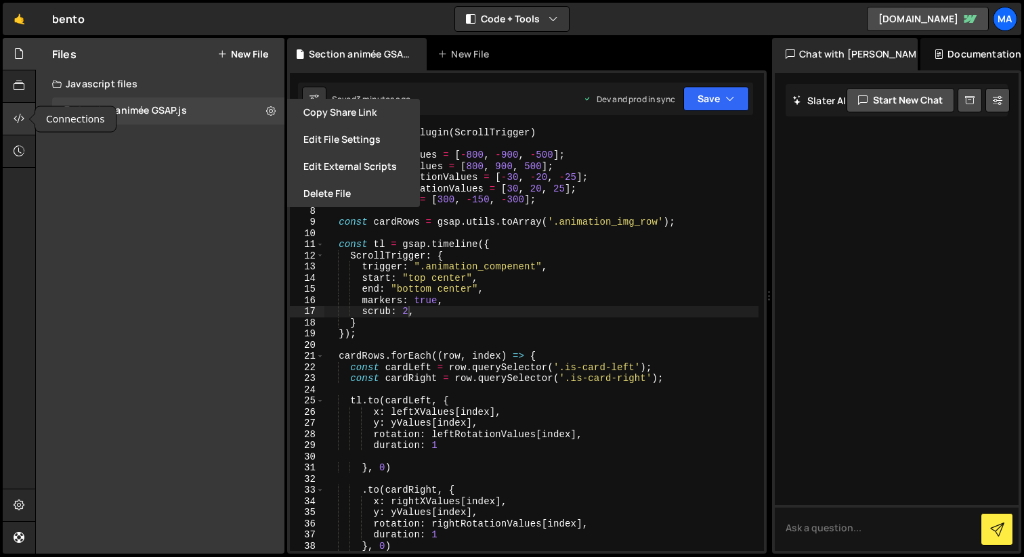
click at [20, 123] on icon at bounding box center [19, 118] width 11 height 15
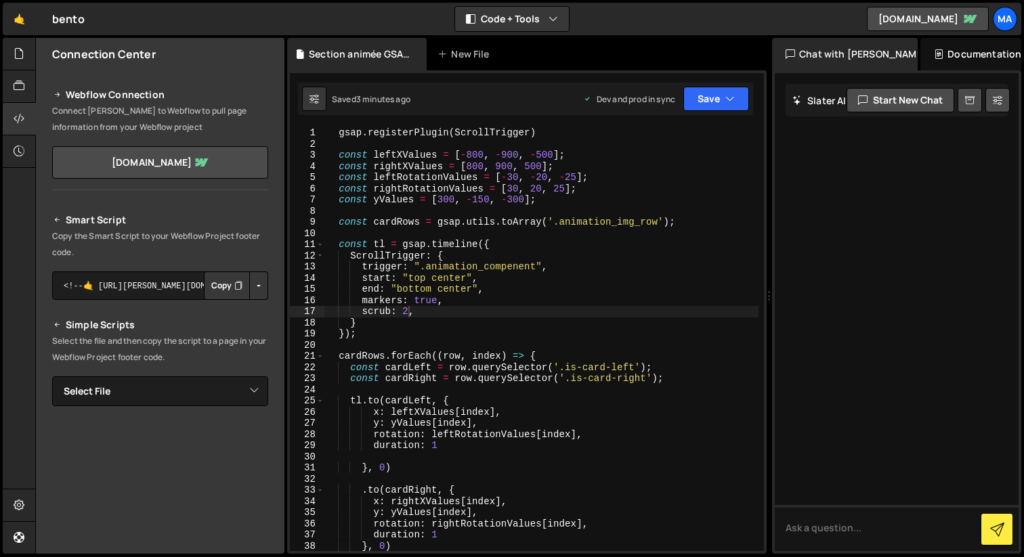
click at [253, 283] on button "Button group with nested dropdown" at bounding box center [258, 286] width 19 height 28
click at [242, 332] on link "Copy Production Script" at bounding box center [201, 330] width 133 height 19
click at [256, 395] on select "Select File Section animée GSAP.js" at bounding box center [160, 391] width 216 height 30
select select "45069"
click at [52, 376] on select "Select File Section animée GSAP.js" at bounding box center [160, 391] width 216 height 30
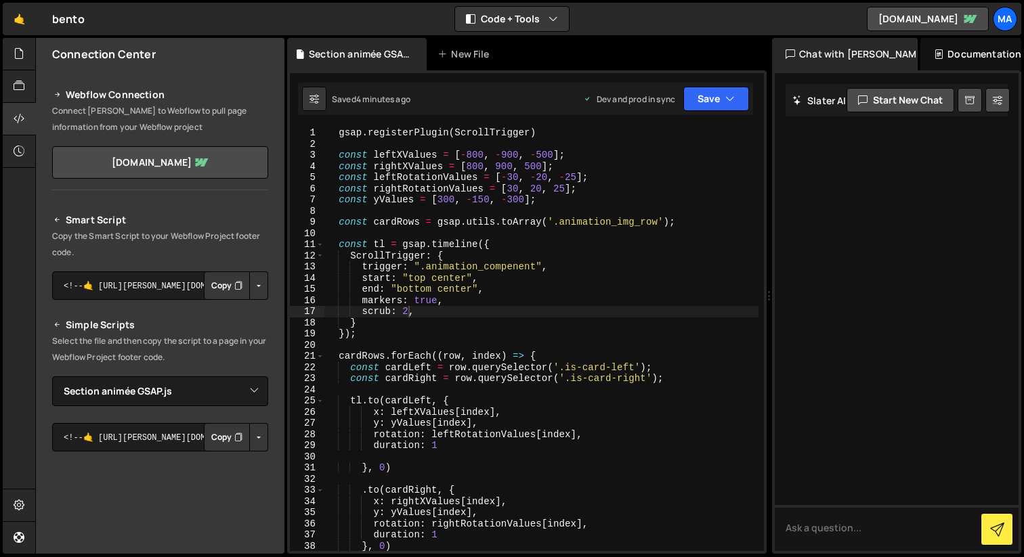
click at [218, 428] on button "Copy" at bounding box center [227, 437] width 46 height 28
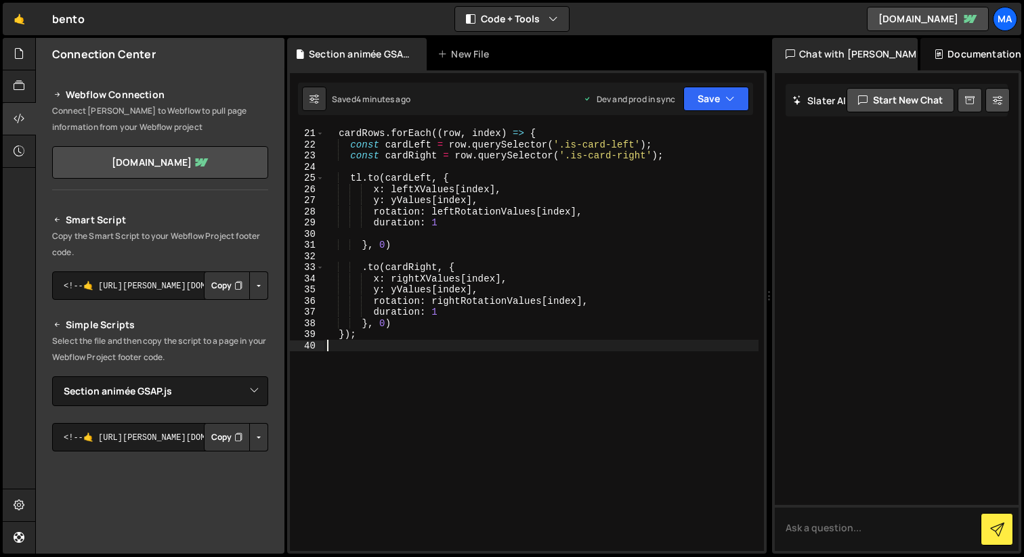
click at [366, 362] on div "cardRows . forEach (( row , index ) => { const cardLeft = row . querySelector (…" at bounding box center [541, 339] width 434 height 446
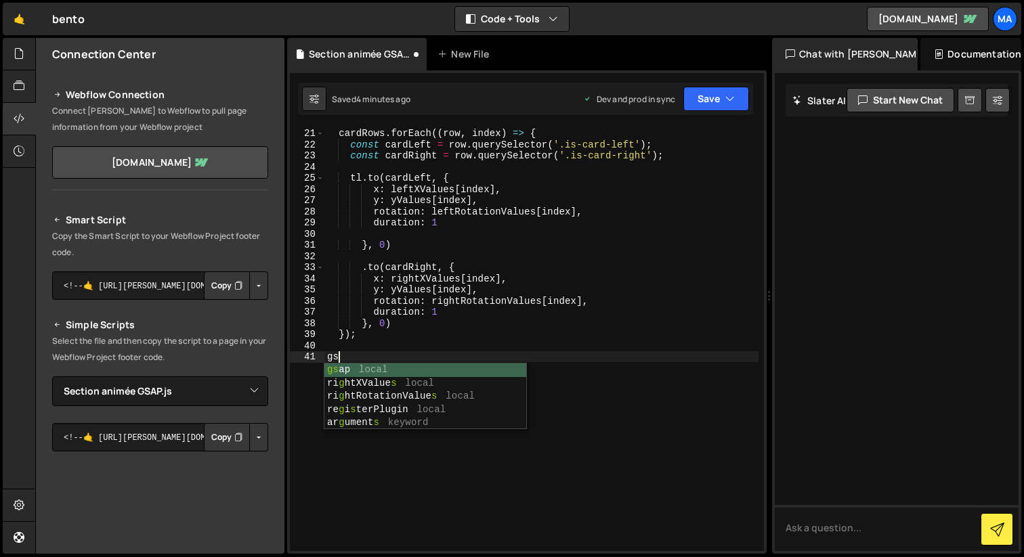
type textarea "g"
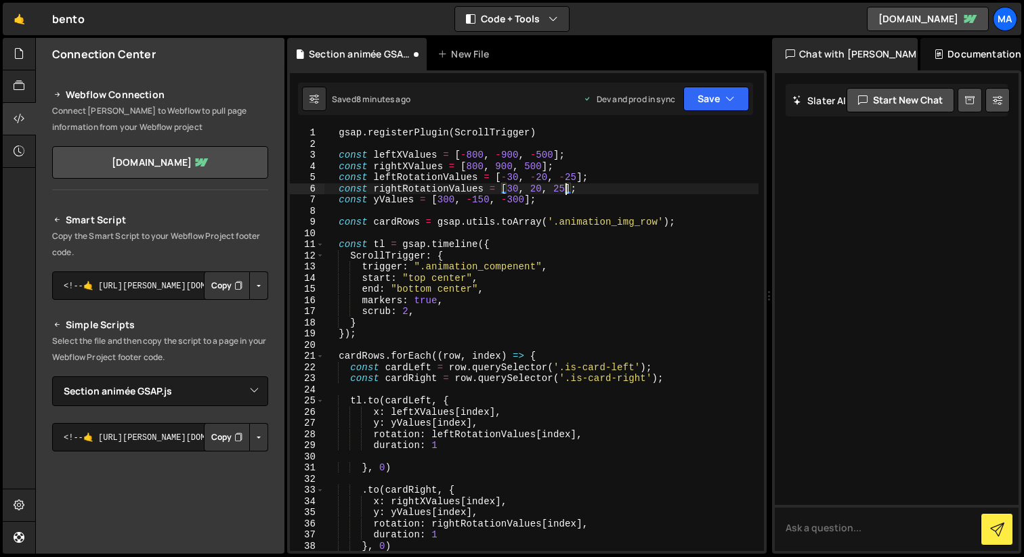
click at [563, 188] on div "gsap . registerPlugin ( ScrollTrigger ) const leftXValues = [ - 800 , - 900 , -…" at bounding box center [541, 350] width 434 height 446
click at [443, 246] on div "gsap . registerPlugin ( ScrollTrigger ) const leftXValues = [ - 800 , - 900 , -…" at bounding box center [541, 350] width 434 height 446
click at [397, 250] on div "gsap . registerPlugin ( ScrollTrigger ) const leftXValues = [ - 800 , - 900 , -…" at bounding box center [541, 350] width 434 height 446
click at [354, 257] on div "gsap . registerPlugin ( ScrollTrigger ) const leftXValues = [ - 800 , - 900 , -…" at bounding box center [541, 350] width 434 height 446
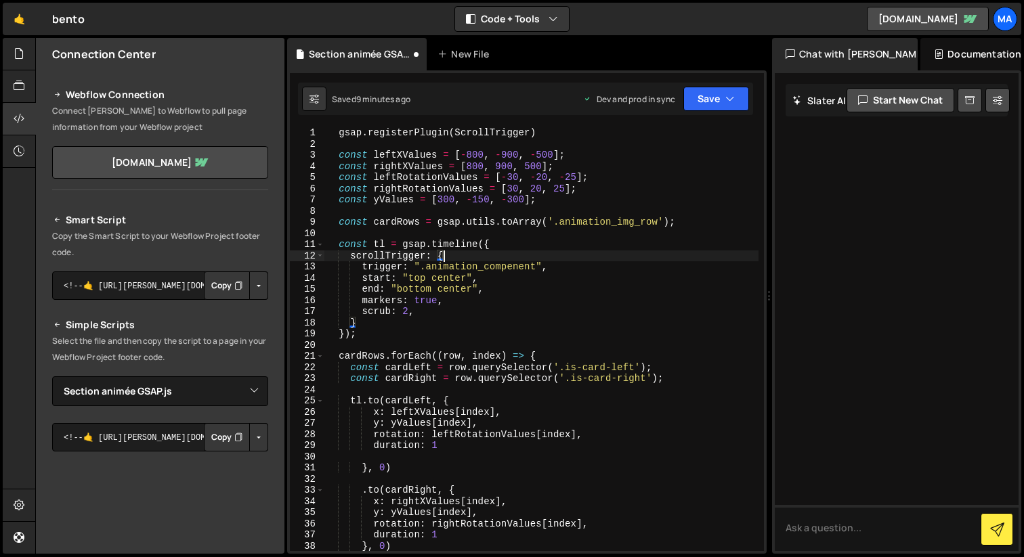
click at [515, 254] on div "gsap . registerPlugin ( ScrollTrigger ) const leftXValues = [ - 800 , - 900 , -…" at bounding box center [541, 350] width 434 height 446
click at [15, 59] on icon at bounding box center [19, 53] width 11 height 15
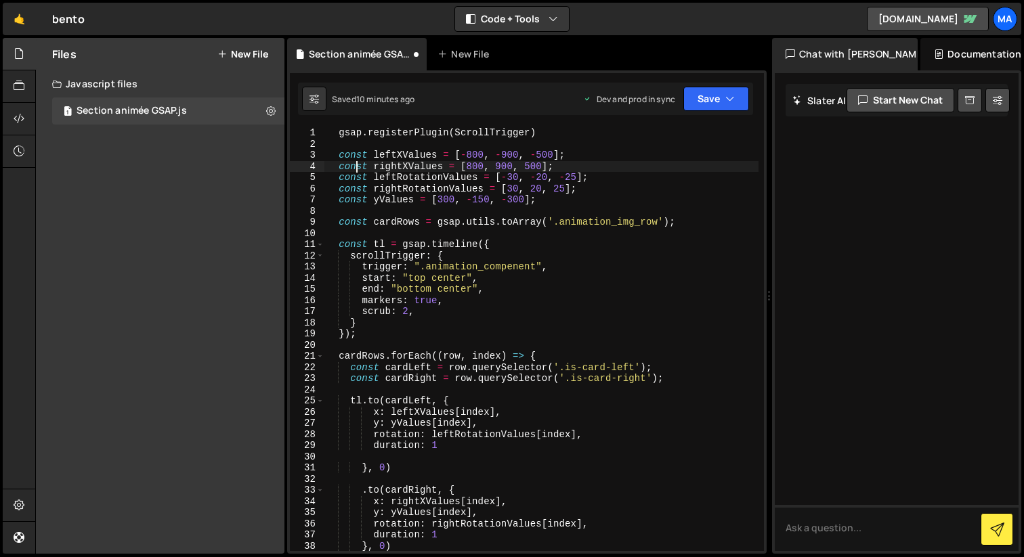
click at [354, 163] on div "gsap . registerPlugin ( ScrollTrigger ) const leftXValues = [ - 800 , - 900 , -…" at bounding box center [541, 350] width 434 height 446
click at [25, 84] on div at bounding box center [19, 86] width 33 height 33
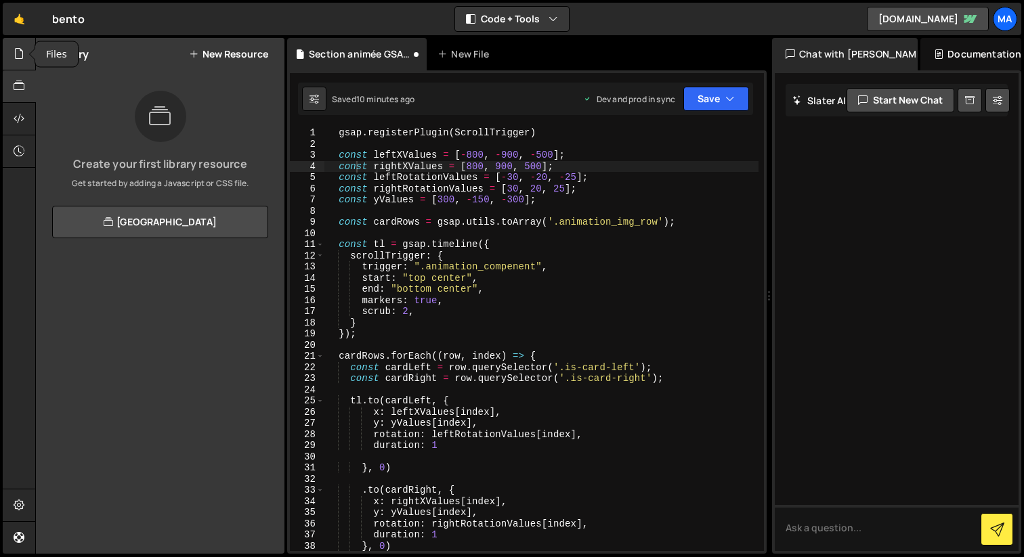
click at [20, 60] on icon at bounding box center [19, 53] width 11 height 15
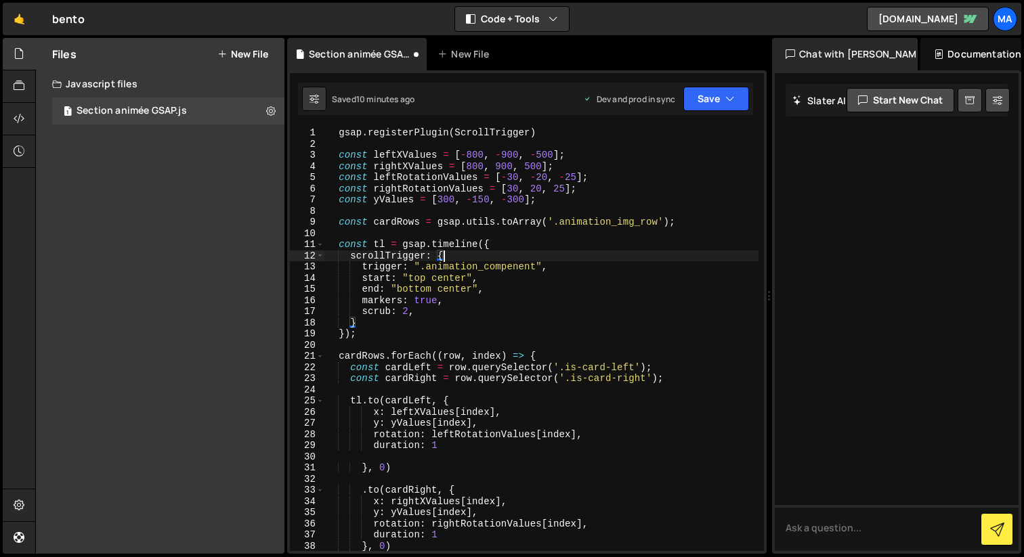
click at [475, 260] on div "gsap . registerPlugin ( ScrollTrigger ) const leftXValues = [ - 800 , - 900 , -…" at bounding box center [541, 350] width 434 height 446
click at [363, 305] on div "gsap . registerPlugin ( ScrollTrigger ) const leftXValues = [ - 800 , - 900 , -…" at bounding box center [541, 350] width 434 height 446
click at [704, 106] on button "Save" at bounding box center [716, 99] width 66 height 24
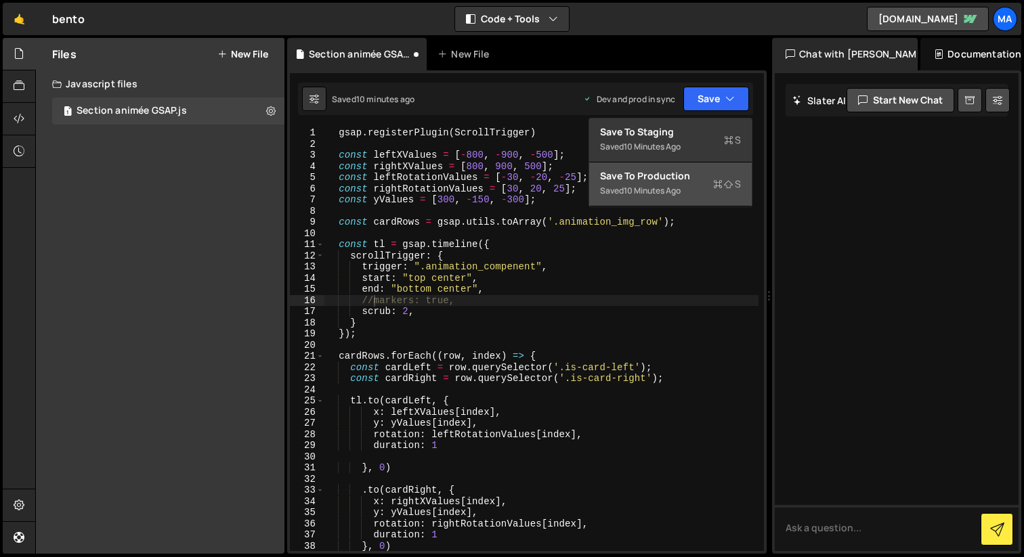
click at [648, 181] on div "Save to Production S" at bounding box center [670, 176] width 141 height 14
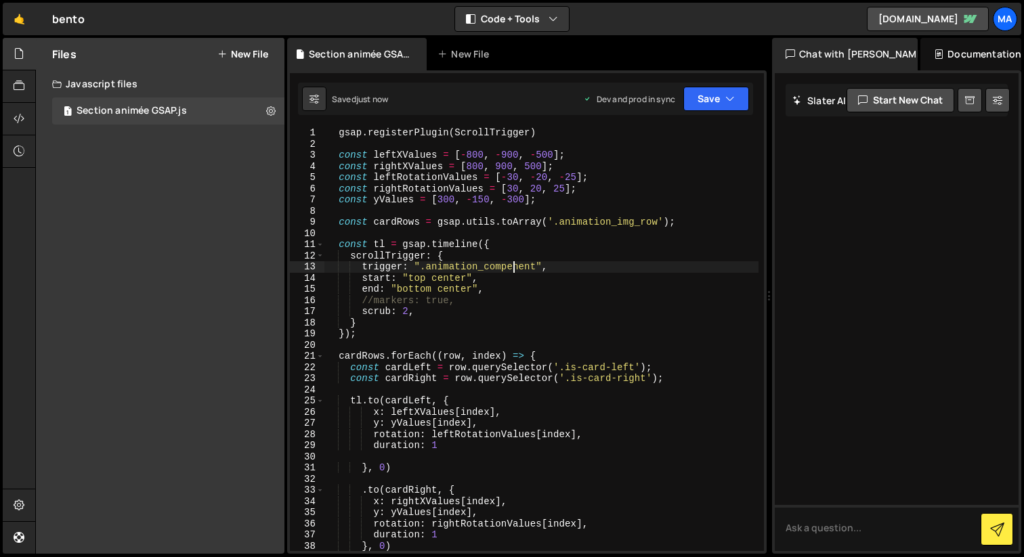
click at [513, 268] on div "gsap . registerPlugin ( ScrollTrigger ) const leftXValues = [ - 800 , - 900 , -…" at bounding box center [541, 350] width 434 height 446
type textarea "trigger: ".animation_component","
click at [706, 100] on button "Save" at bounding box center [716, 99] width 66 height 24
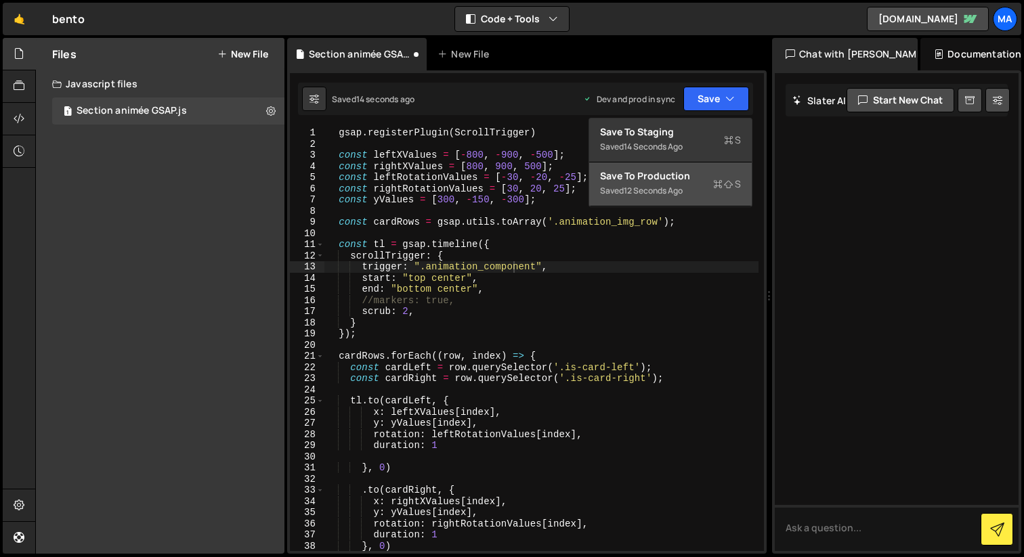
click at [672, 186] on div "12 seconds ago" at bounding box center [653, 191] width 59 height 12
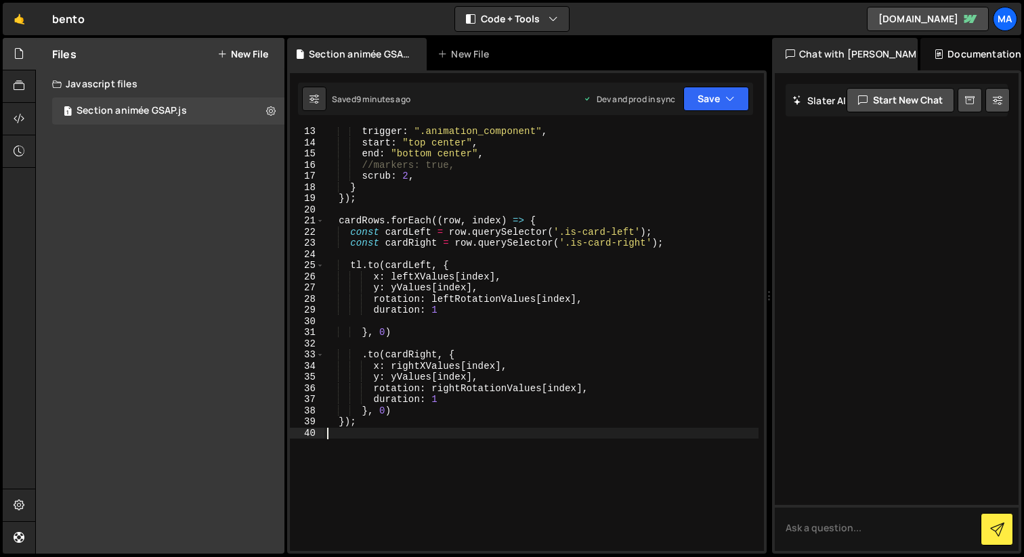
scroll to position [0, 0]
click at [385, 433] on div "trigger : ".animation_component" , start : "top center" , end : "bottom center"…" at bounding box center [541, 349] width 434 height 446
type textarea "gsap"
click at [341, 439] on div "trigger : ".animation_component" , start : "top center" , end : "bottom center"…" at bounding box center [541, 349] width 434 height 446
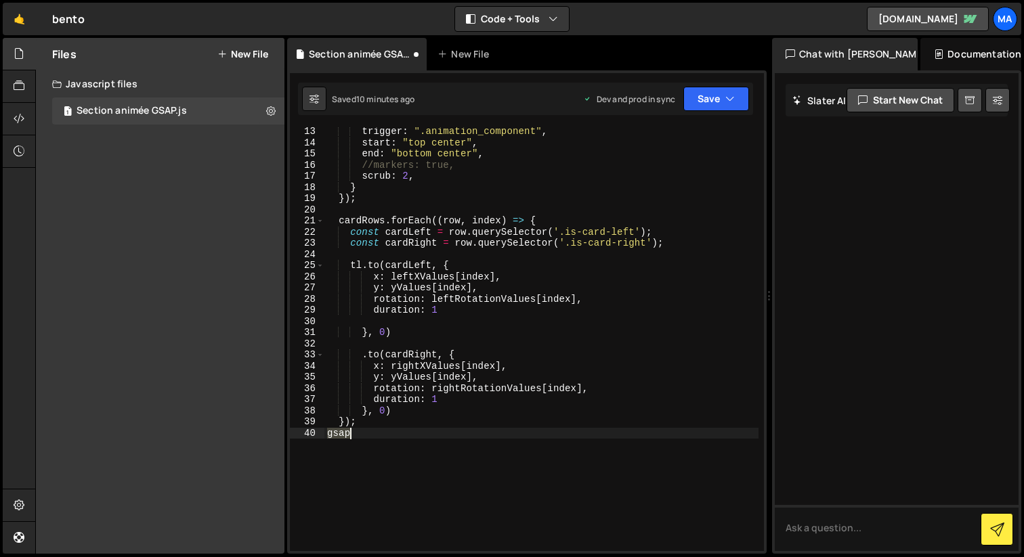
click at [341, 439] on div "trigger : ".animation_component" , start : "top center" , end : "bottom center"…" at bounding box center [541, 349] width 434 height 446
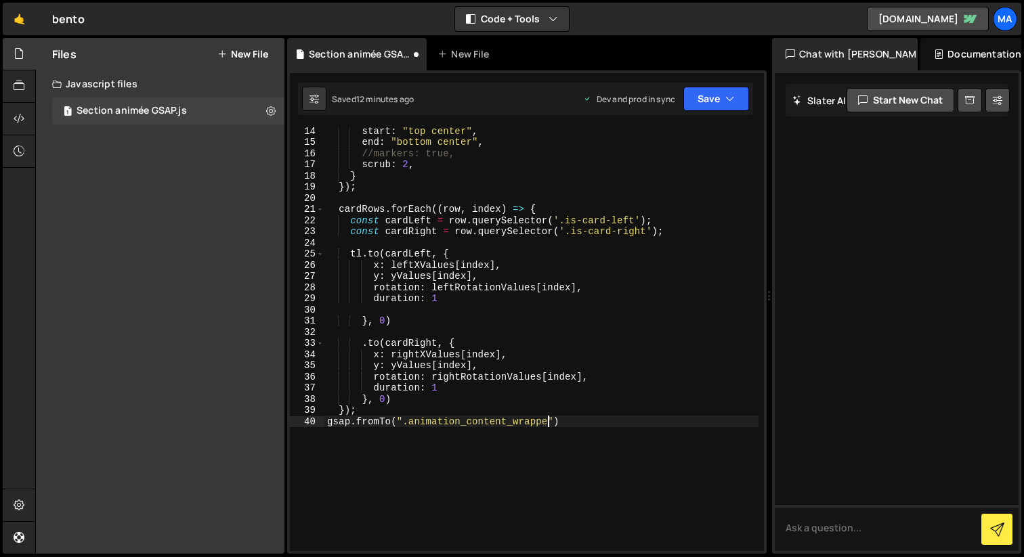
scroll to position [0, 15]
click at [486, 428] on div "start : "top center" , end : "bottom center" , //markers: true, scrub : 2 , } }…" at bounding box center [541, 348] width 434 height 446
click at [481, 420] on div "start : "top center" , end : "bottom center" , //markers: true, scrub : 2 , } }…" at bounding box center [541, 339] width 434 height 424
click at [546, 421] on div "start : "top center" , end : "bottom center" , //markers: true, scrub : 2 , } }…" at bounding box center [541, 348] width 434 height 446
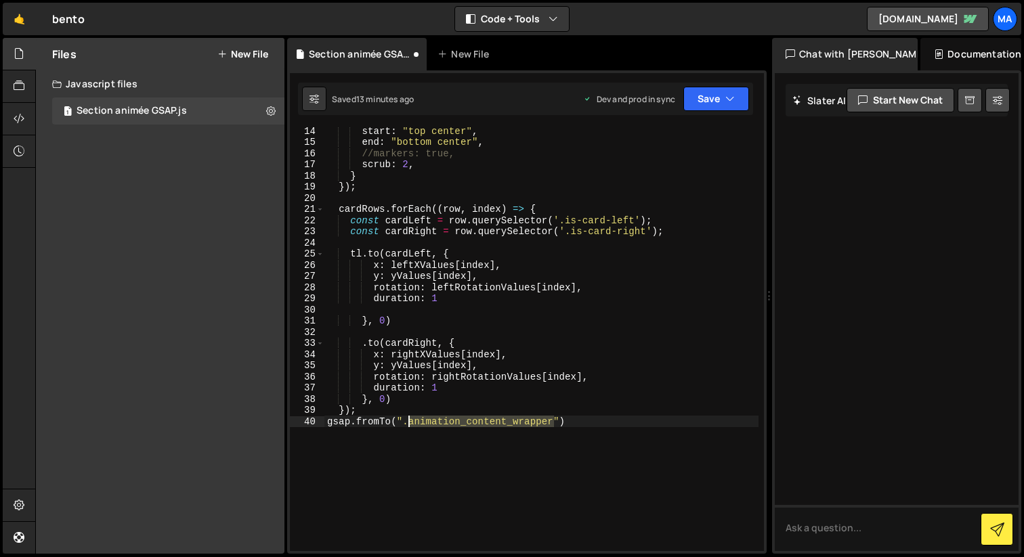
drag, startPoint x: 552, startPoint y: 421, endPoint x: 409, endPoint y: 419, distance: 142.9
click at [409, 419] on div "start : "top center" , end : "bottom center" , //markers: true, scrub : 2 , } }…" at bounding box center [541, 348] width 434 height 446
paste textarea "-"
click at [561, 421] on div "start : "top center" , end : "bottom center" , //markers: true, scrub : 2 , } }…" at bounding box center [541, 348] width 434 height 446
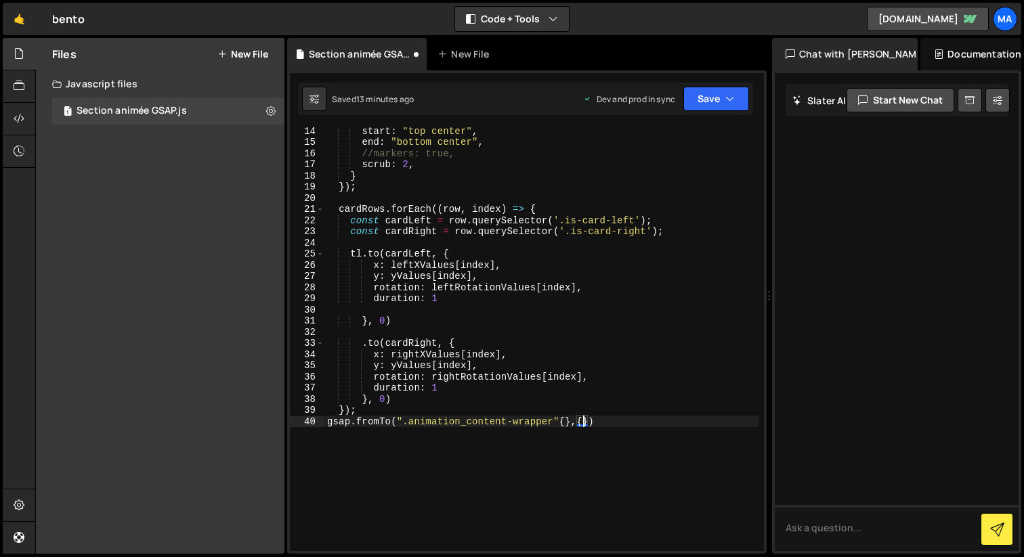
click at [564, 421] on div "start : "top center" , end : "bottom center" , //markers: true, scrub : 2 , } }…" at bounding box center [541, 348] width 434 height 446
type textarea "gsap.fromTo(".animation_content-wrapper"{},{})"
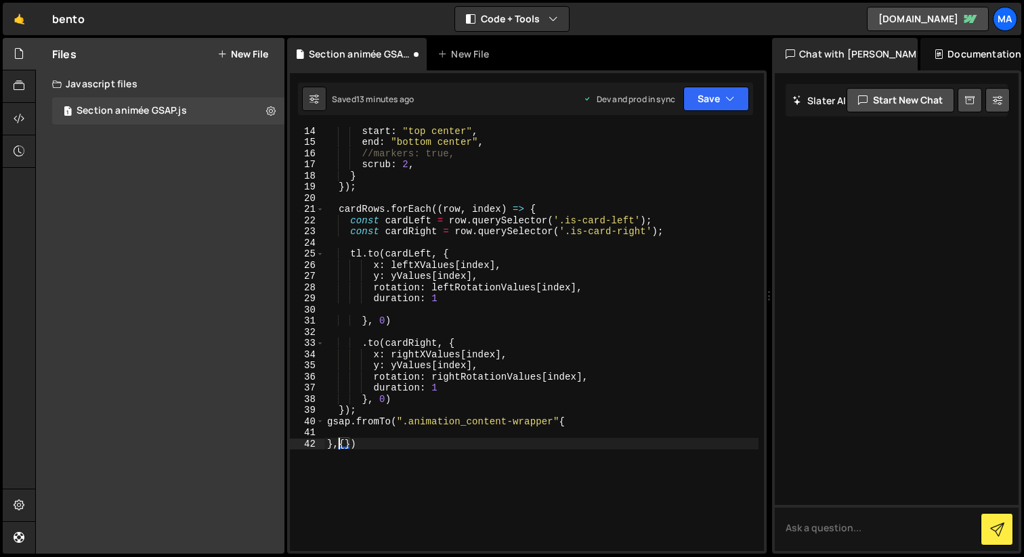
click at [340, 445] on div "start : "top center" , end : "bottom center" , //markers: true, scrub : 2 , } }…" at bounding box center [541, 348] width 434 height 446
type textarea "}, {})"
click at [358, 435] on div "start : "top center" , end : "bottom center" , //markers: true, scrub : 2 , } }…" at bounding box center [541, 348] width 434 height 446
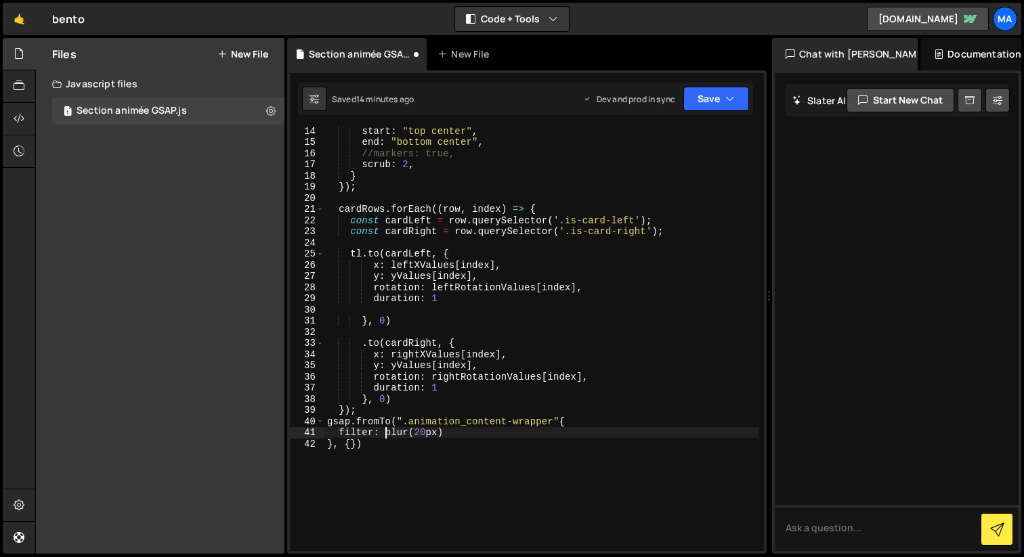
click at [383, 429] on div "start : "top center" , end : "bottom center" , //markers: true, scrub : 2 , } }…" at bounding box center [541, 348] width 434 height 446
click at [448, 428] on div "start : "top center" , end : "bottom center" , //markers: true, scrub : 2 , } }…" at bounding box center [541, 348] width 434 height 446
type textarea "filter: "blur(20px)","
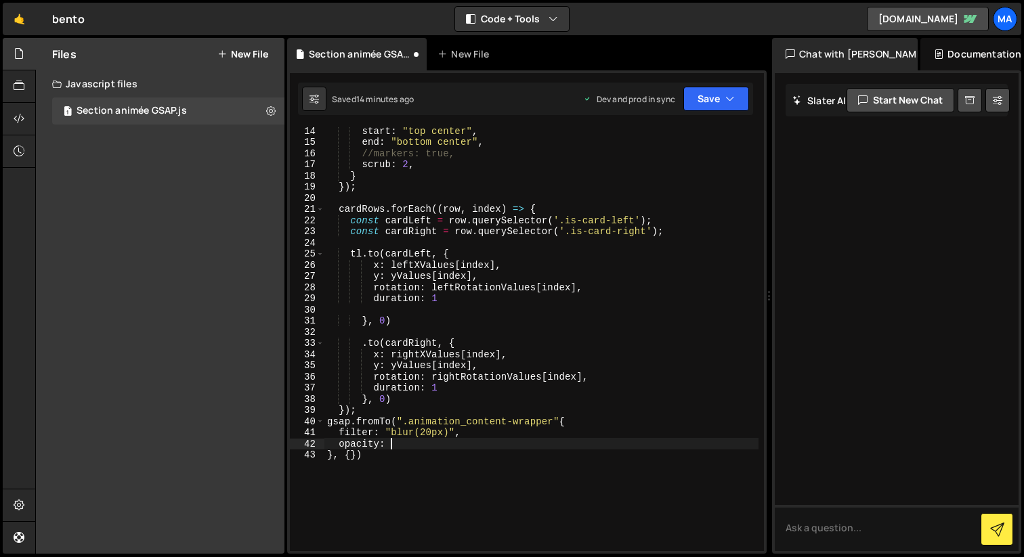
scroll to position [0, 4]
click at [489, 494] on div "start : "top center" , end : "bottom center" , //markers: true, scrub : 2 , } }…" at bounding box center [541, 348] width 434 height 446
type textarea "}, {})"
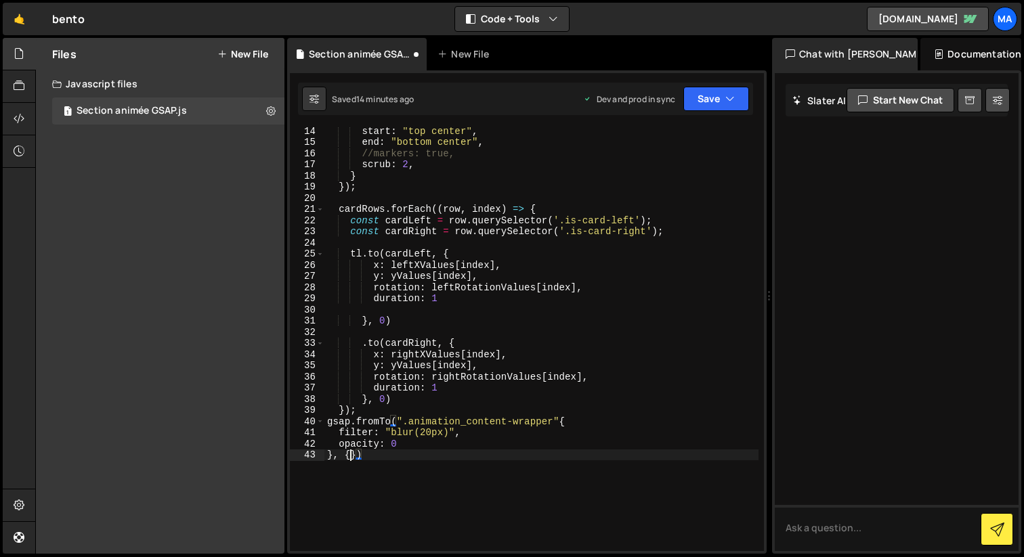
click at [351, 454] on div "start : "top center" , end : "bottom center" , //markers: true, scrub : 2 , } }…" at bounding box center [541, 348] width 434 height 446
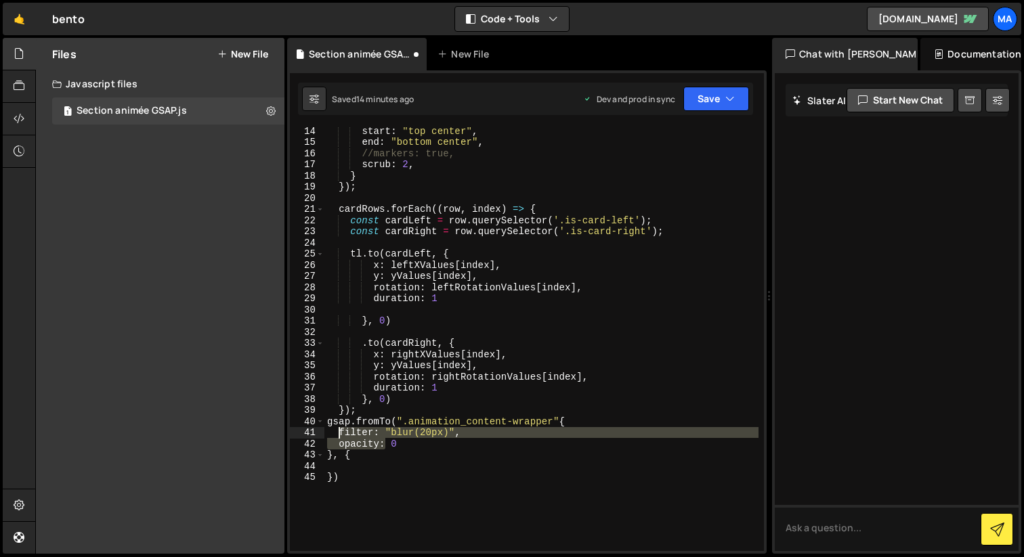
drag, startPoint x: 383, startPoint y: 443, endPoint x: 339, endPoint y: 434, distance: 45.0
click at [339, 434] on div "start : "top center" , end : "bottom center" , //markers: true, scrub : 2 , } }…" at bounding box center [541, 348] width 434 height 446
type textarea "filter: "blur(20px)", opacity: 0"
click at [362, 469] on div "start : "top center" , end : "bottom center" , //markers: true, scrub : 2 , } }…" at bounding box center [541, 348] width 434 height 446
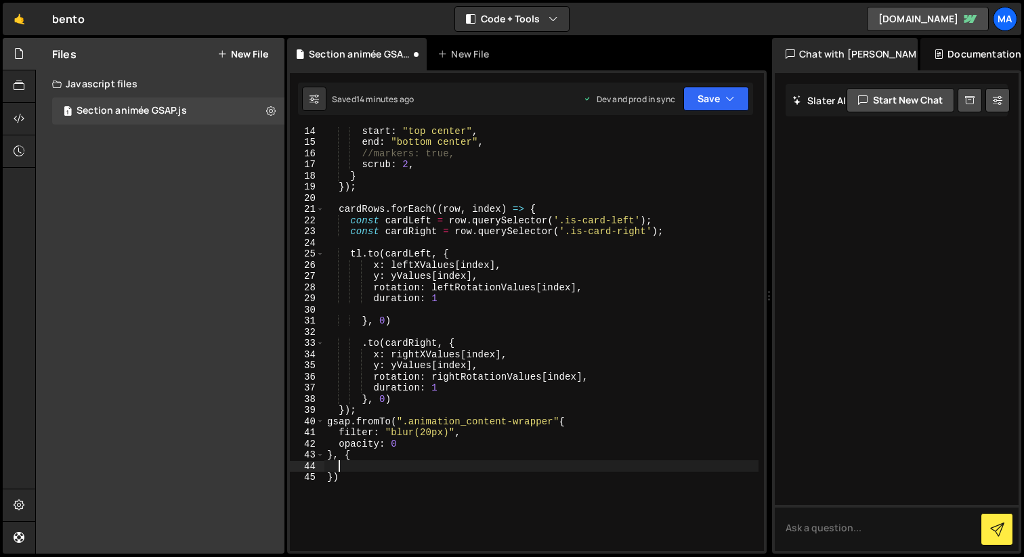
paste textarea "opacity:"
click at [431, 468] on div "start : "top center" , end : "bottom center" , //markers: true, scrub : 2 , } }…" at bounding box center [541, 348] width 434 height 446
click at [404, 477] on div "start : "top center" , end : "bottom center" , //markers: true, scrub : 2 , } }…" at bounding box center [541, 348] width 434 height 446
type textarea "opacity: 1"
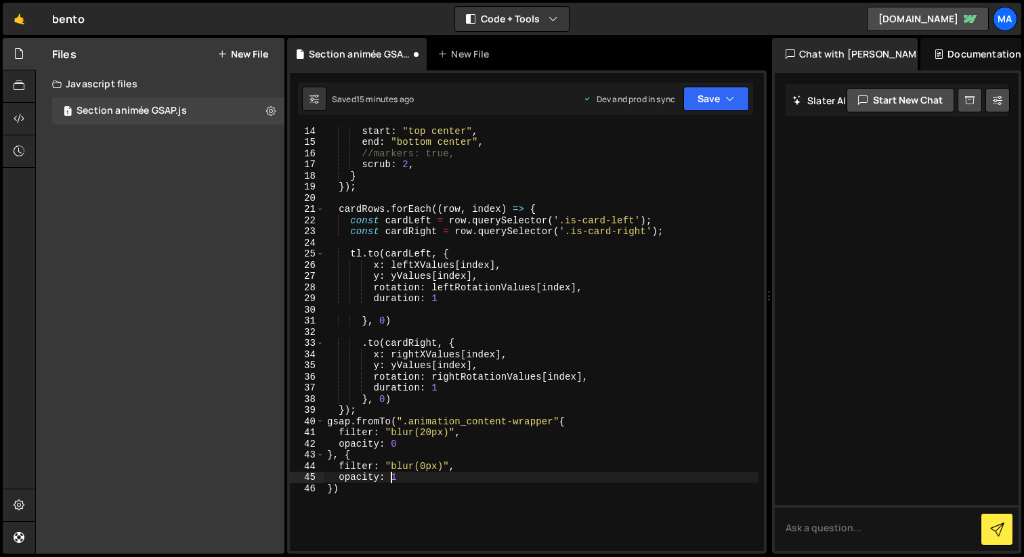
scroll to position [0, 4]
click at [412, 477] on div "start : "top center" , end : "bottom center" , //markers: true, scrub : 2 , } }…" at bounding box center [541, 348] width 434 height 446
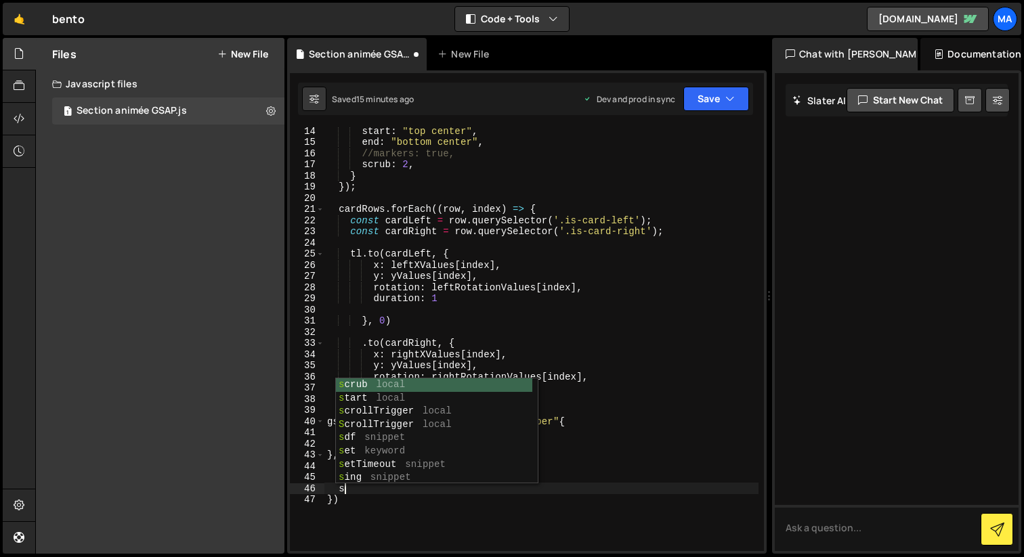
scroll to position [0, 1]
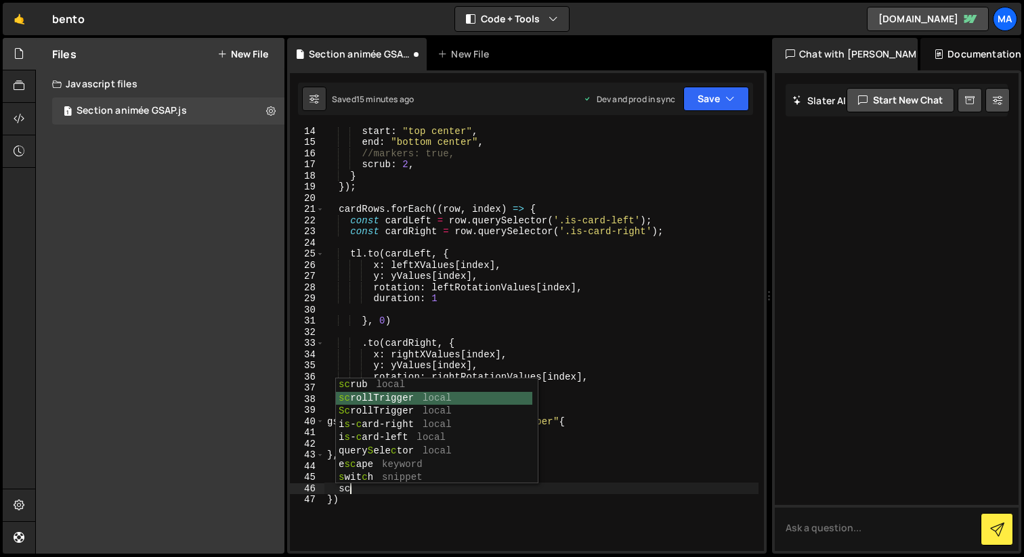
click at [399, 397] on div "sc rub local sc rollTrigger local Sc rollTrigger local i s - c ard-right local …" at bounding box center [434, 444] width 196 height 133
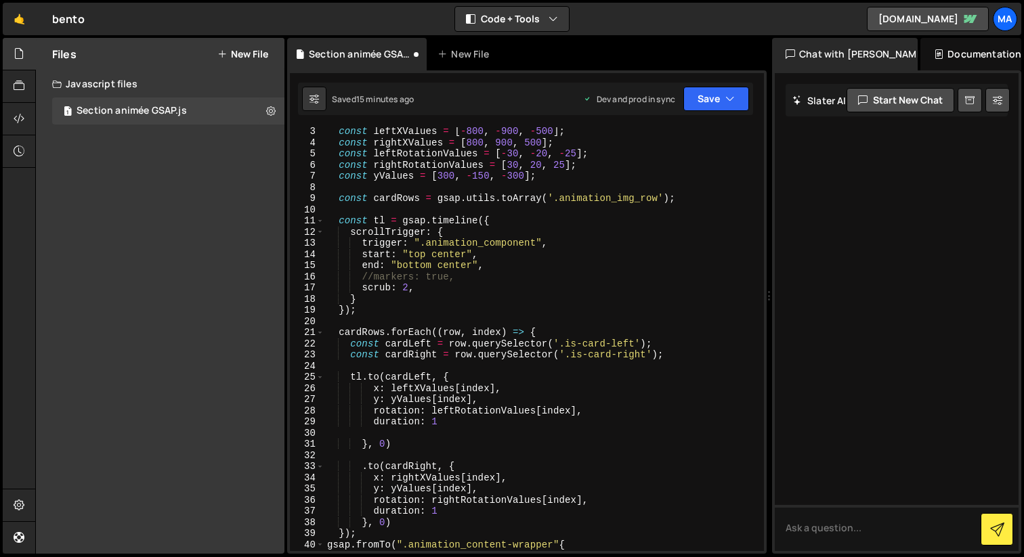
scroll to position [20, 0]
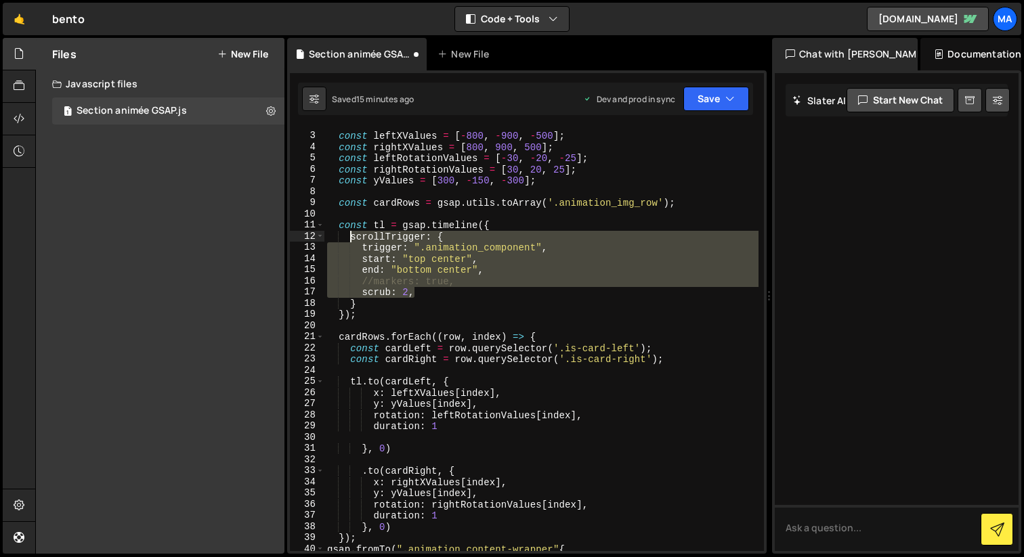
drag, startPoint x: 452, startPoint y: 290, endPoint x: 352, endPoint y: 239, distance: 112.3
click at [352, 239] on div "const leftXValues = [ - 800 , - 900 , - 500 ] ; const rightXValues = [ 800 , 90…" at bounding box center [541, 342] width 434 height 446
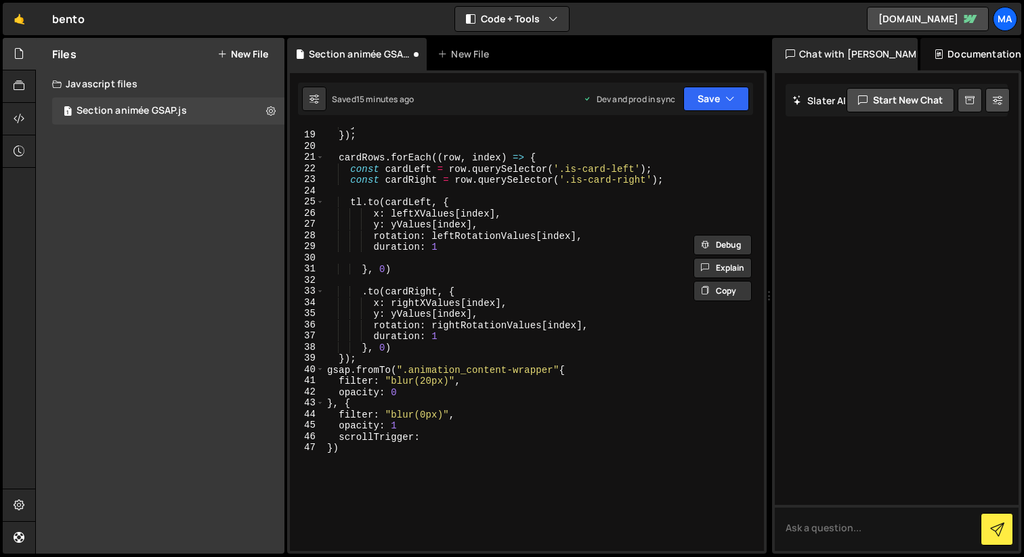
scroll to position [215, 0]
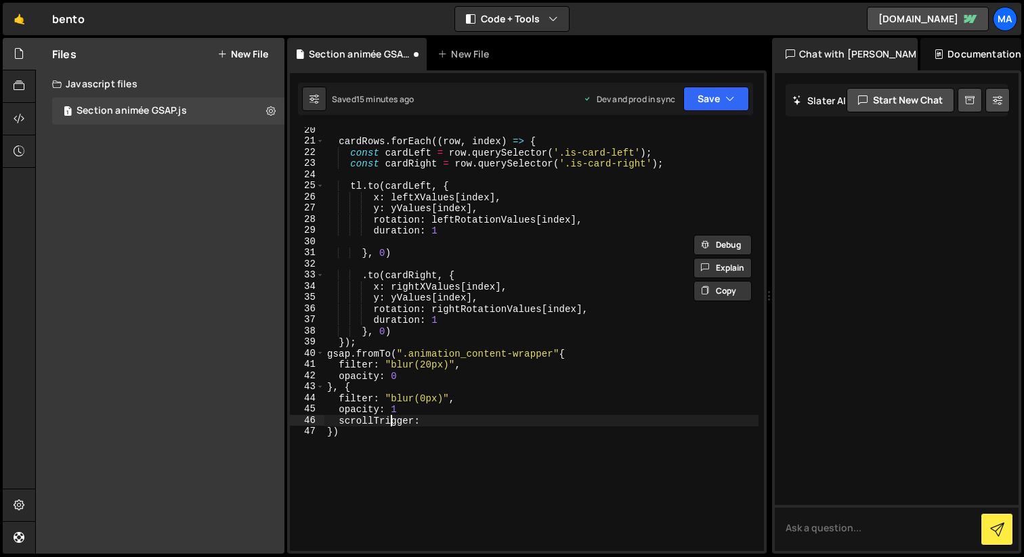
click at [390, 424] on div "cardRows . forEach (( row , index ) => { const cardLeft = row . querySelector (…" at bounding box center [541, 348] width 434 height 446
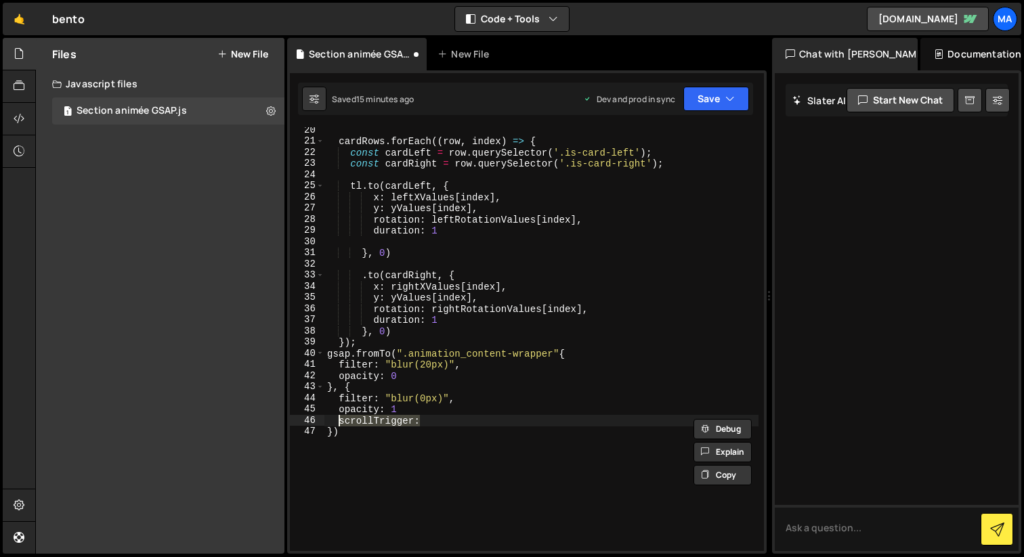
drag, startPoint x: 421, startPoint y: 426, endPoint x: 339, endPoint y: 422, distance: 82.0
click at [339, 422] on div "cardRows . forEach (( row , index ) => { const cardLeft = row . querySelector (…" at bounding box center [541, 348] width 434 height 446
paste textarea "scrub: 2,"
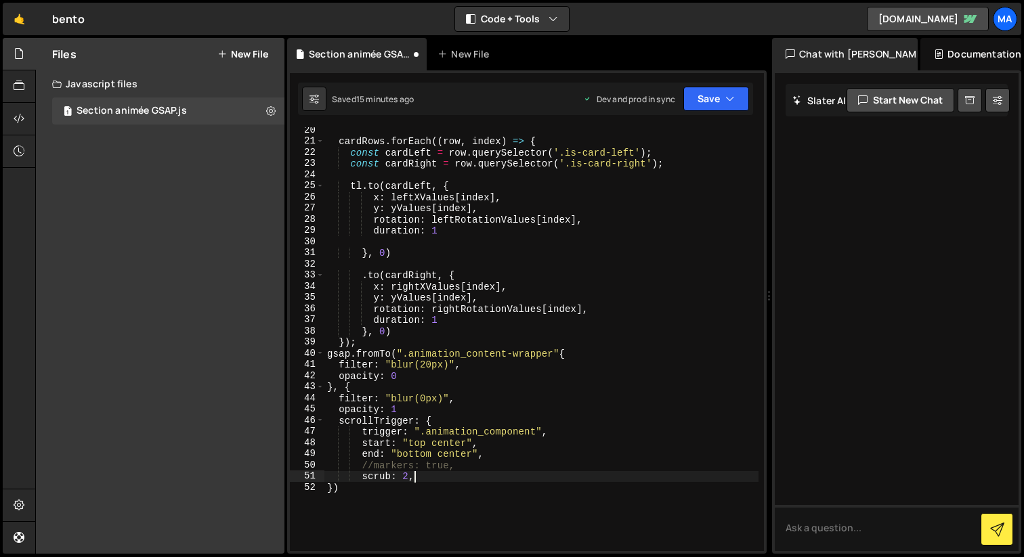
scroll to position [0, 5]
click at [455, 443] on div "cardRows . forEach (( row , index ) => { const cardLeft = row . querySelector (…" at bounding box center [541, 348] width 434 height 446
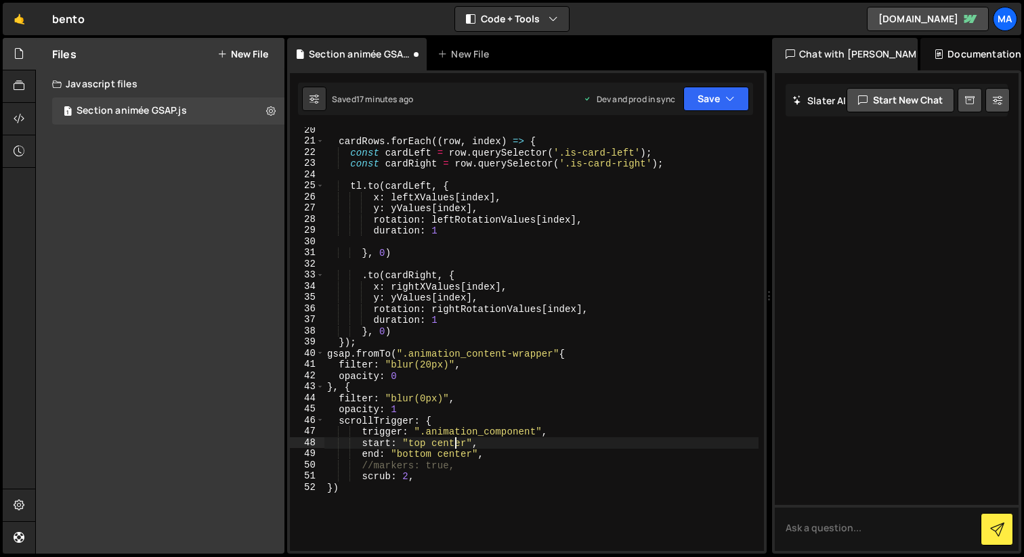
click at [455, 443] on div "cardRows . forEach (( row , index ) => { const cardLeft = row . querySelector (…" at bounding box center [541, 348] width 434 height 446
click at [448, 454] on div "cardRows . forEach (( row , index ) => { const cardLeft = row . querySelector (…" at bounding box center [541, 348] width 434 height 446
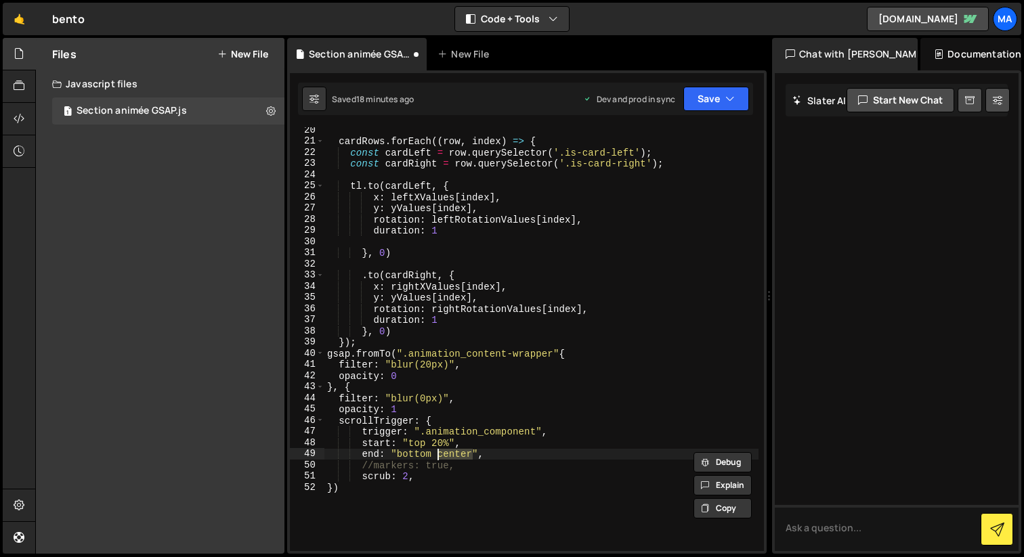
click at [467, 454] on div "cardRows . forEach (( row , index ) => { const cardLeft = row . querySelector (…" at bounding box center [541, 339] width 434 height 424
click at [467, 454] on div "cardRows . forEach (( row , index ) => { const cardLeft = row . querySelector (…" at bounding box center [541, 348] width 434 height 446
click at [420, 456] on div "cardRows . forEach (( row , index ) => { const cardLeft = row . querySelector (…" at bounding box center [541, 348] width 434 height 446
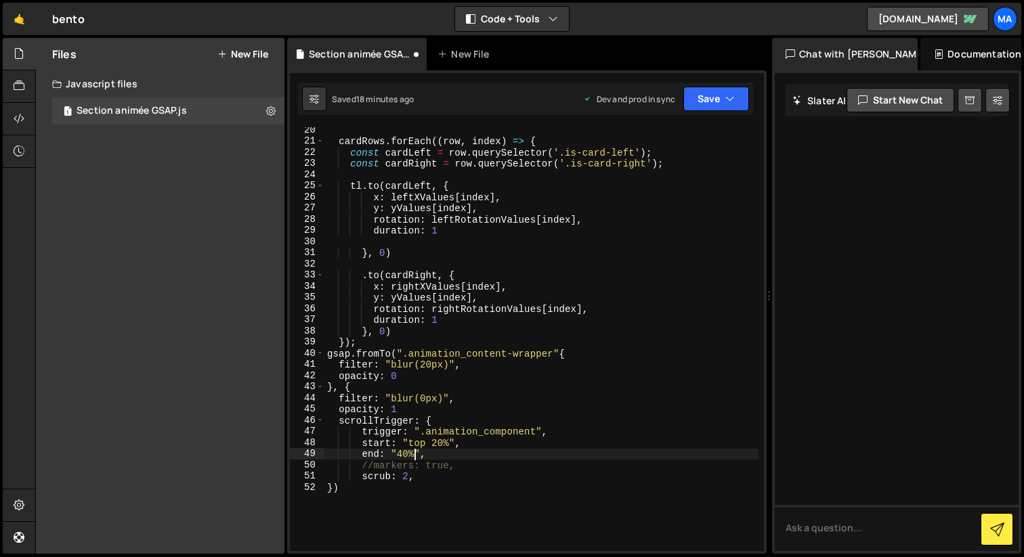
click at [416, 454] on div "cardRows . forEach (( row , index ) => { const cardLeft = row . querySelector (…" at bounding box center [541, 348] width 434 height 446
click at [409, 408] on div "cardRows . forEach (( row , index ) => { const cardLeft = row . querySelector (…" at bounding box center [541, 348] width 434 height 446
type textarea "opacity: 1"
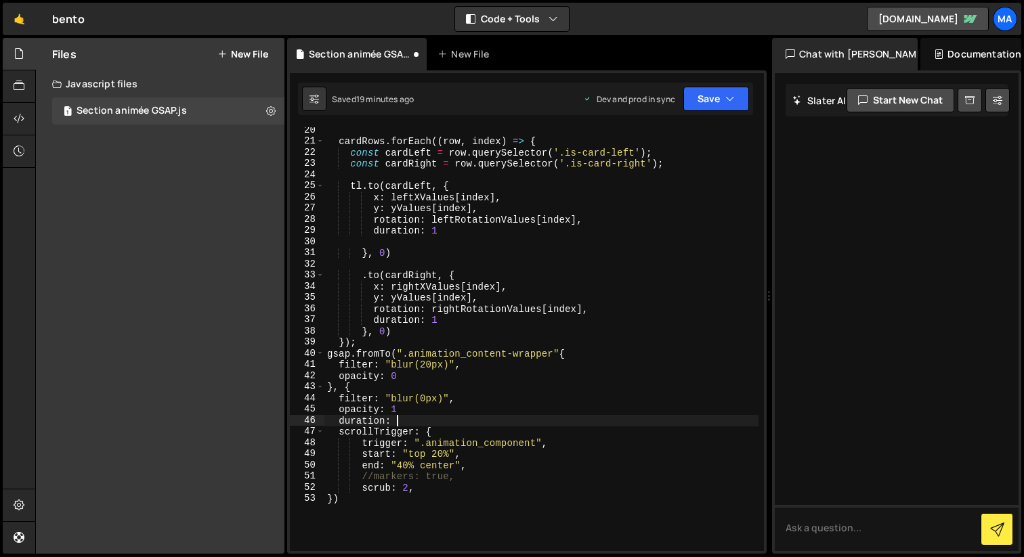
scroll to position [0, 4]
click at [428, 411] on div "cardRows . forEach (( row , index ) => { const cardLeft = row . querySelector (…" at bounding box center [541, 348] width 434 height 446
click at [429, 421] on div "cardRows . forEach (( row , index ) => { const cardLeft = row . querySelector (…" at bounding box center [541, 348] width 434 height 446
click at [708, 87] on button "Save" at bounding box center [716, 99] width 66 height 24
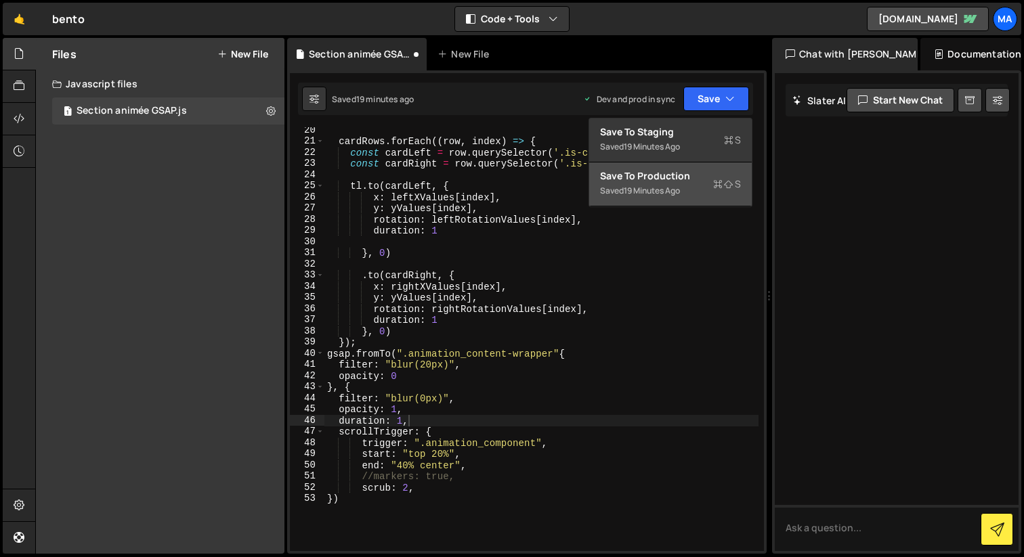
click at [672, 190] on div "19 minutes ago" at bounding box center [652, 191] width 56 height 12
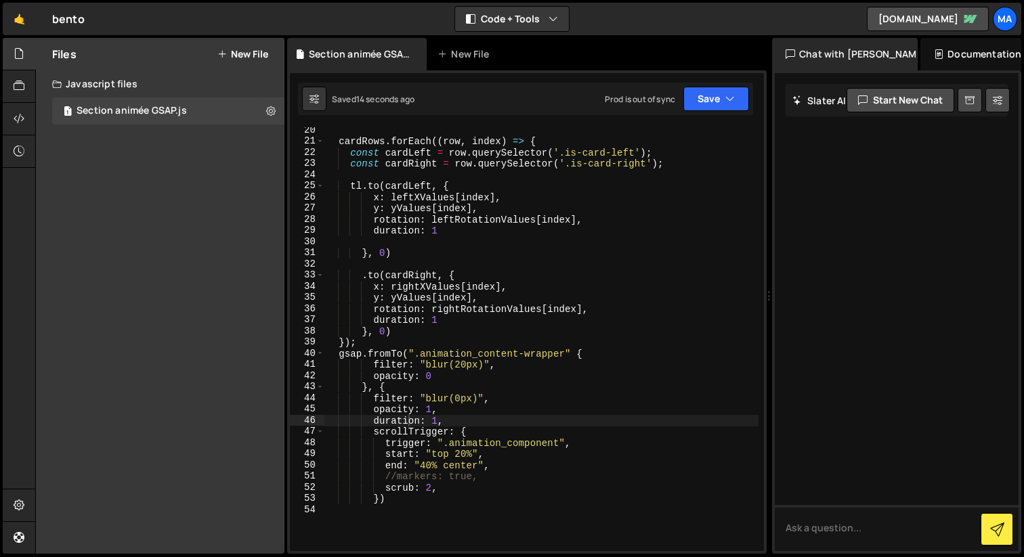
click at [576, 353] on div "cardRows . forEach (( row , index ) => { const cardLeft = row . querySelector (…" at bounding box center [541, 348] width 434 height 446
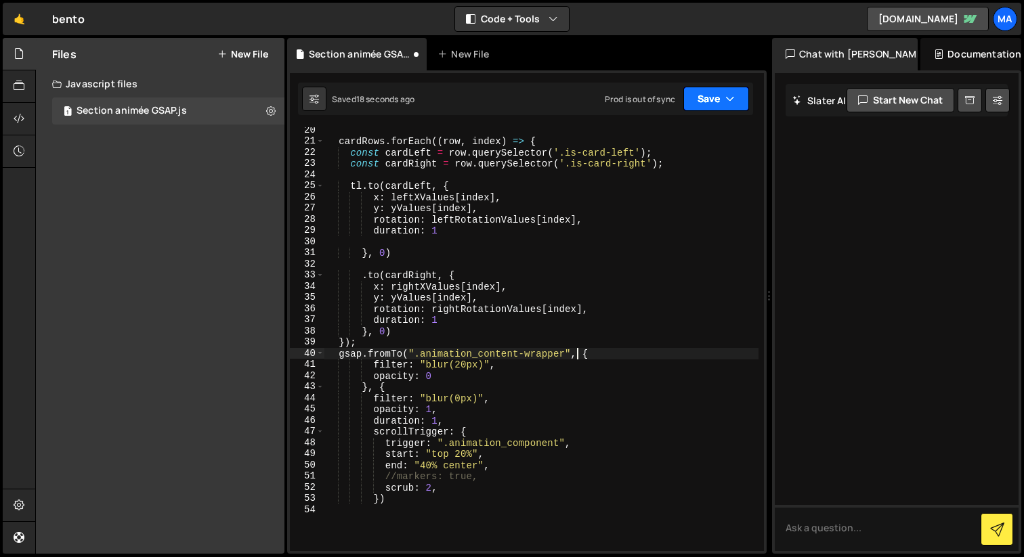
click at [701, 96] on button "Save" at bounding box center [716, 99] width 66 height 24
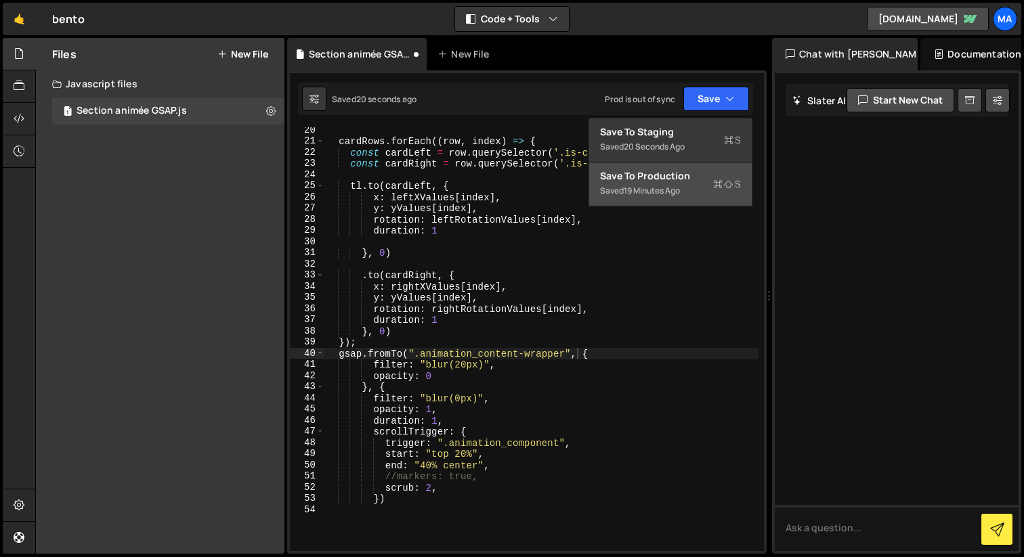
click at [662, 189] on div "19 minutes ago" at bounding box center [652, 191] width 56 height 12
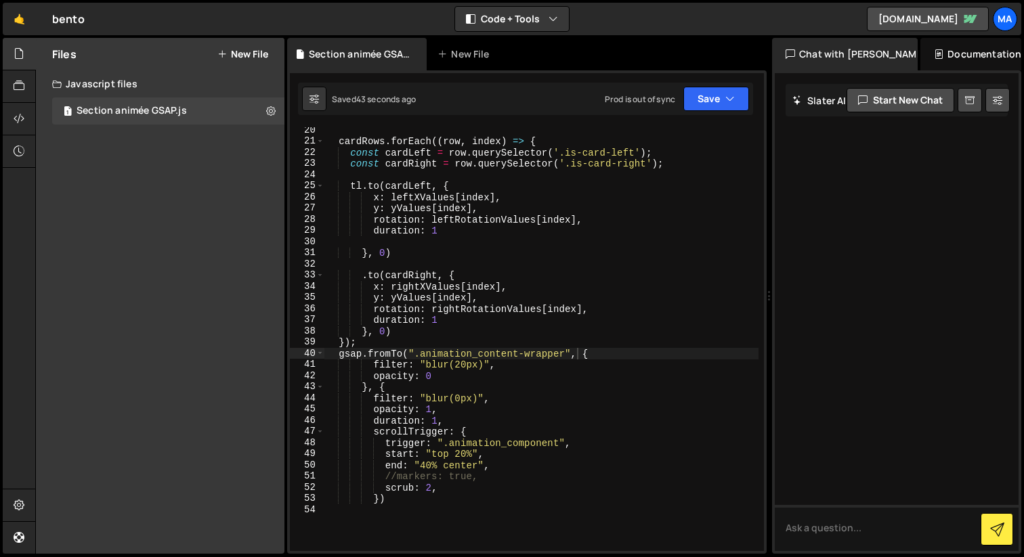
scroll to position [0, 7]
click at [437, 381] on div "cardRows . forEach (( row , index ) => { const cardLeft = row . querySelector (…" at bounding box center [541, 348] width 434 height 446
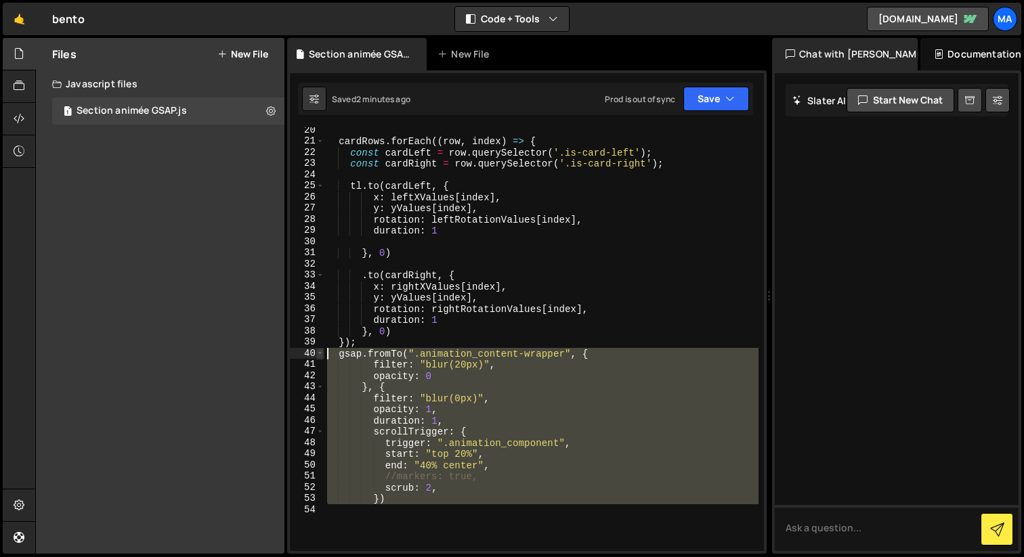
drag, startPoint x: 443, startPoint y: 508, endPoint x: 322, endPoint y: 356, distance: 193.7
click at [322, 356] on div "opacity: 0 20 21 22 23 24 25 26 27 28 29 30 31 32 33 34 35 36 37 38 39 40 41 42…" at bounding box center [527, 339] width 474 height 424
type textarea "gsap.fromTo(".animation_content-wrapper", { filter: "blur(20px)","
click at [850, 528] on textarea at bounding box center [897, 528] width 244 height 46
paste textarea "gsap.fromTo(".animation_content-wrapper", { filter: "blur(20px)", opacity: 0 },…"
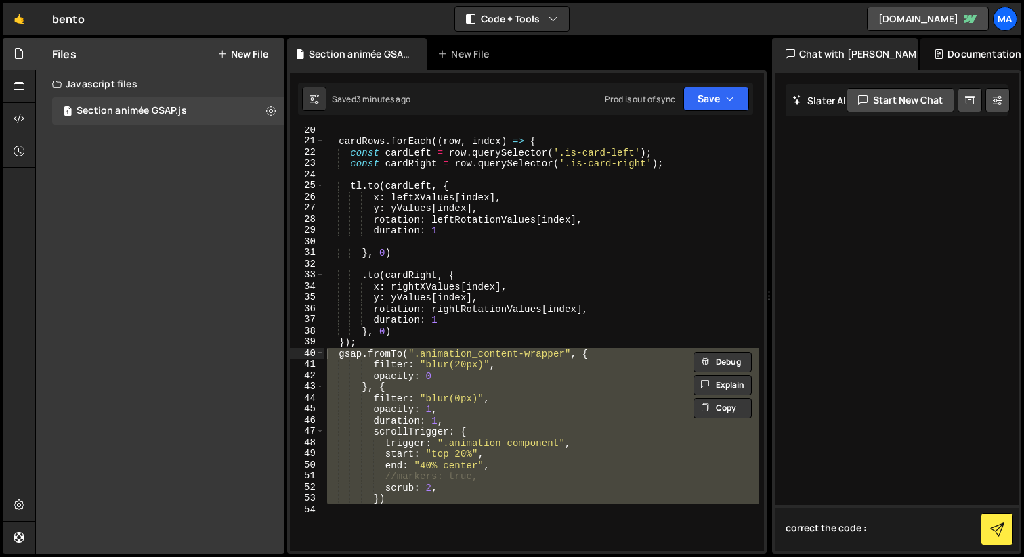
type textarea "correct the code : gsap.fromTo(".animation_content-wrapper", { filter: "blur(20…"
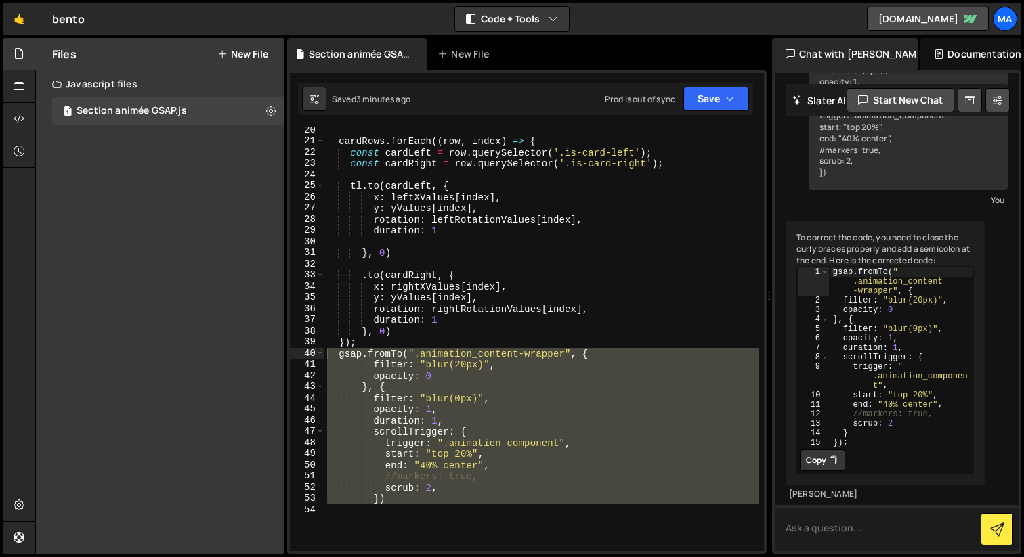
scroll to position [163, 0]
click at [410, 502] on div "cardRows . forEach (( row , index ) => { const cardLeft = row . querySelector (…" at bounding box center [541, 339] width 434 height 424
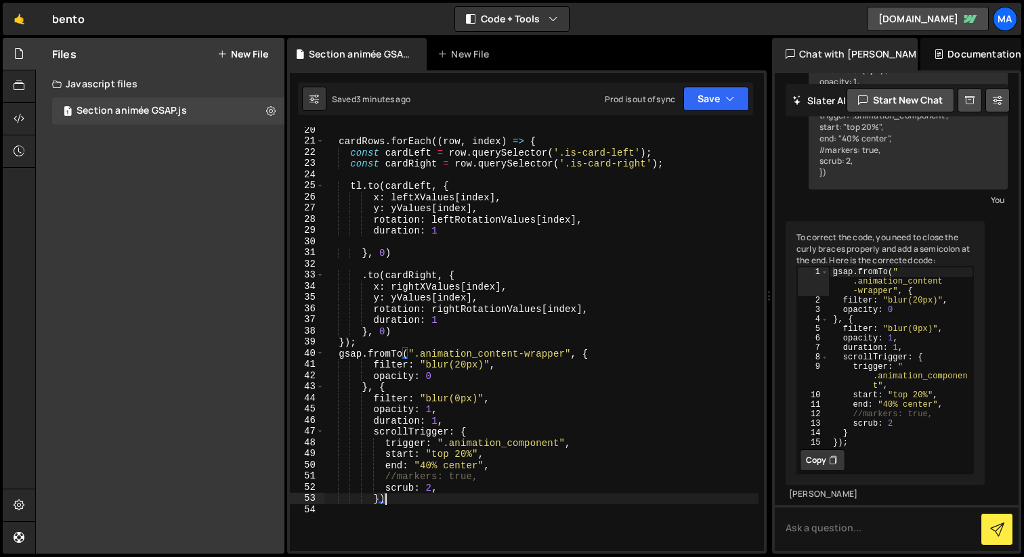
scroll to position [0, 3]
click at [723, 95] on button "Save" at bounding box center [716, 99] width 66 height 24
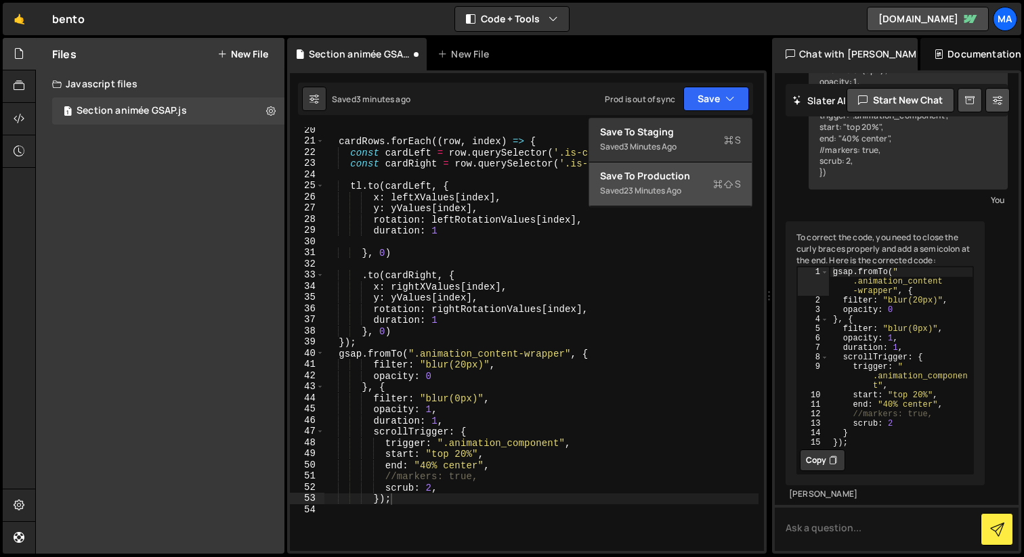
click at [676, 171] on div "Save to Production S" at bounding box center [670, 176] width 141 height 14
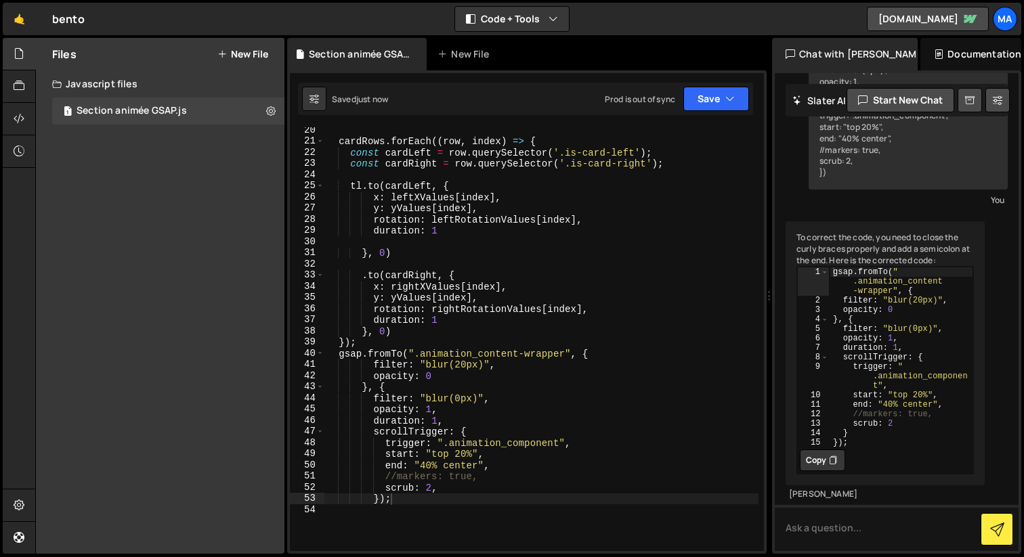
click at [455, 496] on div "cardRows . forEach (( row , index ) => { const cardLeft = row . querySelector (…" at bounding box center [541, 348] width 434 height 446
click at [454, 491] on div "cardRows . forEach (( row , index ) => { const cardLeft = row . querySelector (…" at bounding box center [541, 348] width 434 height 446
click at [710, 100] on button "Save" at bounding box center [716, 99] width 66 height 24
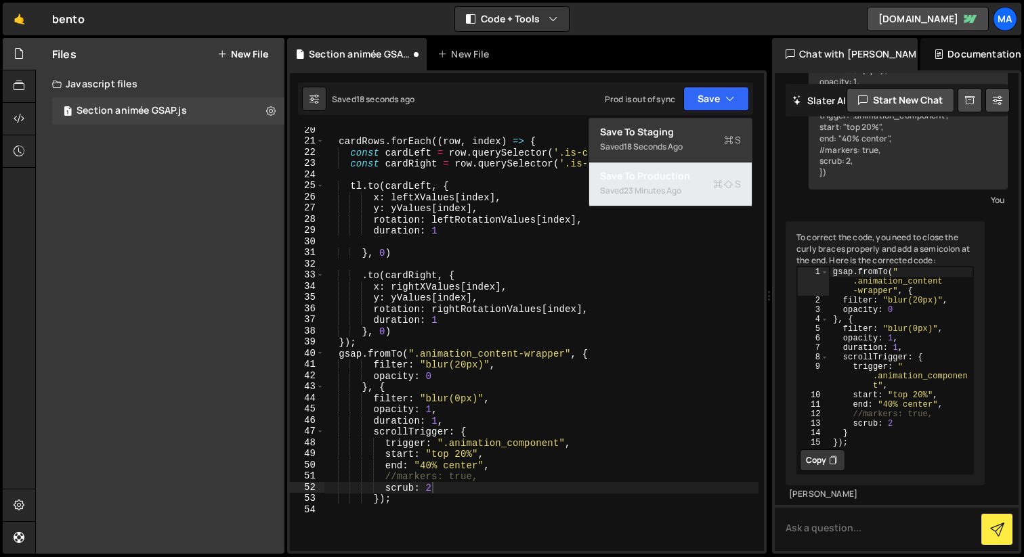
click at [690, 192] on div "Saved 23 minutes ago" at bounding box center [670, 191] width 141 height 16
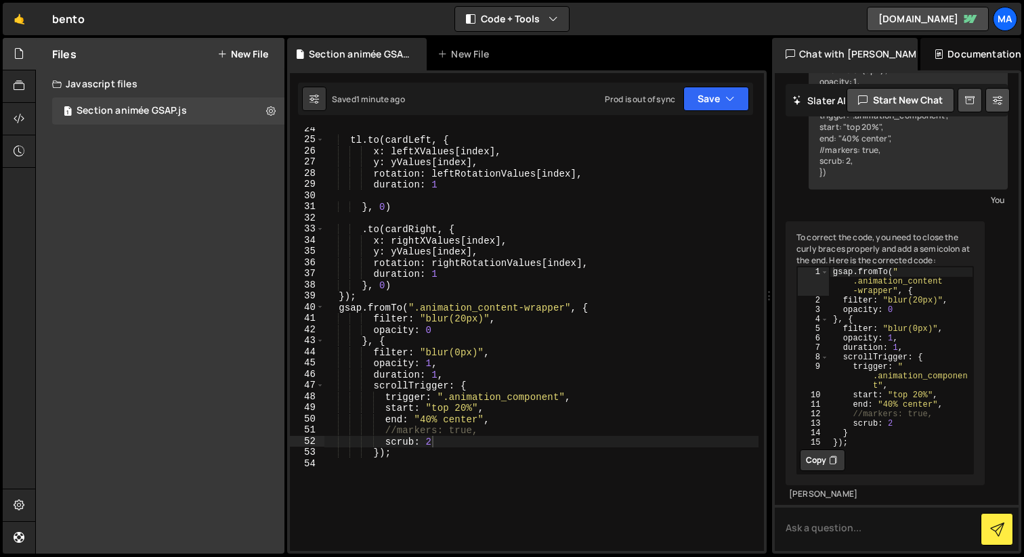
scroll to position [264, 0]
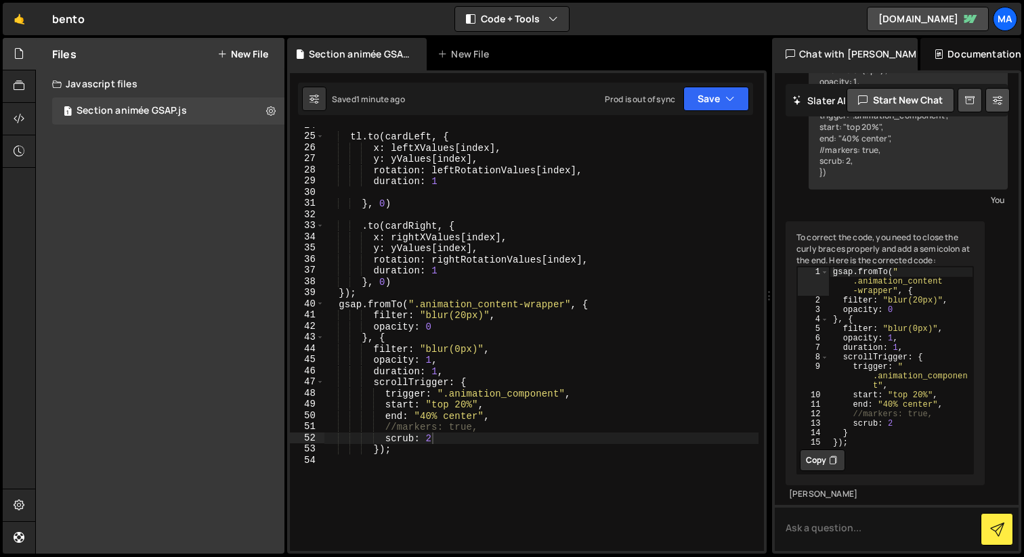
type textarea "});"
click at [387, 297] on div "tl . to ( cardLeft , { x : leftXValues [ index ] , y : yValues [ index ] , rota…" at bounding box center [541, 343] width 434 height 446
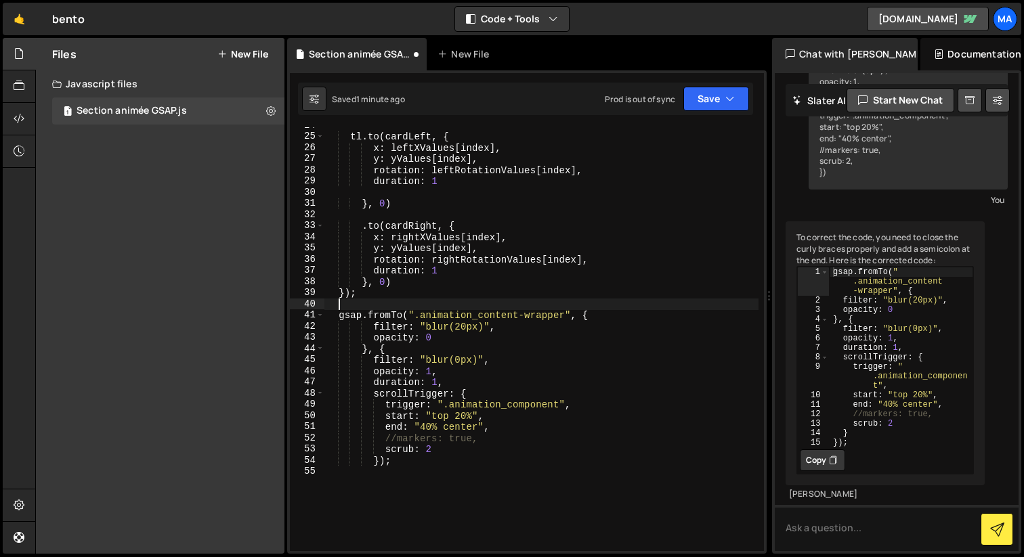
scroll to position [0, 0]
type textarea "gsap.fromTo(".animation_content-wrapper", {"
click at [907, 277] on div "gsap . fromTo ( " .animation_content -wrapper" , { filter : "blur(20px)" , opac…" at bounding box center [901, 376] width 144 height 218
click at [853, 278] on div "gsap . fromTo ( " .animation_content -wrapper" , { filter : "blur(20px)" , opac…" at bounding box center [901, 376] width 144 height 218
click at [831, 467] on button "Copy" at bounding box center [822, 461] width 45 height 22
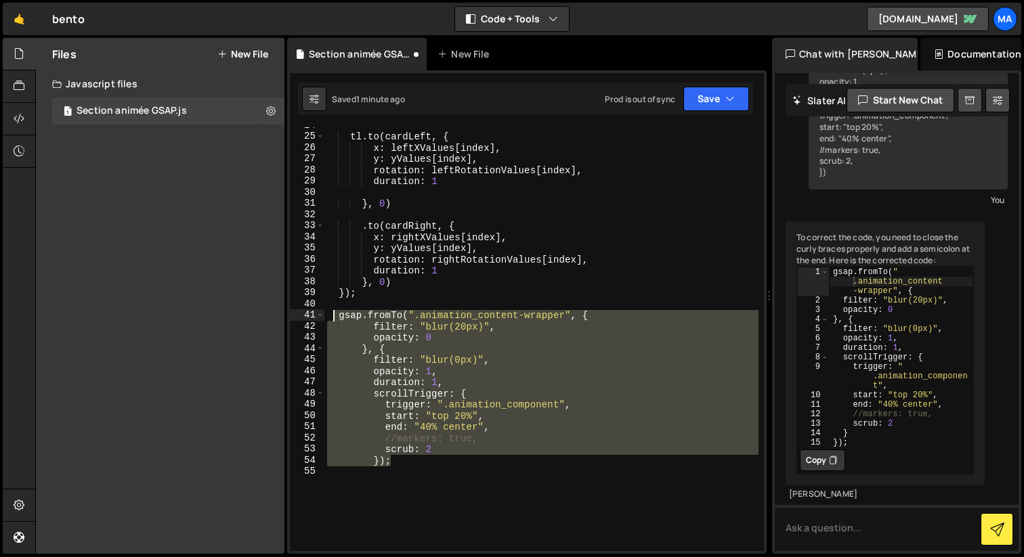
drag, startPoint x: 413, startPoint y: 462, endPoint x: 334, endPoint y: 318, distance: 164.5
click at [334, 318] on div "tl . to ( cardLeft , { x : leftXValues [ index ] , y : yValues [ index ] , rota…" at bounding box center [541, 343] width 434 height 446
paste textarea "});"
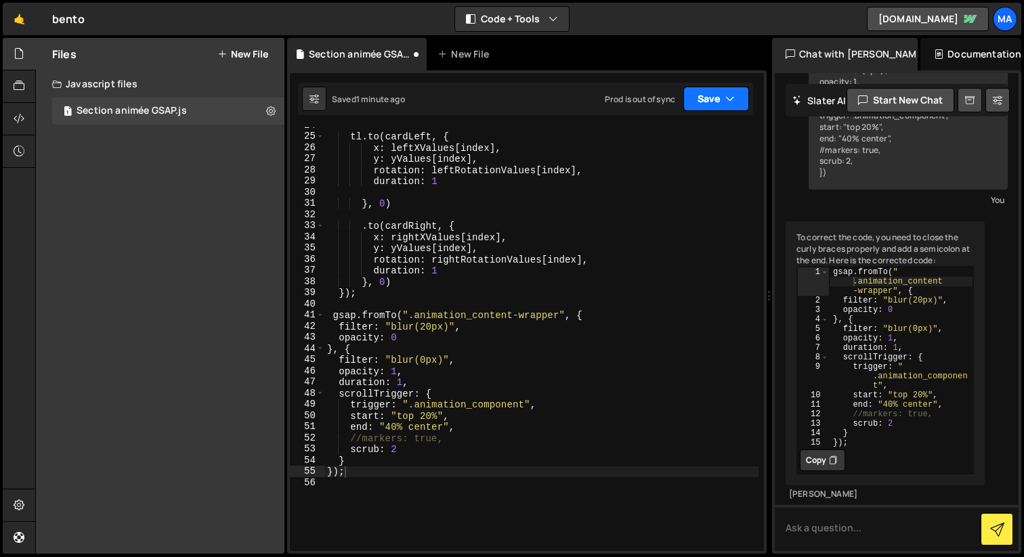
click at [699, 98] on button "Save" at bounding box center [716, 99] width 66 height 24
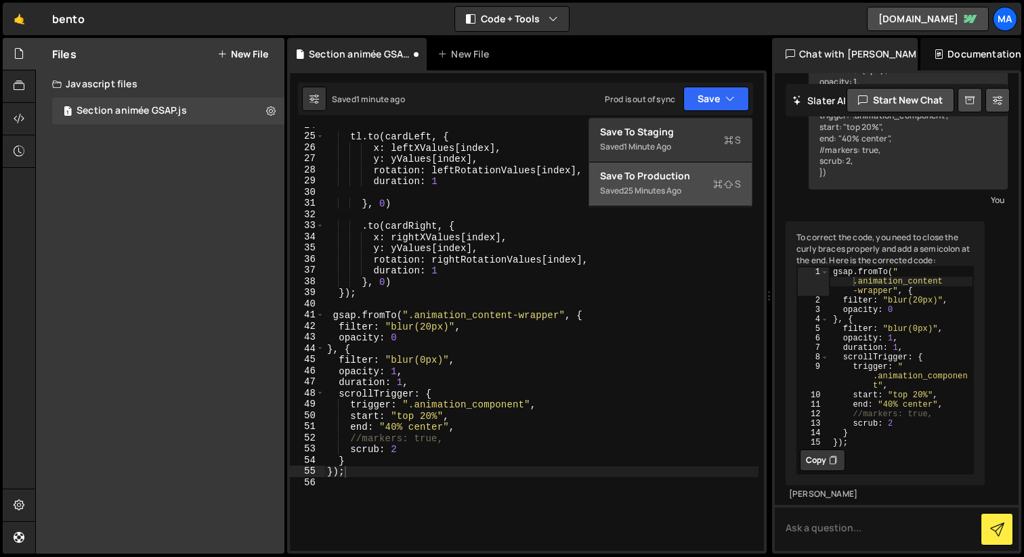
click at [687, 180] on div "Save to Production S" at bounding box center [670, 176] width 141 height 14
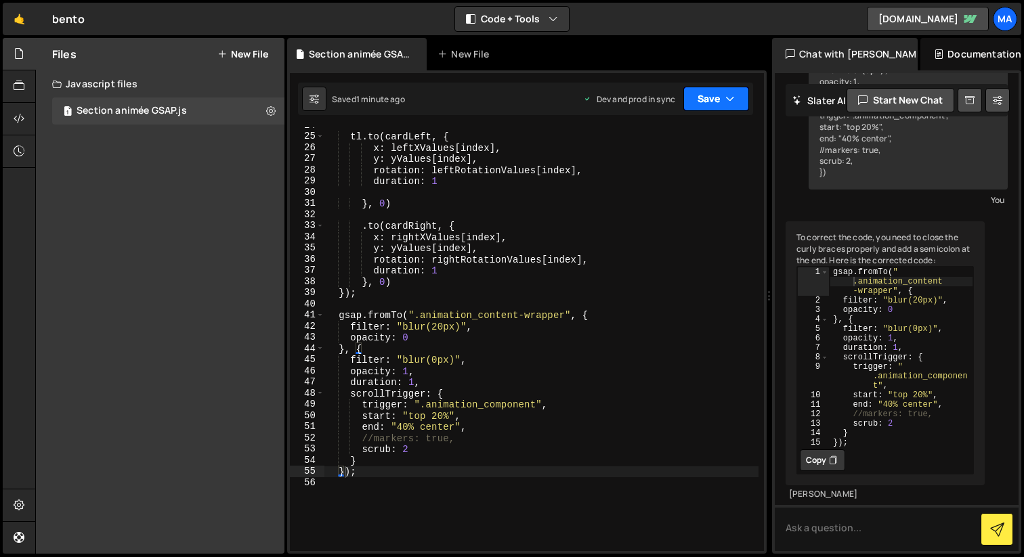
click at [730, 100] on icon "button" at bounding box center [729, 99] width 9 height 14
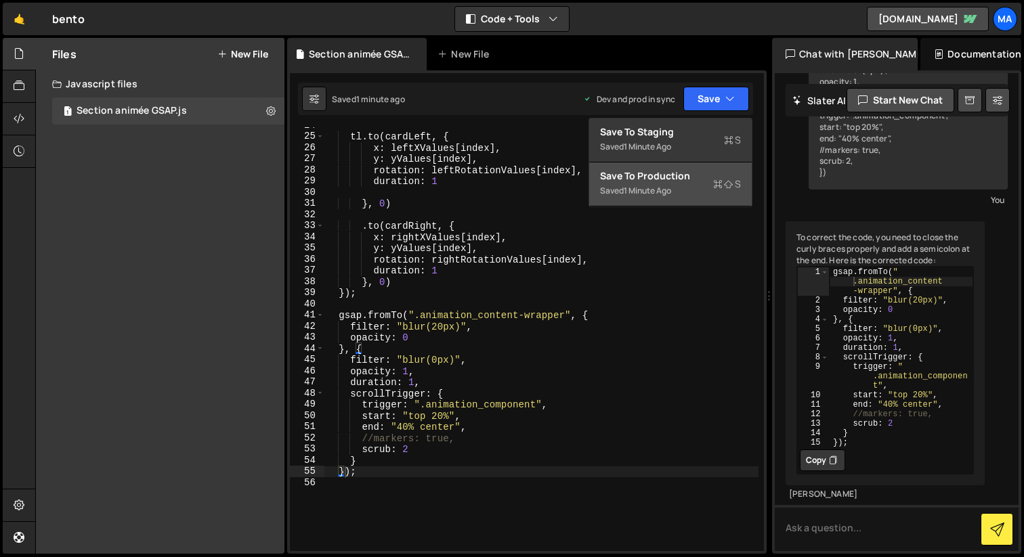
click at [671, 179] on div "Save to Production S" at bounding box center [670, 176] width 141 height 14
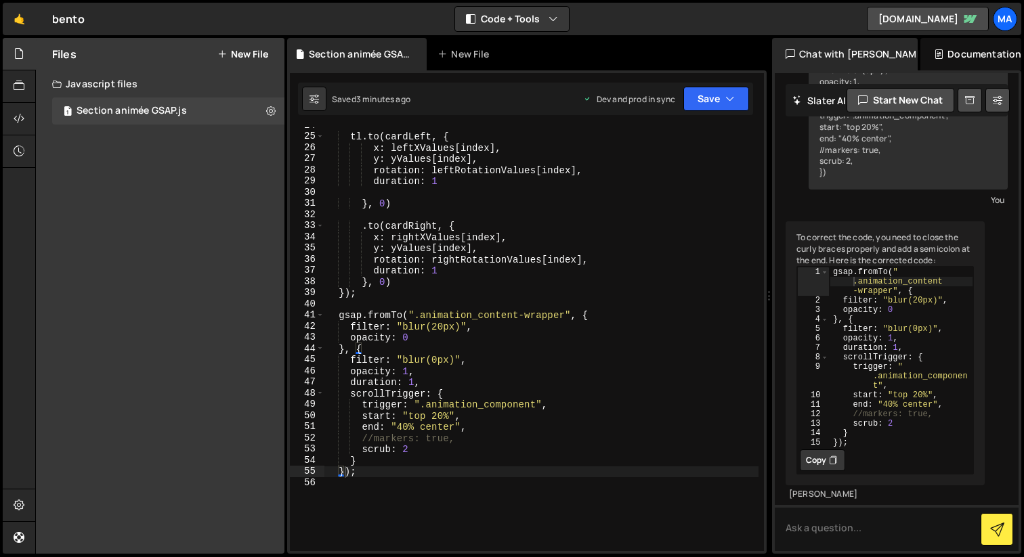
click at [558, 339] on div "tl . to ( cardLeft , { x : leftXValues [ index ] , y : yValues [ index ] , rota…" at bounding box center [541, 343] width 434 height 446
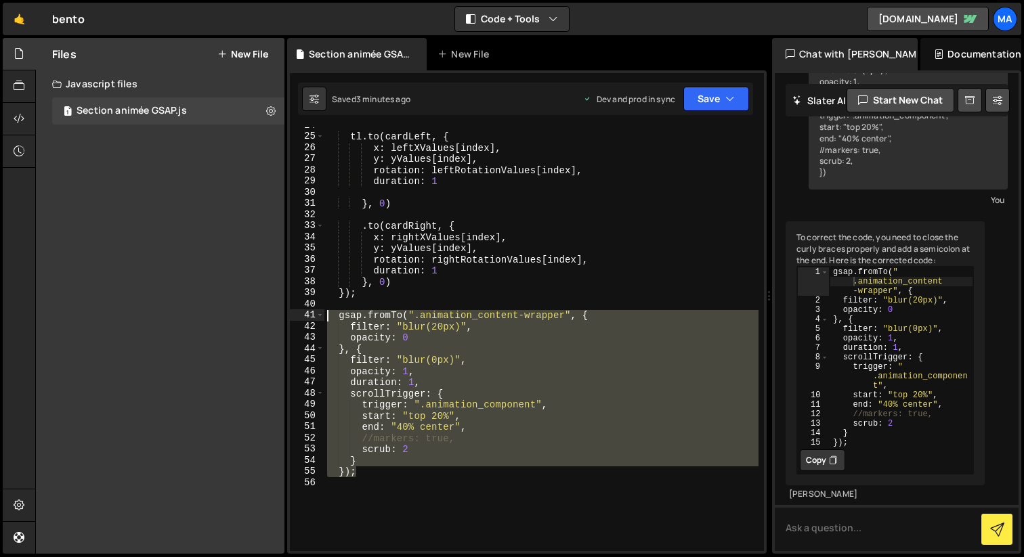
drag, startPoint x: 439, startPoint y: 469, endPoint x: 303, endPoint y: 320, distance: 201.3
click at [303, 320] on div "opacity: 0 24 25 26 27 28 29 30 31 32 33 34 35 36 37 38 39 40 41 42 43 44 45 46…" at bounding box center [527, 339] width 474 height 424
type textarea "gsap.fromTo(".animation_content-wrapper", { filter: "blur(20px)","
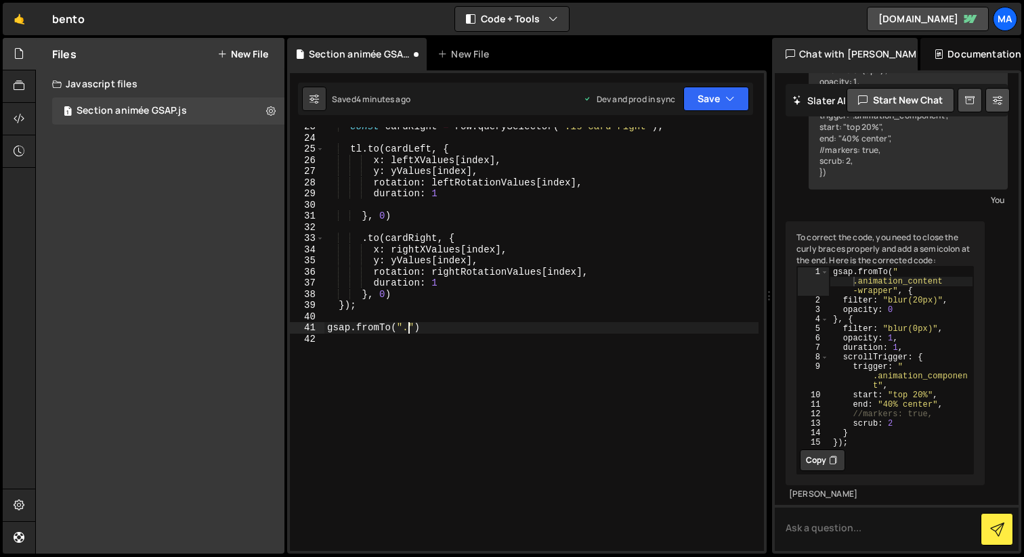
scroll to position [0, 5]
click at [825, 464] on button "Copy" at bounding box center [822, 461] width 45 height 22
click at [429, 324] on div "const cardRight = row . querySelector ( '.is-card-right' ) ; tl . to ( cardLeft…" at bounding box center [541, 344] width 434 height 446
drag, startPoint x: 429, startPoint y: 324, endPoint x: 327, endPoint y: 326, distance: 102.3
click at [327, 326] on div "const cardRight = row . querySelector ( '.is-card-right' ) ; tl . to ( cardLeft…" at bounding box center [541, 344] width 434 height 446
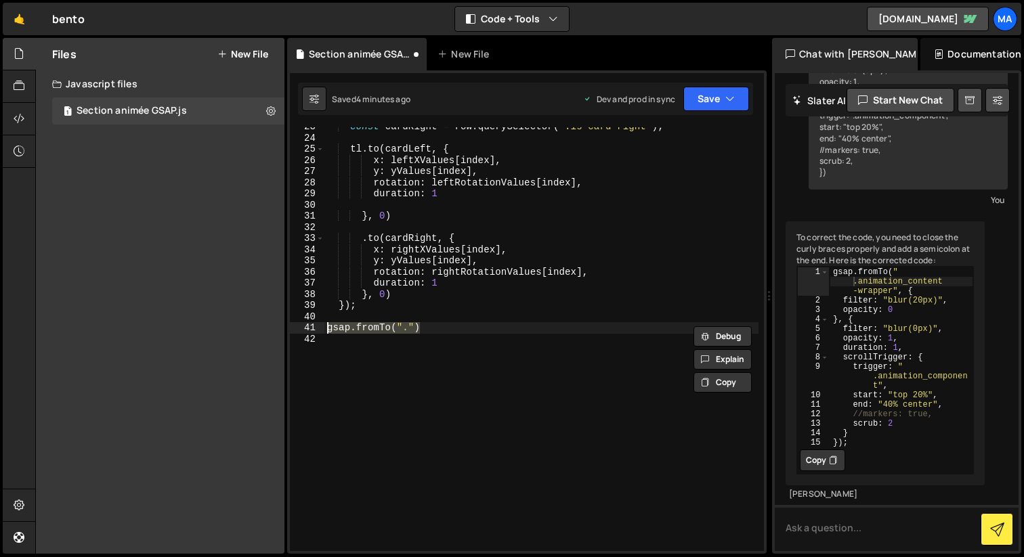
paste textarea "});"
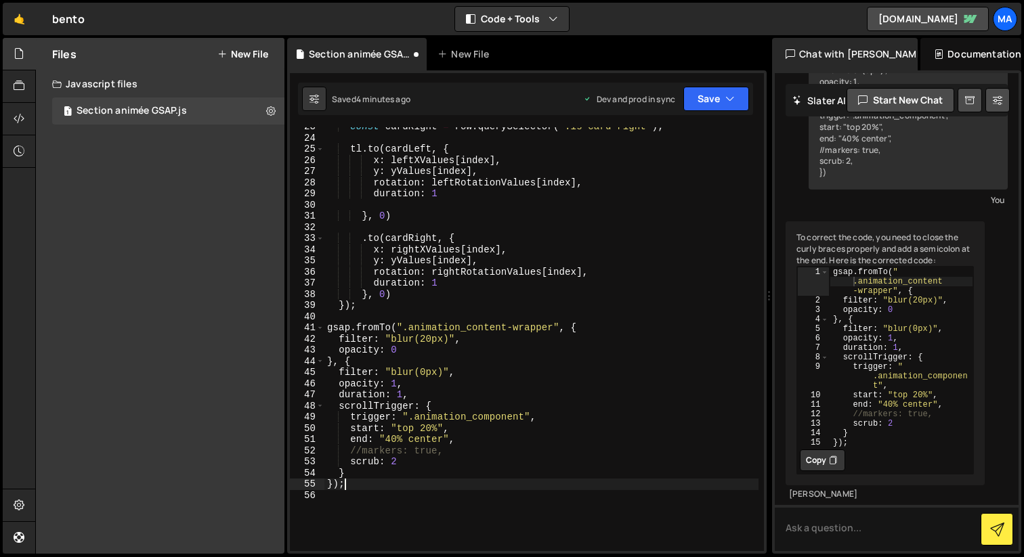
click at [506, 326] on div "const cardRight = row . querySelector ( '.is-card-right' ) ; tl . to ( cardLeft…" at bounding box center [541, 344] width 434 height 446
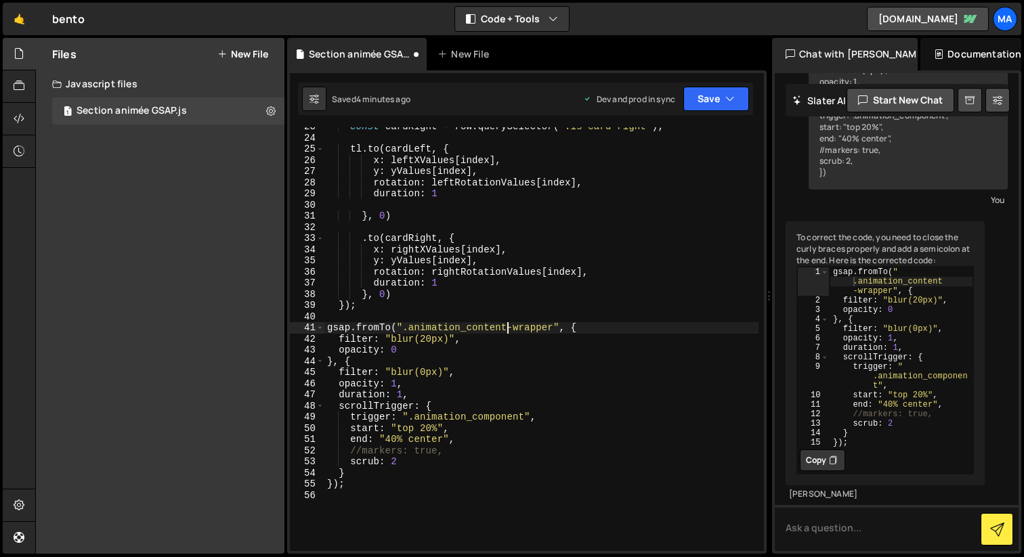
click at [506, 326] on div "const cardRight = row . querySelector ( '.is-card-right' ) ; tl . to ( cardLeft…" at bounding box center [541, 344] width 434 height 446
click at [547, 333] on div "const cardRight = row . querySelector ( '.is-card-right' ) ; tl . to ( cardLeft…" at bounding box center [541, 344] width 434 height 446
drag, startPoint x: 555, startPoint y: 329, endPoint x: 402, endPoint y: 326, distance: 153.1
click at [402, 326] on div "const cardRight = row . querySelector ( '.is-card-right' ) ; tl . to ( cardLeft…" at bounding box center [541, 344] width 434 height 446
paste textarea "animation_content_"
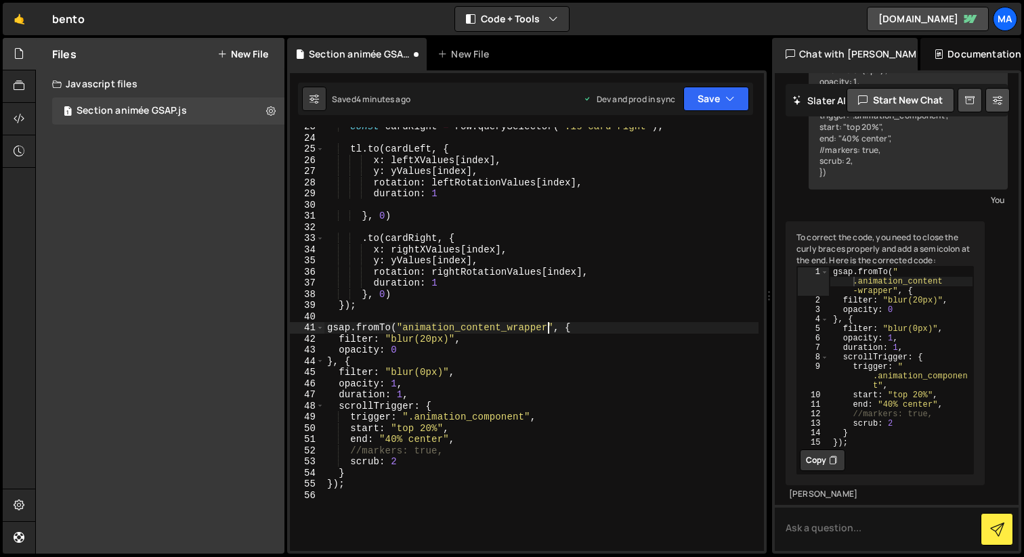
click at [402, 327] on div "const cardRight = row . querySelector ( '.is-card-right' ) ; tl . to ( cardLeft…" at bounding box center [541, 344] width 434 height 446
click at [704, 91] on button "Save" at bounding box center [716, 99] width 66 height 24
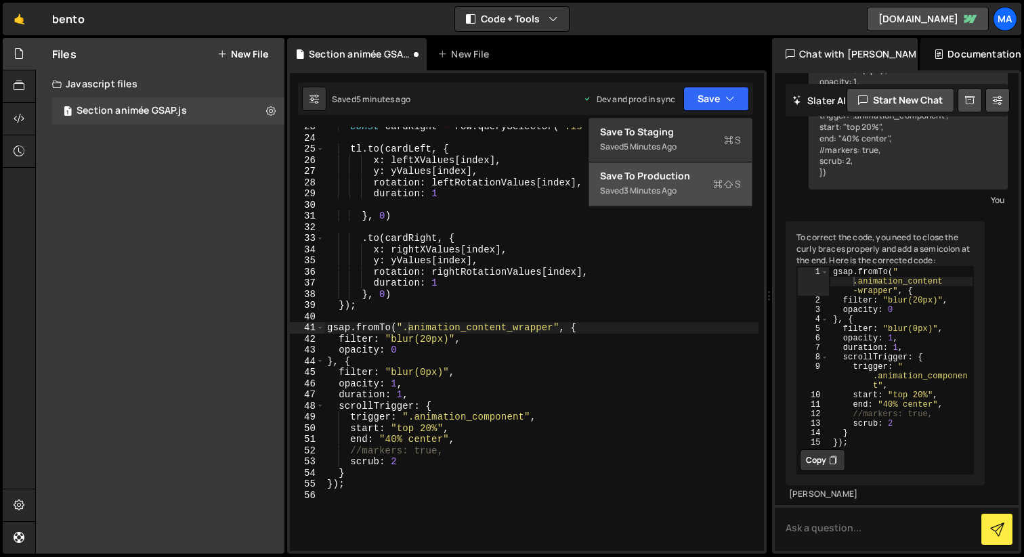
click at [672, 185] on div "3 minutes ago" at bounding box center [650, 191] width 53 height 12
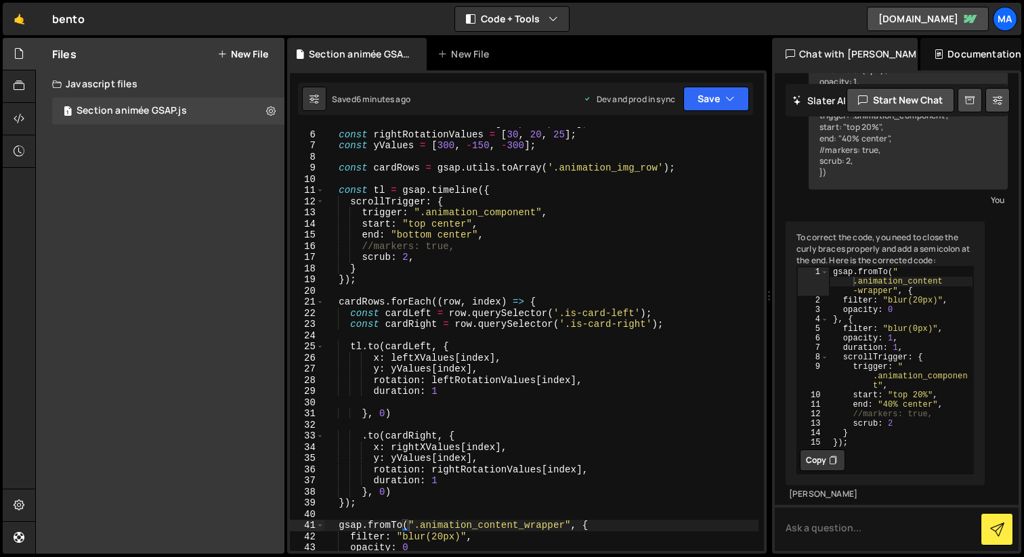
scroll to position [0, 0]
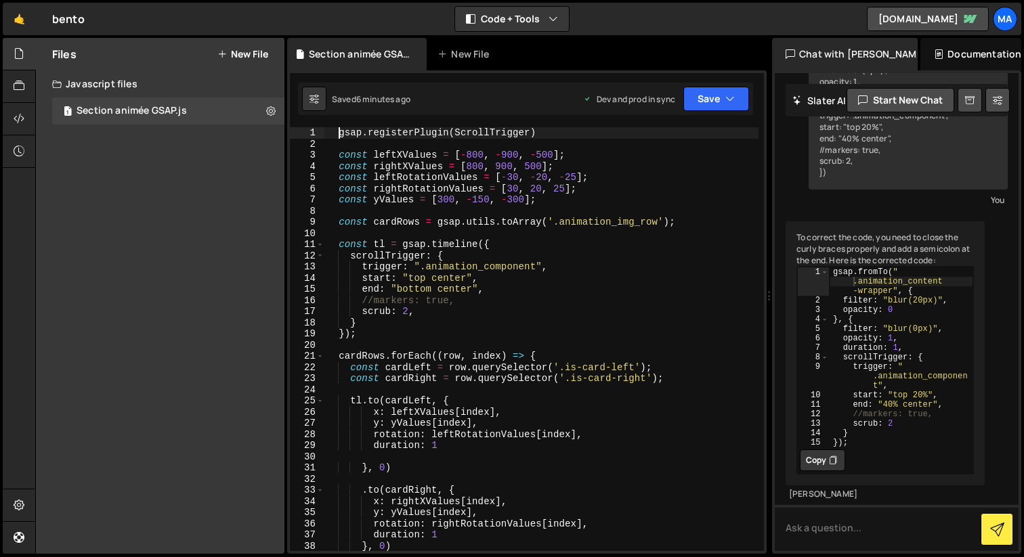
click at [341, 132] on div "gsap . registerPlugin ( ScrollTrigger ) const leftXValues = [ - 800 , - 900 , -…" at bounding box center [541, 350] width 434 height 446
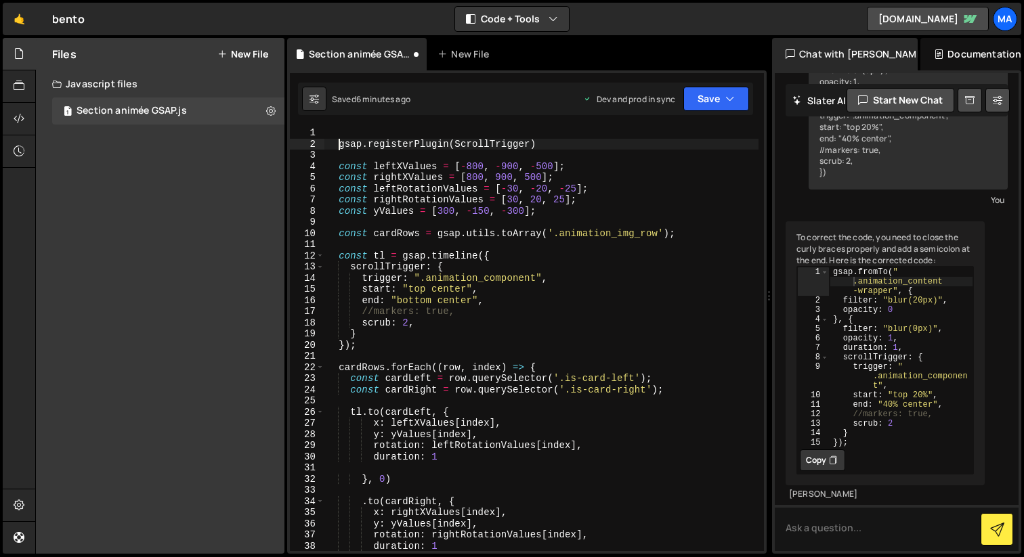
type textarea "gsap.registerPlugin(ScrollTrigger)"
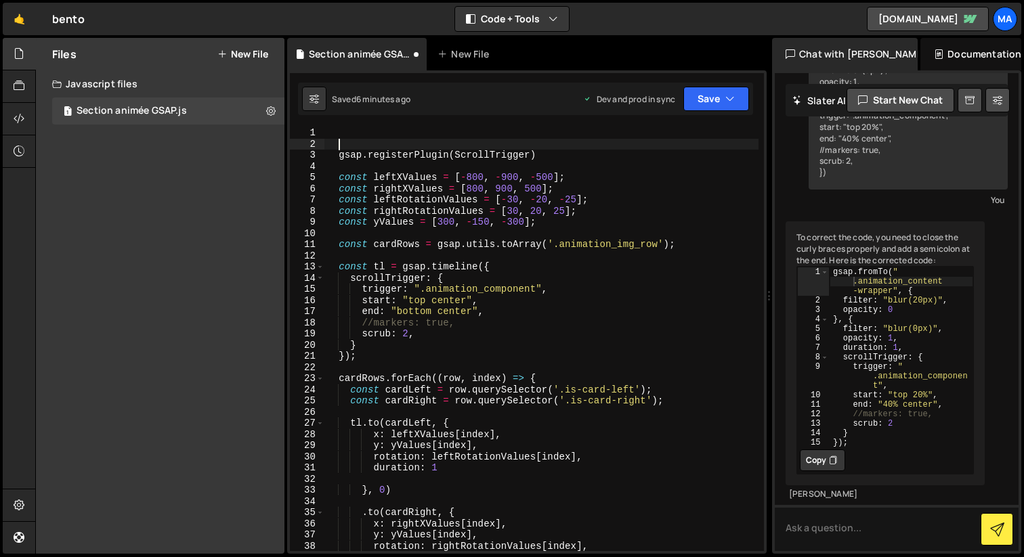
scroll to position [0, 0]
paste textarea
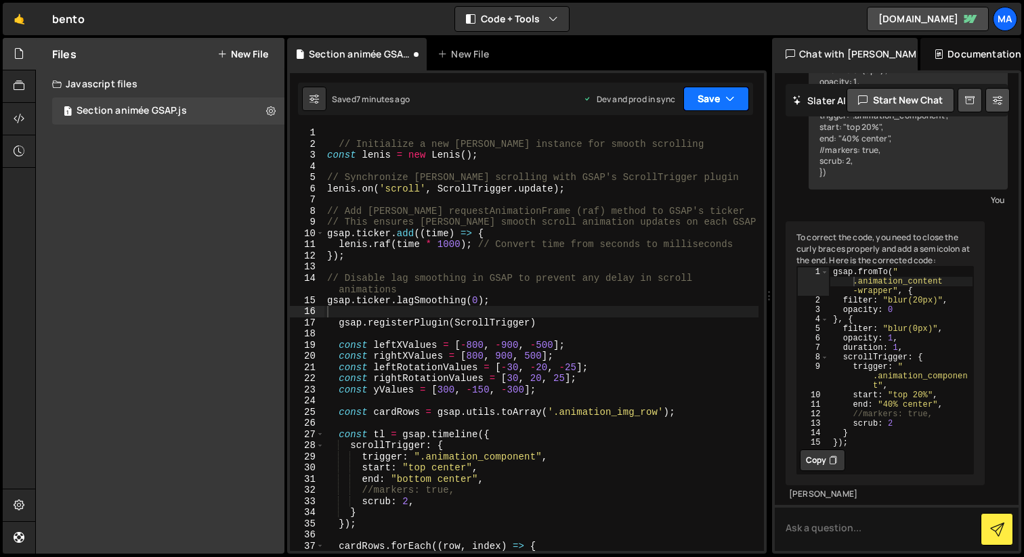
click at [701, 105] on button "Save" at bounding box center [716, 99] width 66 height 24
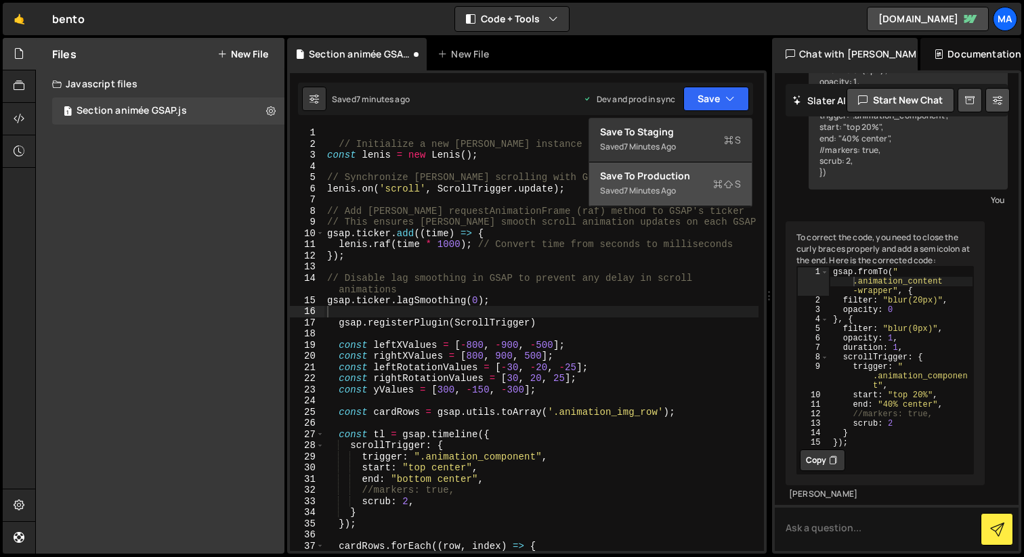
click at [691, 188] on div "Saved 7 minutes ago" at bounding box center [670, 191] width 141 height 16
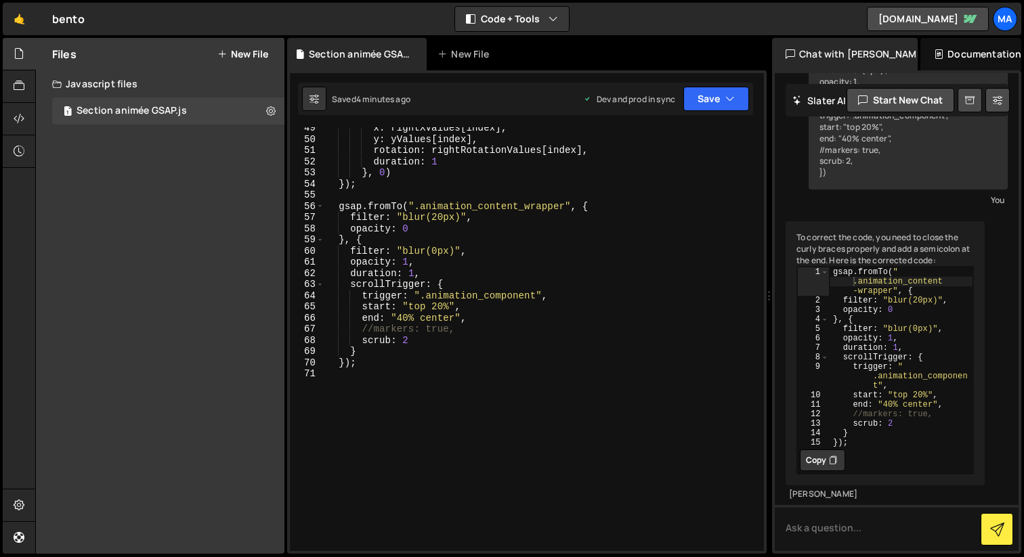
scroll to position [598, 0]
